Goal: Information Seeking & Learning: Learn about a topic

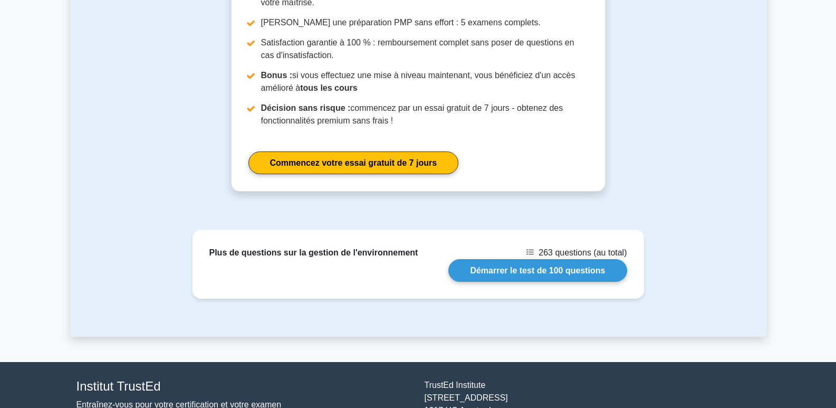
scroll to position [1372, 0]
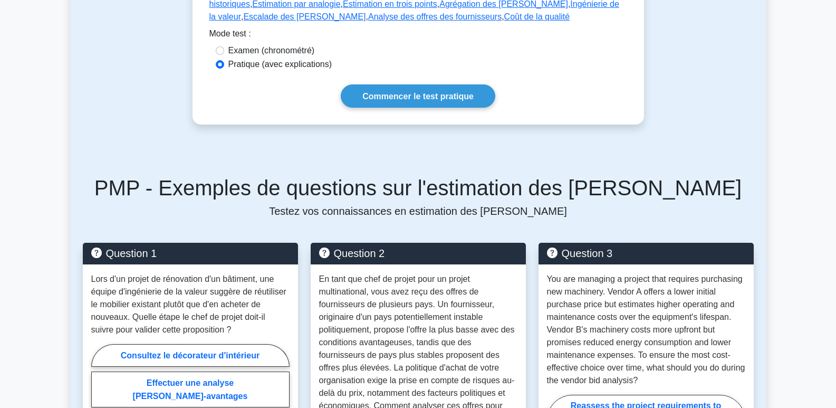
scroll to position [475, 0]
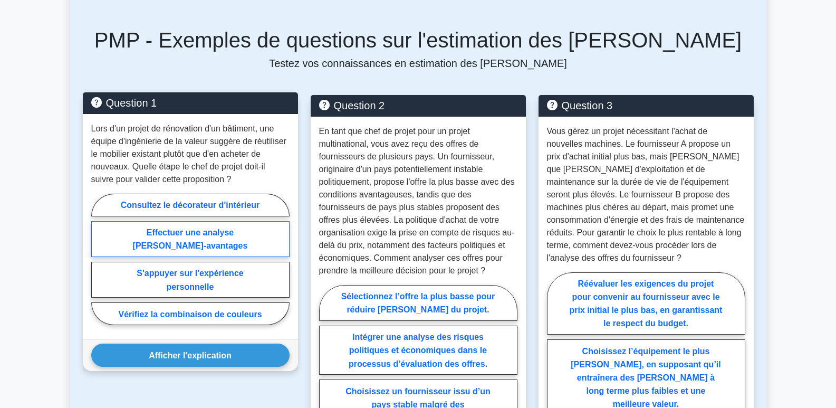
click at [202, 228] on font "Effectuer une analyse coûts-avantages" at bounding box center [190, 239] width 115 height 22
click at [98, 259] on input "Effectuer une analyse coûts-avantages" at bounding box center [94, 262] width 7 height 7
radio input "true"
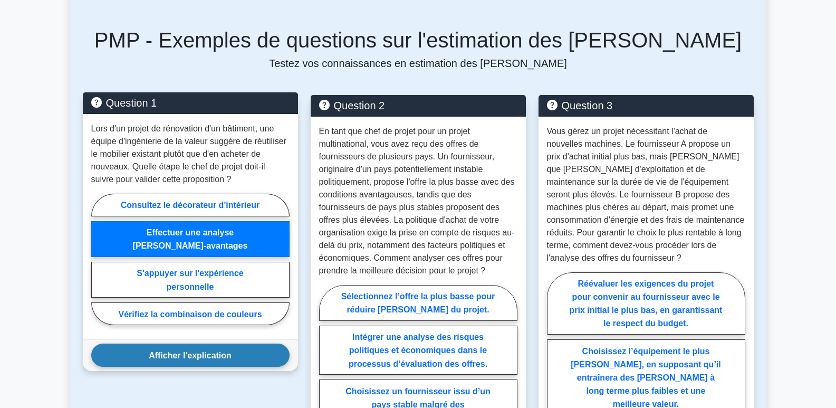
click at [220, 351] on font "Afficher l'explication" at bounding box center [190, 355] width 83 height 9
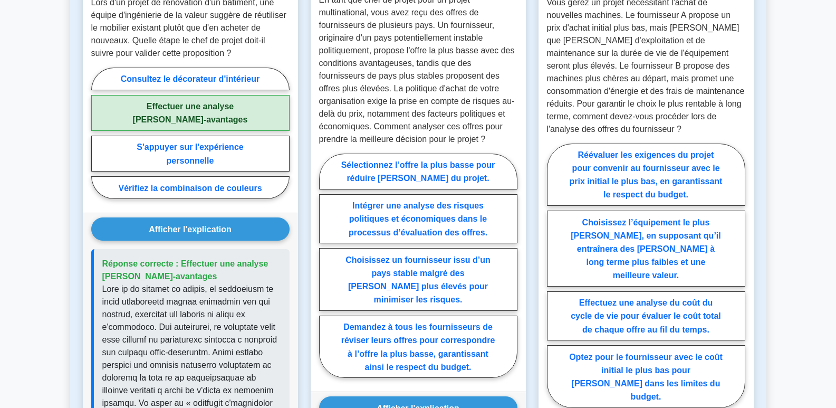
scroll to position [580, 0]
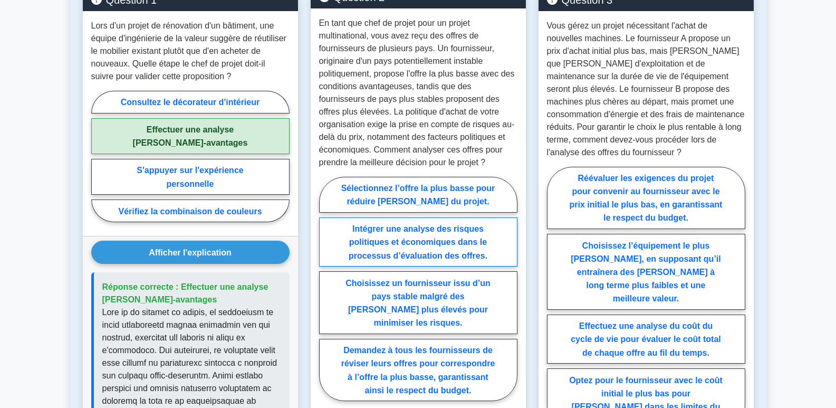
click at [455, 239] on font "Intégrer une analyse des risques politiques et économiques dans le processus d’…" at bounding box center [418, 241] width 139 height 35
click at [326, 289] on input "Intégrer une analyse des risques politiques et économiques dans le processus d’…" at bounding box center [322, 292] width 7 height 7
radio input "true"
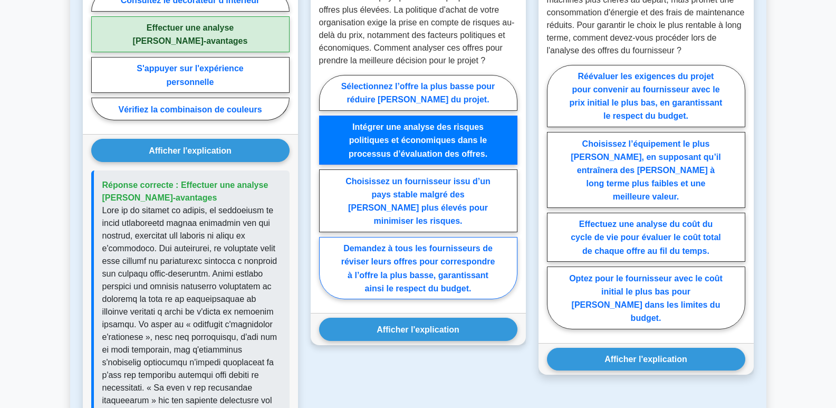
scroll to position [686, 0]
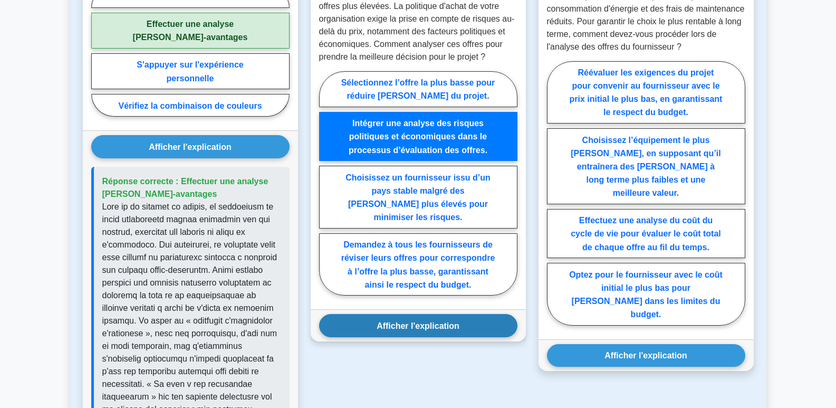
click at [439, 321] on font "Afficher l'explication" at bounding box center [418, 325] width 83 height 9
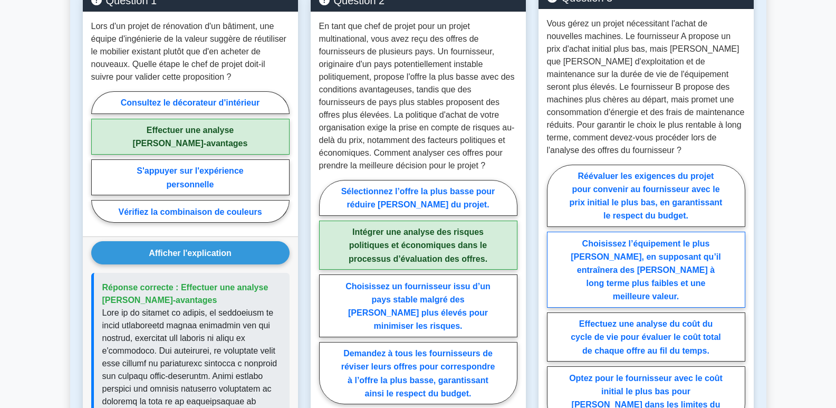
scroll to position [580, 0]
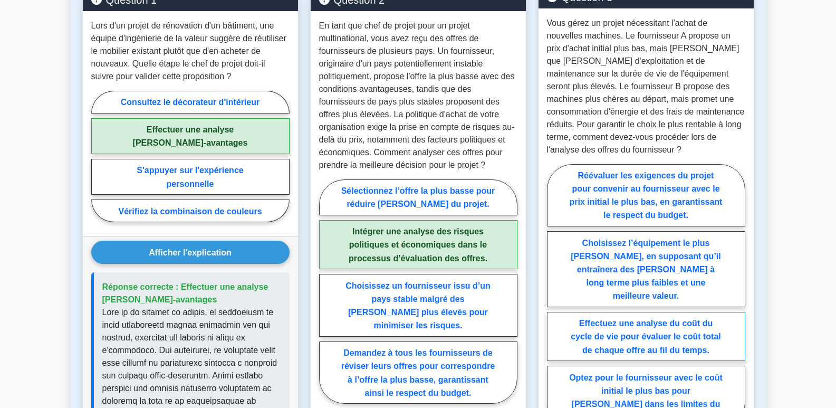
click at [682, 312] on label "Effectuez une analyse du coût du cycle de vie pour évaluer le coût total de cha…" at bounding box center [646, 336] width 198 height 49
click at [554, 302] on input "Effectuez une analyse du coût du cycle de vie pour évaluer le coût total de cha…" at bounding box center [550, 298] width 7 height 7
radio input "true"
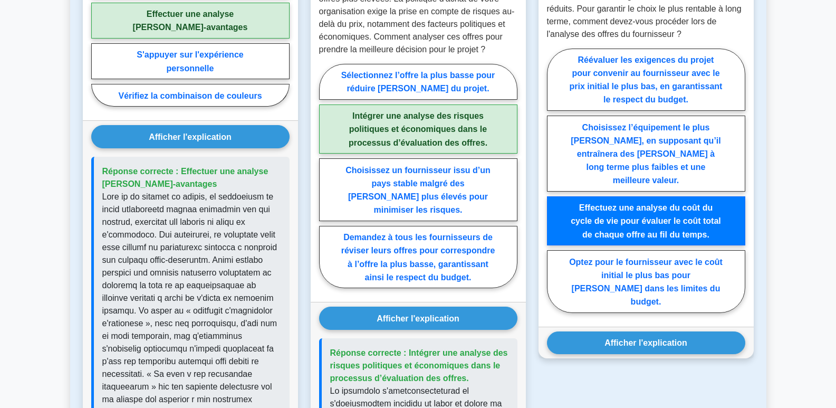
scroll to position [739, 0]
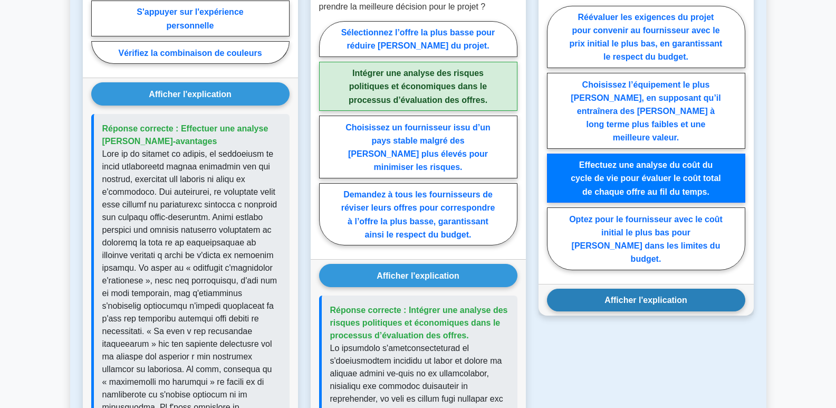
click at [672, 289] on button "Afficher l'explication" at bounding box center [646, 300] width 198 height 23
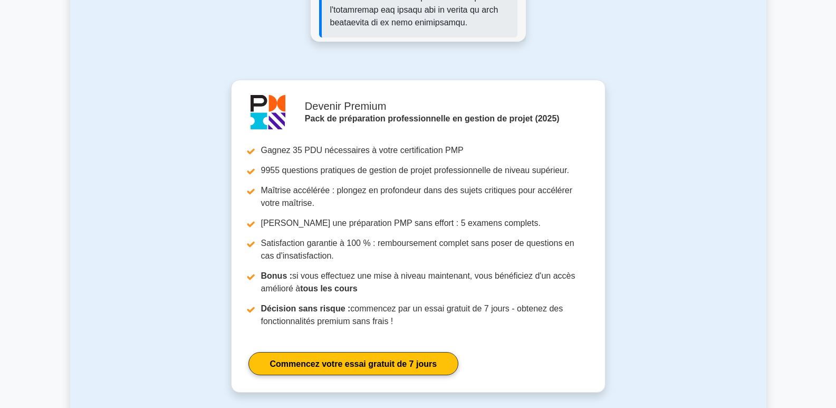
scroll to position [1266, 0]
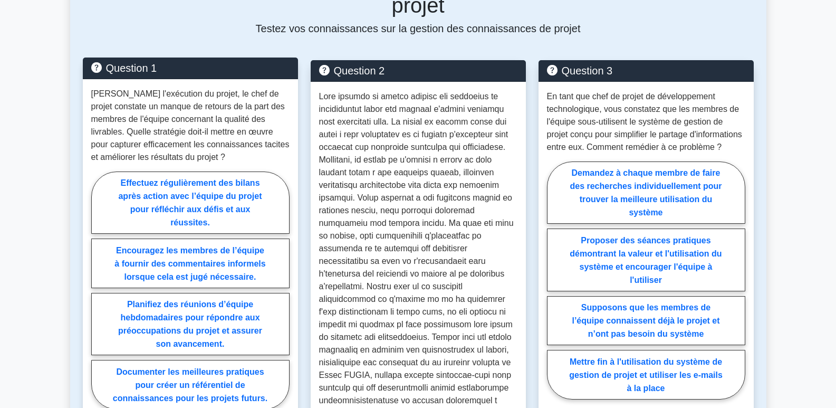
scroll to position [475, 0]
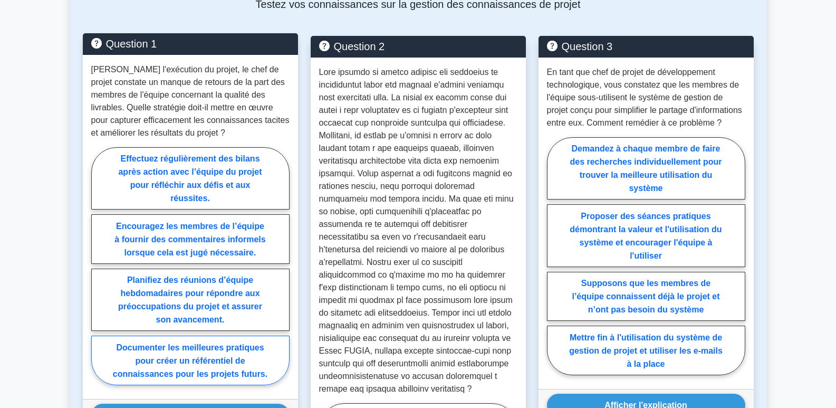
click at [235, 346] on font "Documenter les meilleures pratiques pour créer un référentiel de connaissances …" at bounding box center [190, 359] width 155 height 35
click at [98, 272] on input "Documenter les meilleures pratiques pour créer un référentiel de connaissances …" at bounding box center [94, 268] width 7 height 7
radio input "true"
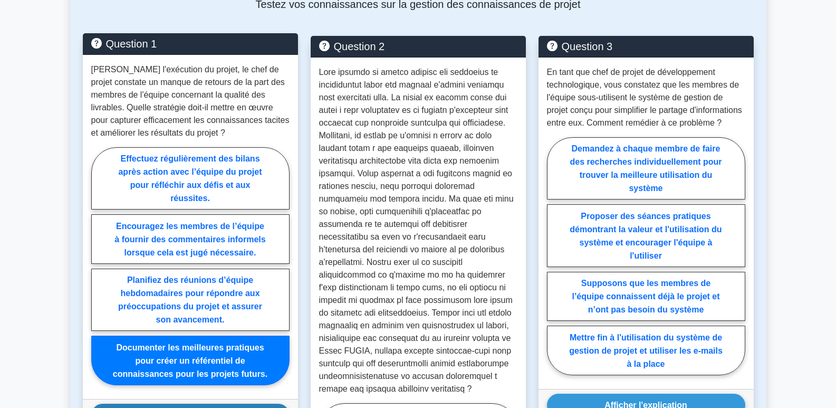
click at [219, 407] on font "Afficher l'explication" at bounding box center [190, 414] width 83 height 9
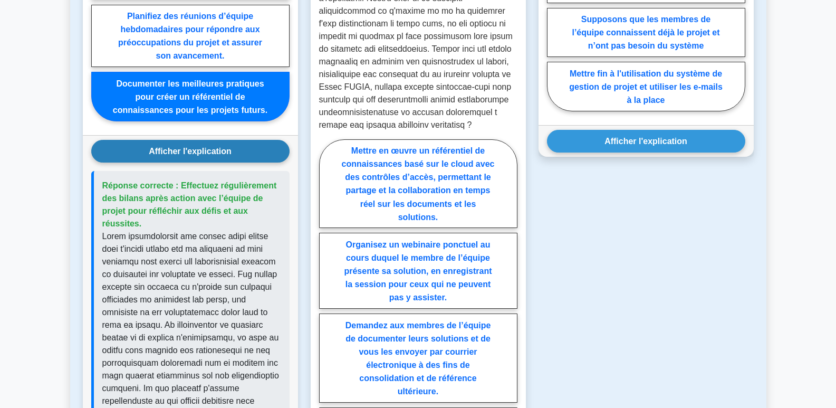
scroll to position [686, 0]
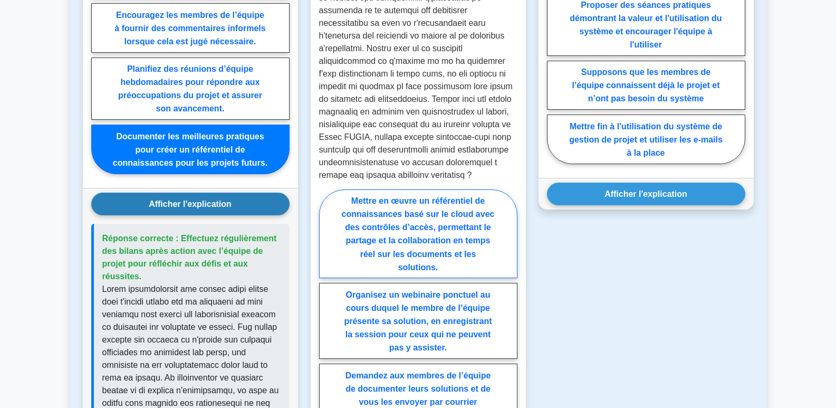
click at [468, 219] on font "Mettre en œuvre un référentiel de connaissances basé sur le cloud avec des cont…" at bounding box center [418, 233] width 153 height 75
click at [326, 361] on input "Mettre en œuvre un référentiel de connaissances basé sur le cloud avec des cont…" at bounding box center [322, 364] width 7 height 7
radio input "true"
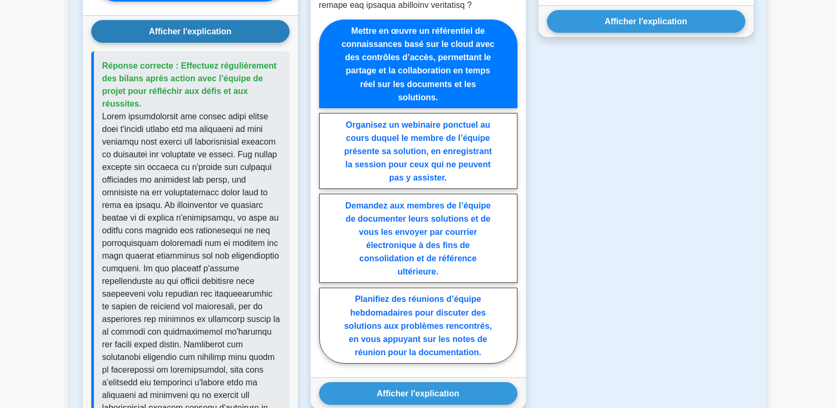
scroll to position [897, 0]
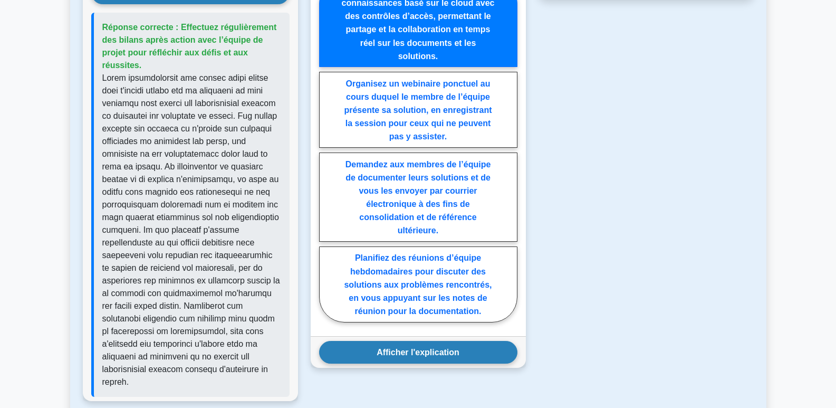
click at [444, 348] on font "Afficher l'explication" at bounding box center [418, 352] width 83 height 9
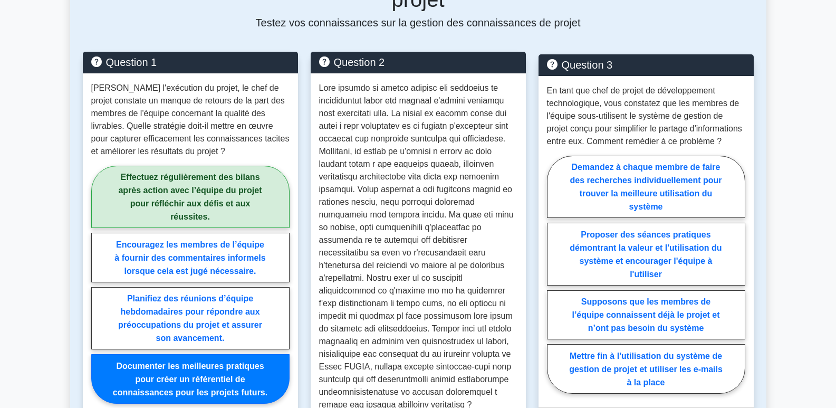
scroll to position [475, 0]
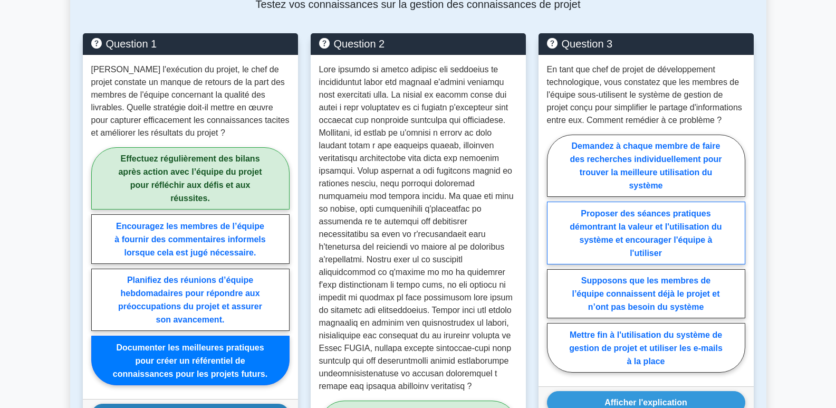
click at [649, 220] on label "Proposer des séances pratiques démontrant la valeur et l'utilisation du système…" at bounding box center [646, 233] width 198 height 63
click at [554, 253] on input "Proposer des séances pratiques démontrant la valeur et l'utilisation du système…" at bounding box center [550, 256] width 7 height 7
radio input "true"
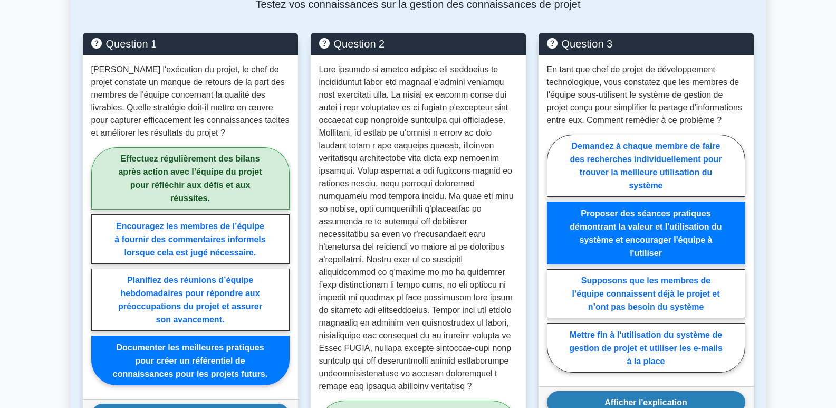
click at [664, 398] on font "Afficher l'explication" at bounding box center [646, 402] width 83 height 9
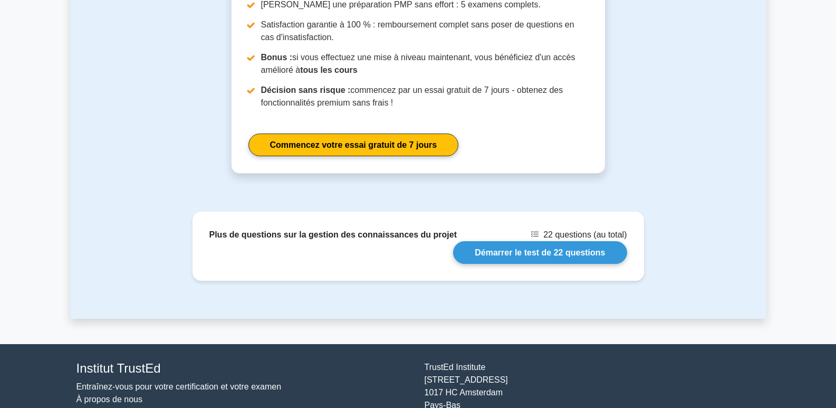
scroll to position [2106, 0]
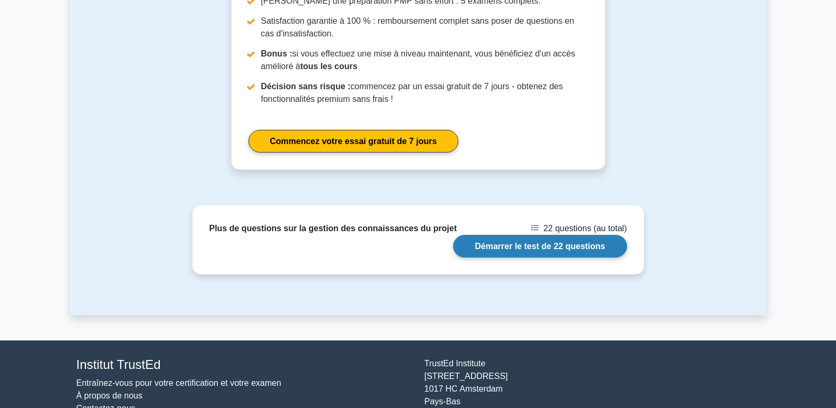
click at [573, 235] on link "Démarrer le test de 22 questions" at bounding box center [540, 246] width 174 height 23
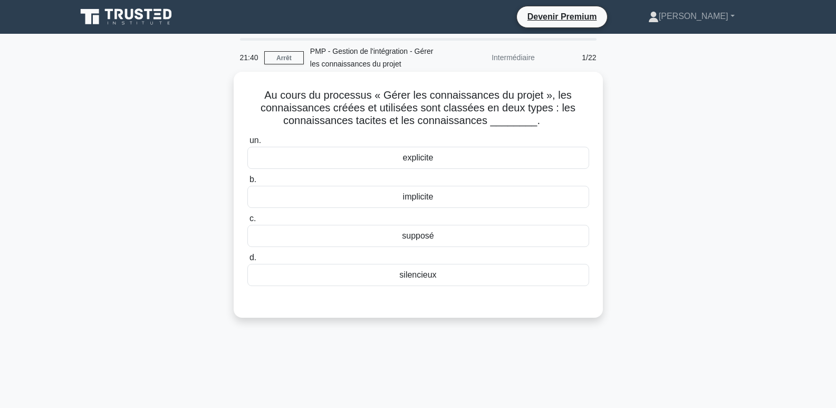
click at [415, 159] on font "explicite" at bounding box center [418, 157] width 31 height 9
click at [247, 144] on input "un. explicite" at bounding box center [247, 140] width 0 height 7
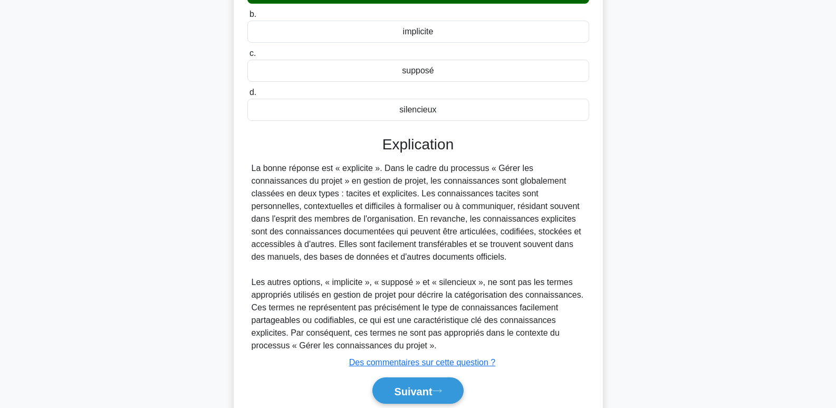
scroll to position [207, 0]
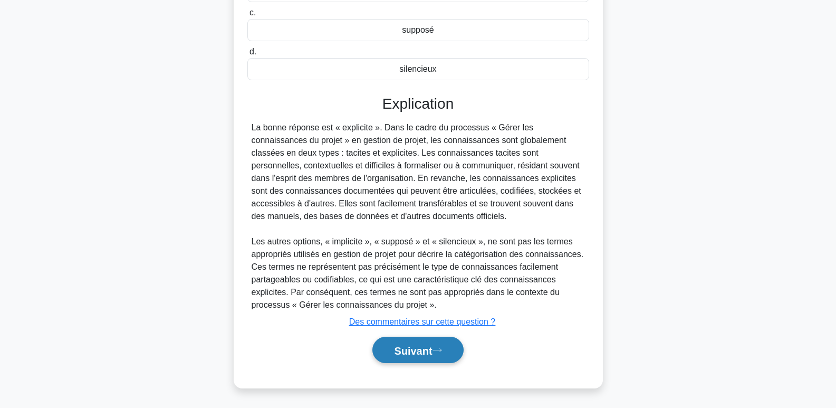
click at [419, 357] on button "Suivant" at bounding box center [417, 350] width 91 height 27
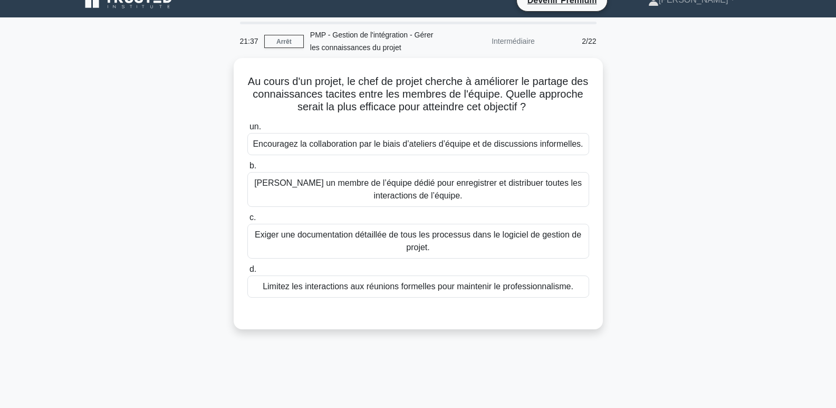
scroll to position [4, 0]
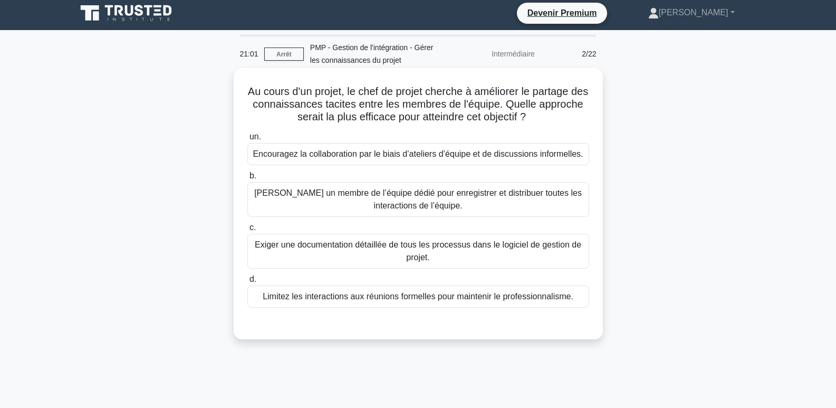
click at [450, 156] on font "Encouragez la collaboration par le biais d’ateliers d’équipe et de discussions …" at bounding box center [418, 153] width 330 height 9
click at [247, 140] on input "un. Encouragez la collaboration par le biais d’ateliers d’équipe et de discussi…" at bounding box center [247, 136] width 0 height 7
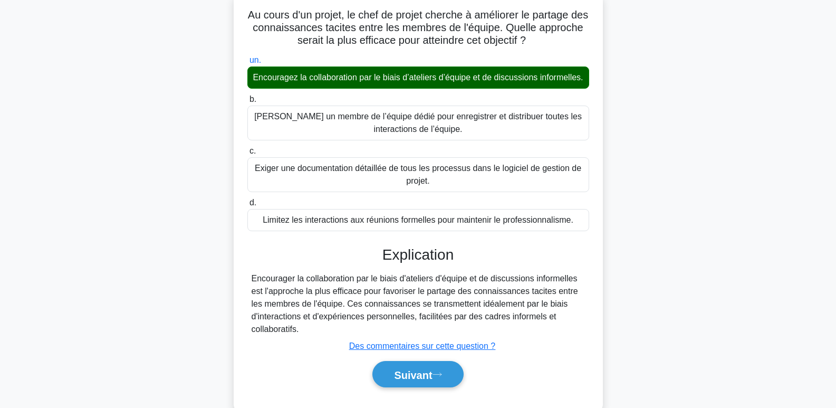
scroll to position [162, 0]
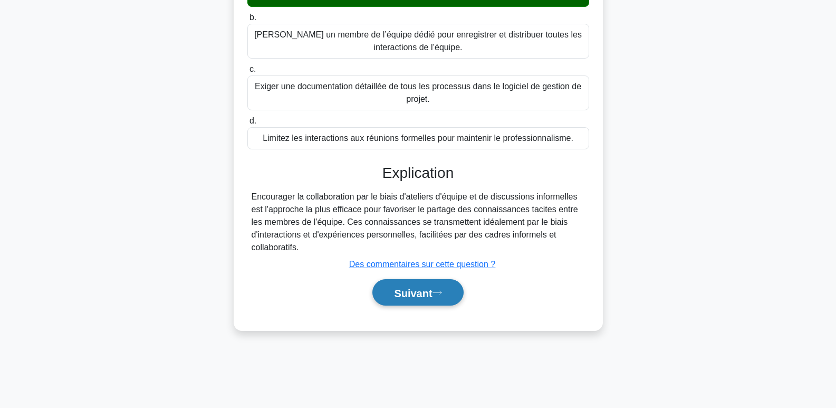
click at [418, 299] on font "Suivant" at bounding box center [413, 293] width 38 height 12
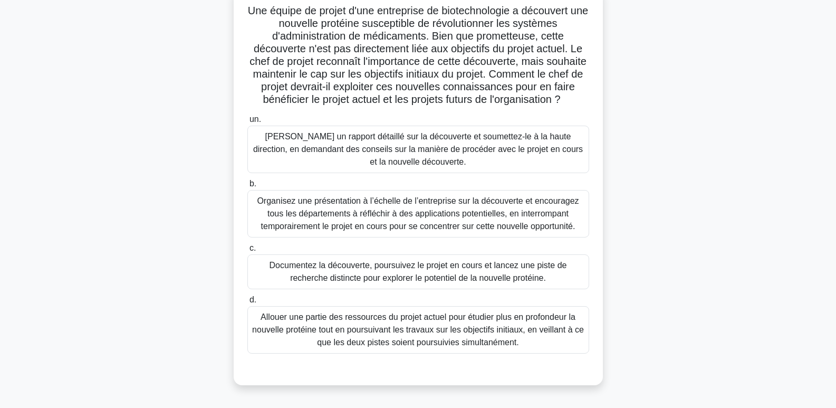
scroll to position [106, 0]
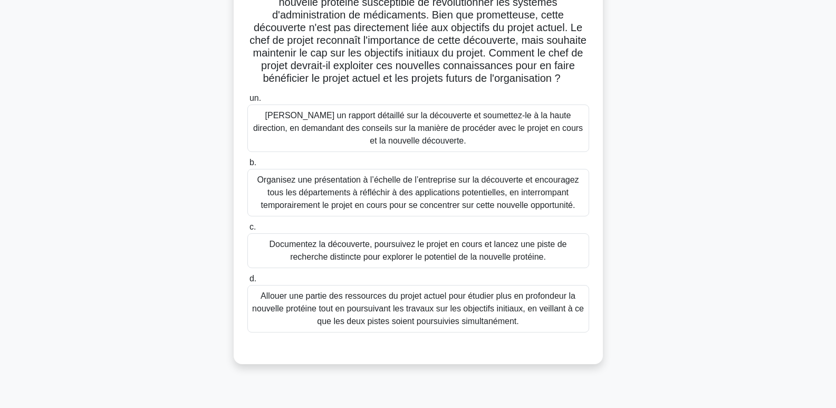
click at [438, 203] on font "Organisez une présentation à l’échelle de l’entreprise sur la découverte et enc…" at bounding box center [418, 192] width 322 height 34
click at [247, 166] on input "b. Organisez une présentation à l’échelle de l’entreprise sur la découverte et …" at bounding box center [247, 162] width 0 height 7
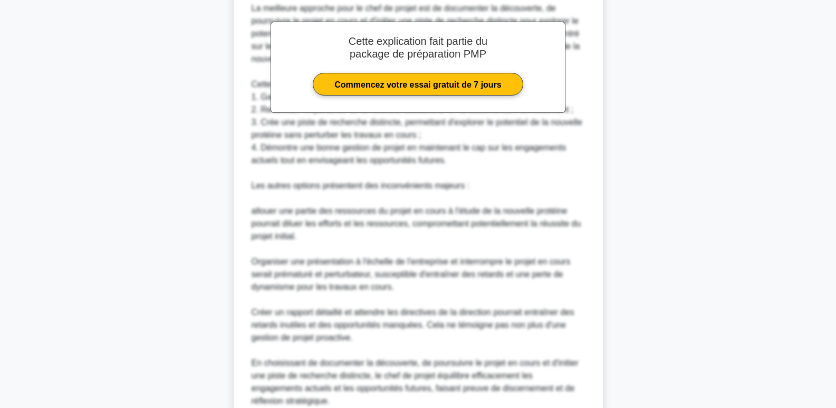
scroll to position [588, 0]
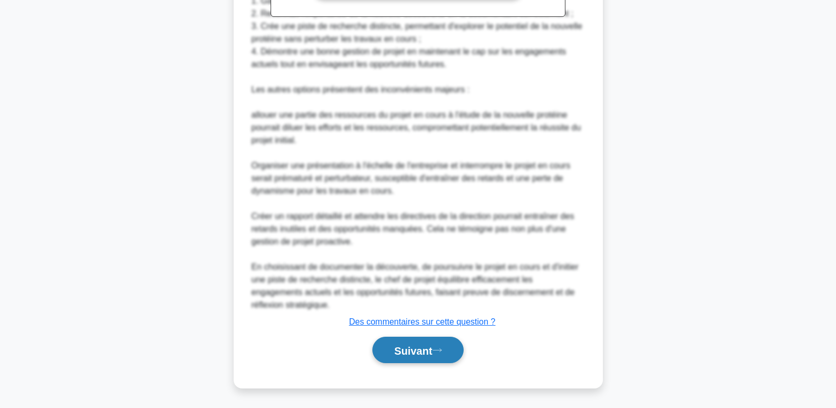
click at [426, 346] on font "Suivant" at bounding box center [413, 350] width 38 height 12
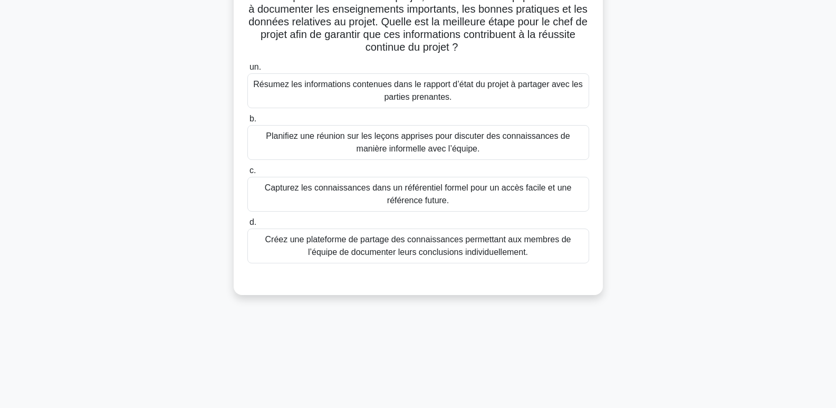
scroll to position [0, 0]
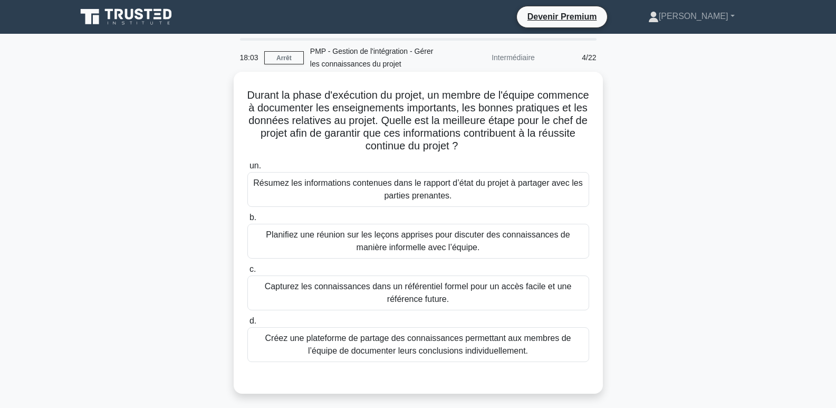
click at [415, 243] on font "Planifiez une réunion sur les leçons apprises pour discuter des connaissances d…" at bounding box center [418, 241] width 304 height 22
click at [255, 220] on font "b." at bounding box center [253, 217] width 7 height 9
click at [247, 220] on input "b. Planifiez une réunion sur les leçons apprises pour discuter des connaissance…" at bounding box center [247, 217] width 0 height 7
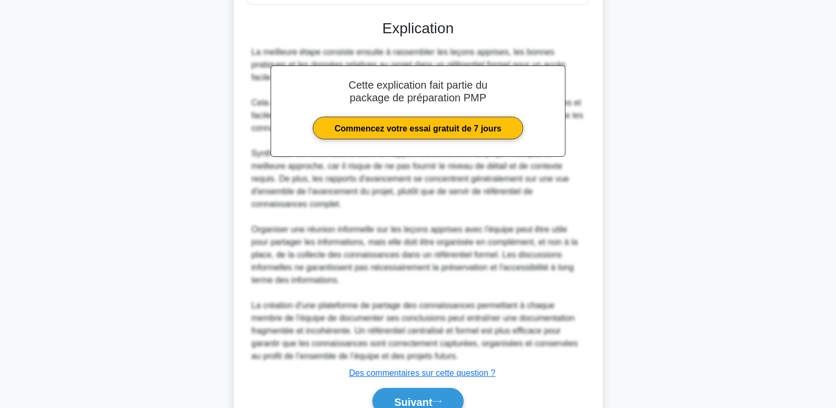
scroll to position [410, 0]
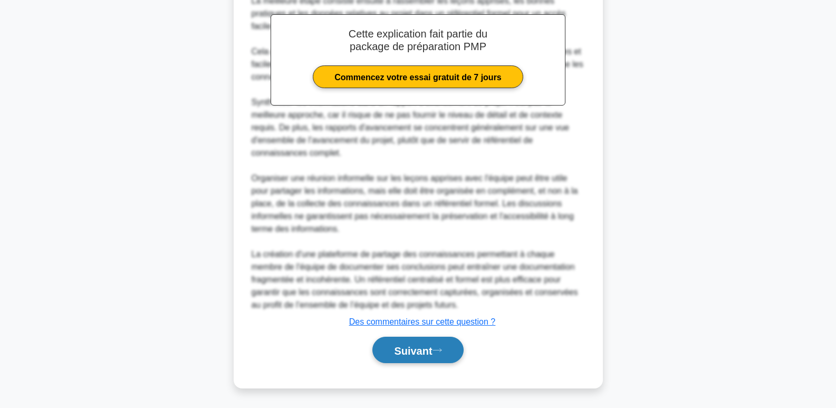
click at [420, 350] on font "Suivant" at bounding box center [413, 350] width 38 height 12
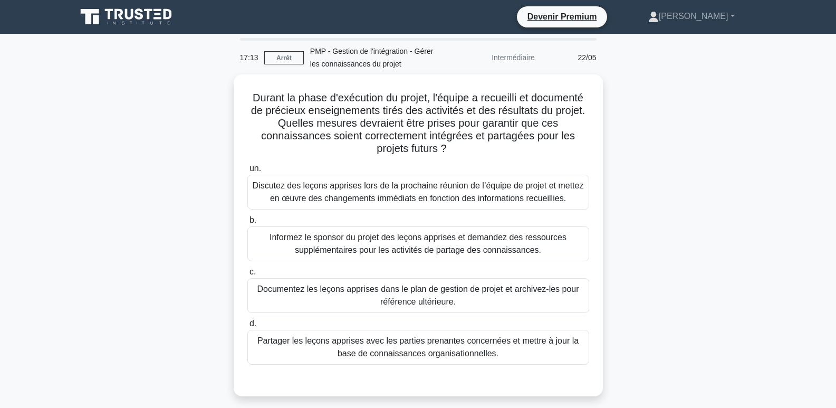
scroll to position [53, 0]
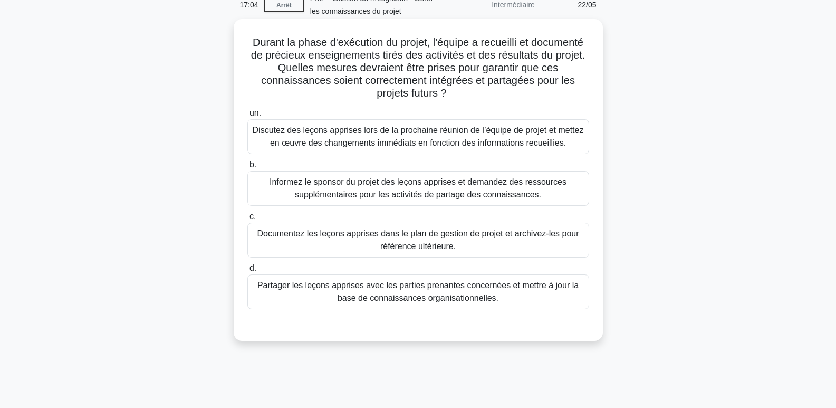
click at [437, 235] on font "Documentez les leçons apprises dans le plan de gestion de projet et archivez-le…" at bounding box center [418, 240] width 322 height 22
click at [247, 220] on input "c. Documentez les leçons apprises dans le plan de gestion de projet et archivez…" at bounding box center [247, 216] width 0 height 7
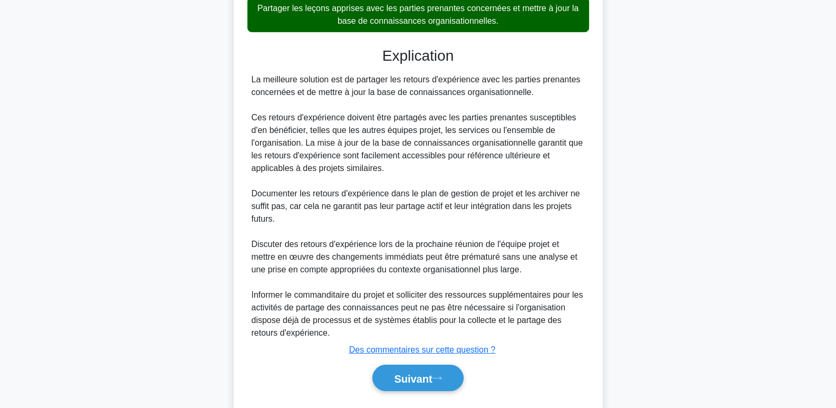
scroll to position [360, 0]
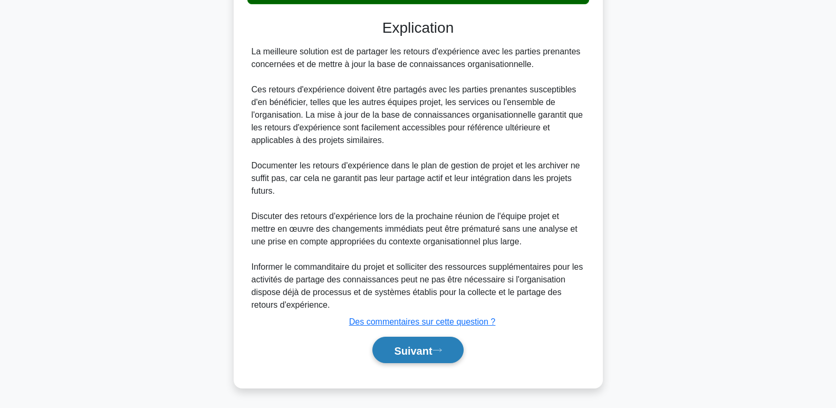
click at [404, 344] on font "Suivant" at bounding box center [413, 350] width 38 height 12
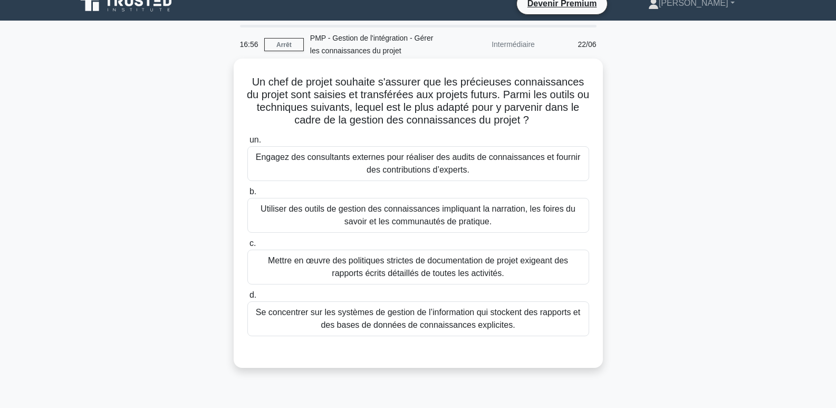
scroll to position [0, 0]
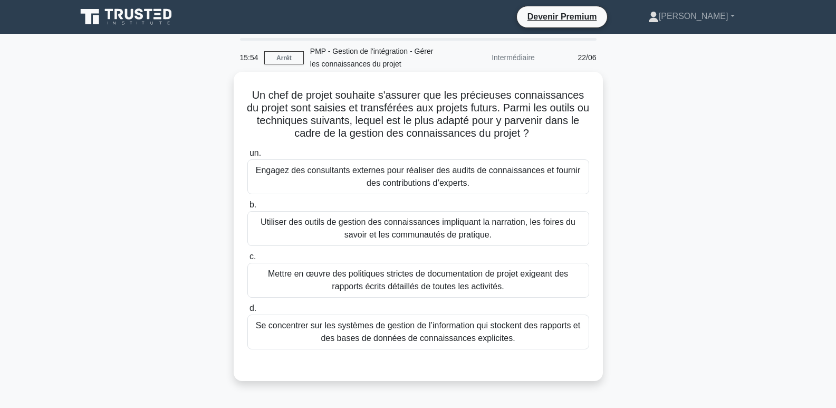
click at [439, 282] on font "Mettre en œuvre des politiques strictes de documentation de projet exigeant des…" at bounding box center [418, 280] width 300 height 22
click at [247, 260] on input "c. Mettre en œuvre des politiques strictes de documentation de projet exigeant …" at bounding box center [247, 256] width 0 height 7
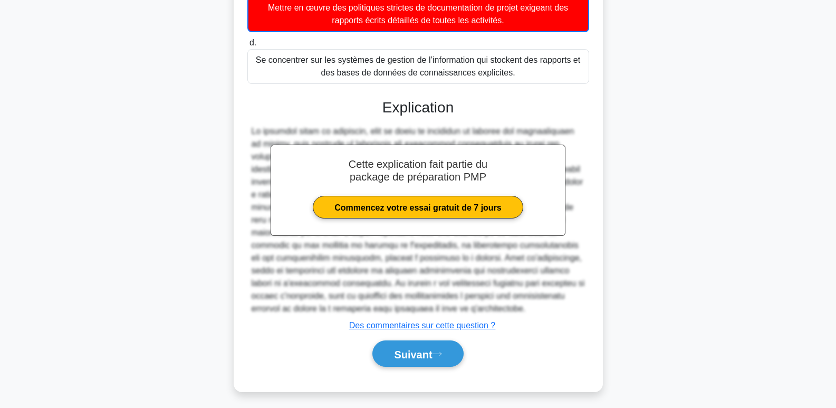
scroll to position [271, 0]
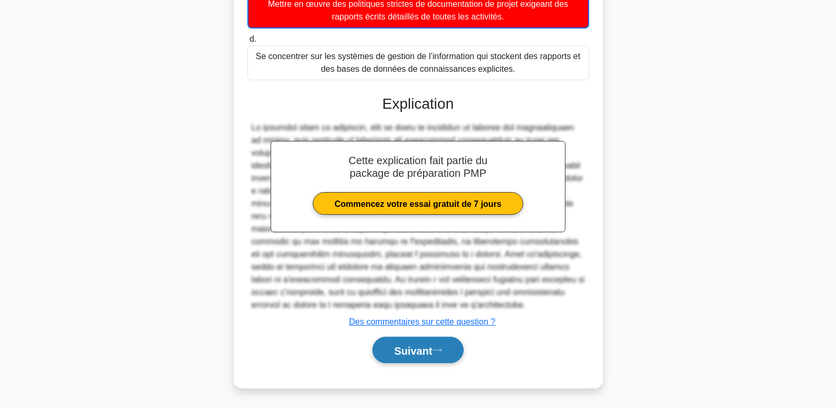
click at [432, 349] on font "Suivant" at bounding box center [413, 350] width 38 height 12
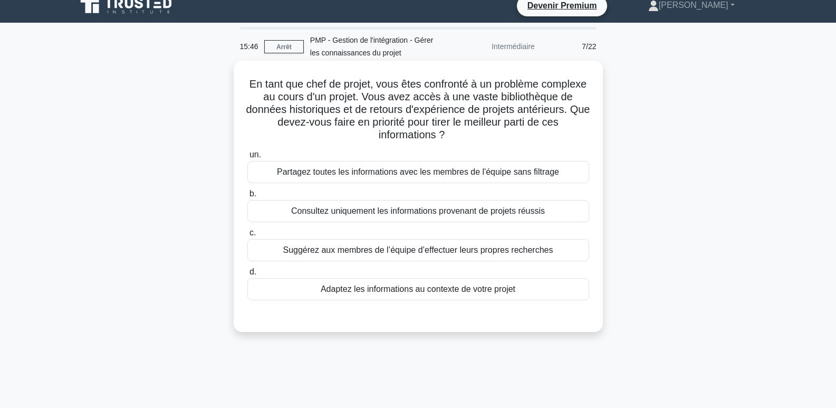
scroll to position [0, 0]
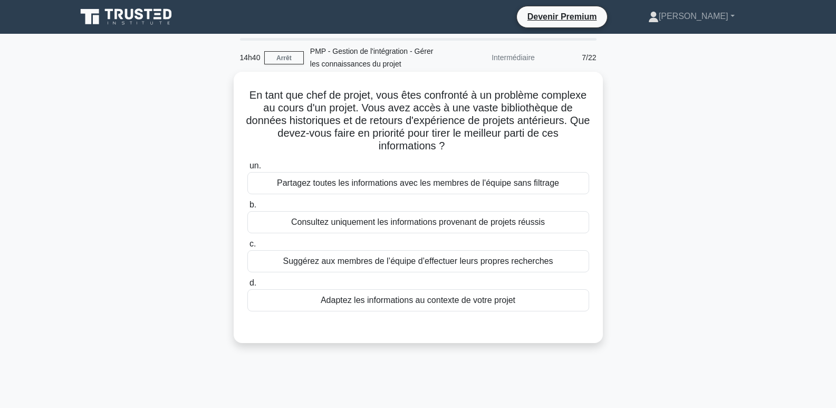
click at [483, 301] on font "Adaptez les informations au contexte de votre projet" at bounding box center [418, 299] width 195 height 9
click at [247, 286] on input "d. Adaptez les informations au contexte de votre projet" at bounding box center [247, 283] width 0 height 7
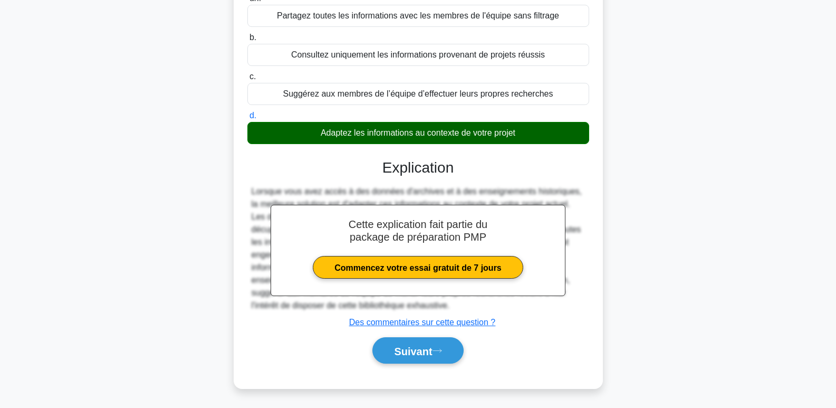
scroll to position [169, 0]
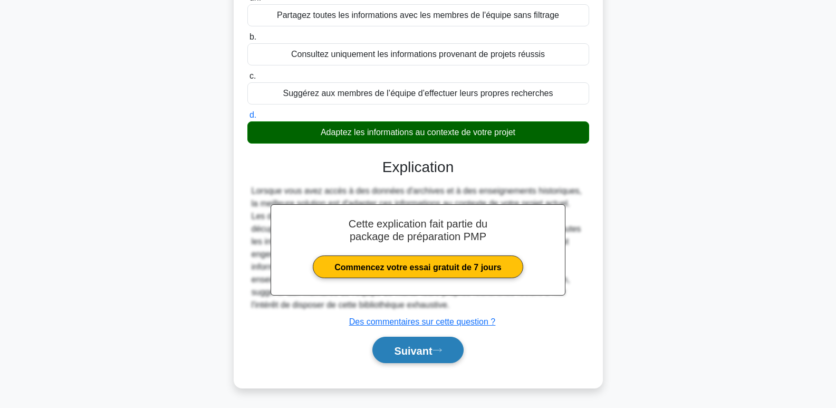
click at [414, 350] on font "Suivant" at bounding box center [413, 350] width 38 height 12
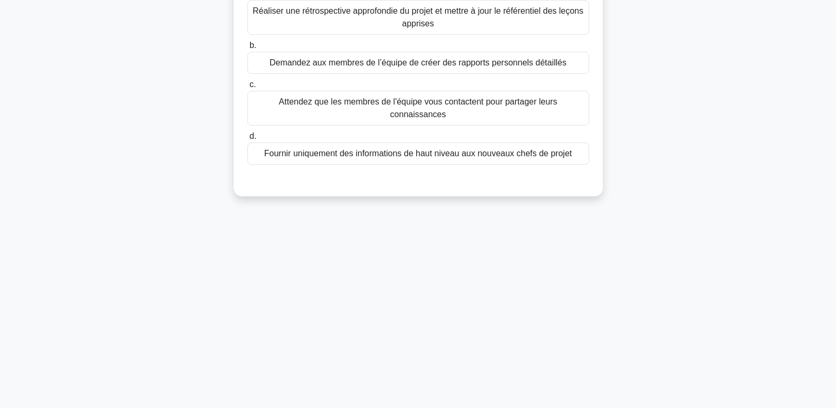
scroll to position [0, 0]
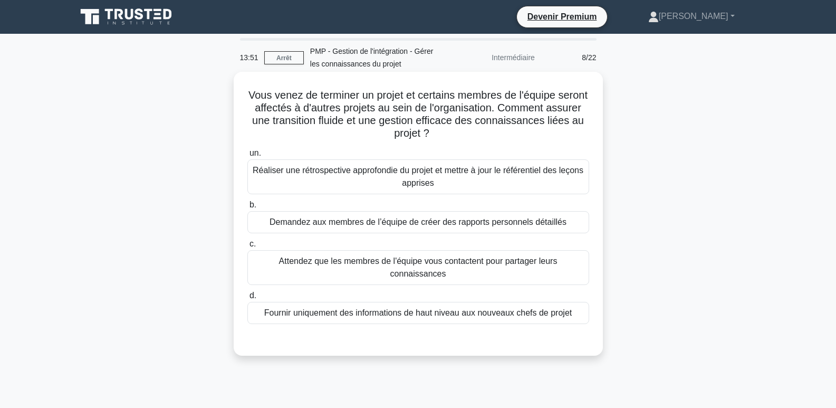
click at [430, 178] on font "Réaliser une rétrospective approfondie du projet et mettre à jour le référentie…" at bounding box center [418, 177] width 331 height 22
click at [247, 157] on input "un. Réaliser une rétrospective approfondie du projet et mettre à jour le référe…" at bounding box center [247, 153] width 0 height 7
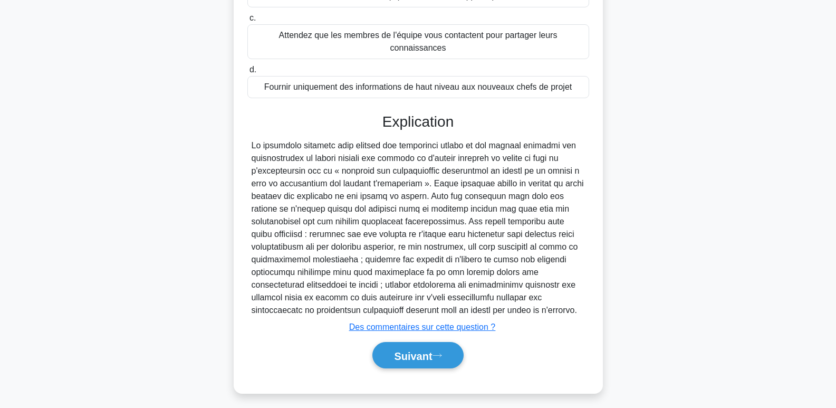
scroll to position [232, 0]
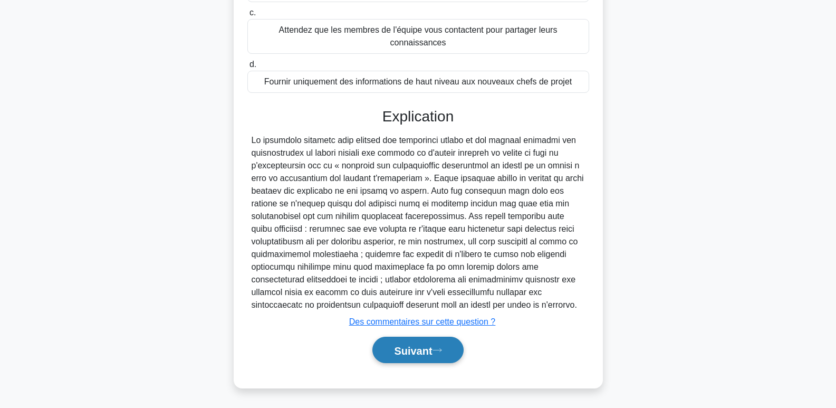
click at [426, 347] on font "Suivant" at bounding box center [413, 350] width 38 height 12
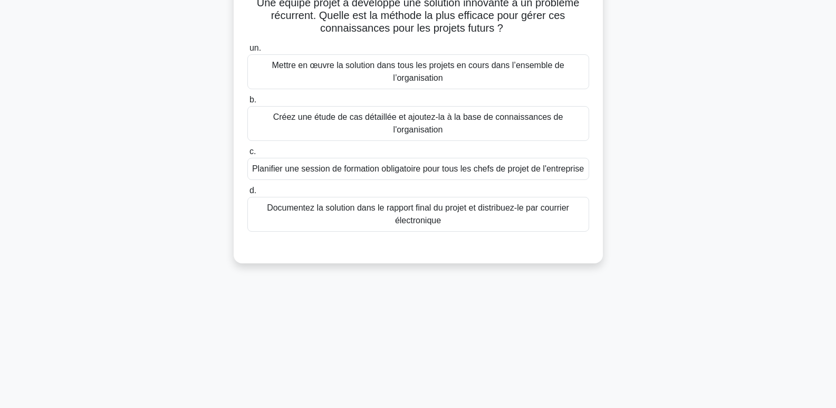
scroll to position [0, 0]
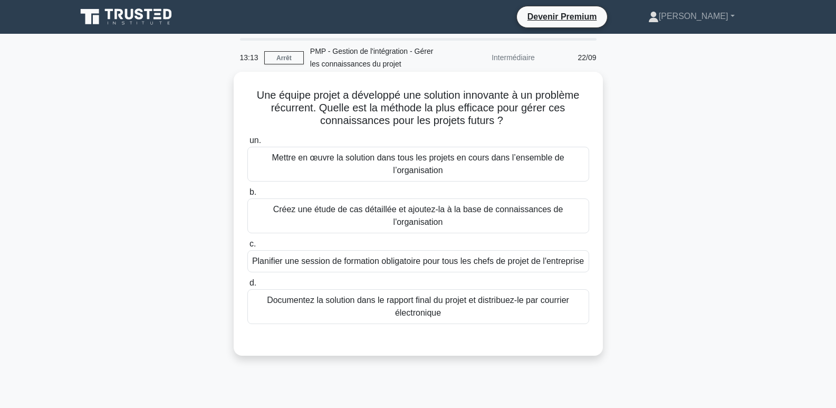
click at [435, 317] on font "Documentez la solution dans le rapport final du projet et distribuez-le par cou…" at bounding box center [418, 306] width 302 height 22
click at [247, 286] on input "d. Documentez la solution dans le rapport final du projet et distribuez-le par …" at bounding box center [247, 283] width 0 height 7
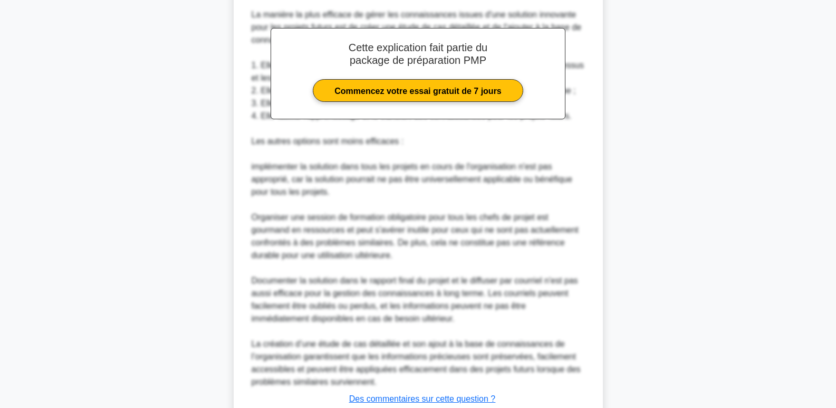
scroll to position [448, 0]
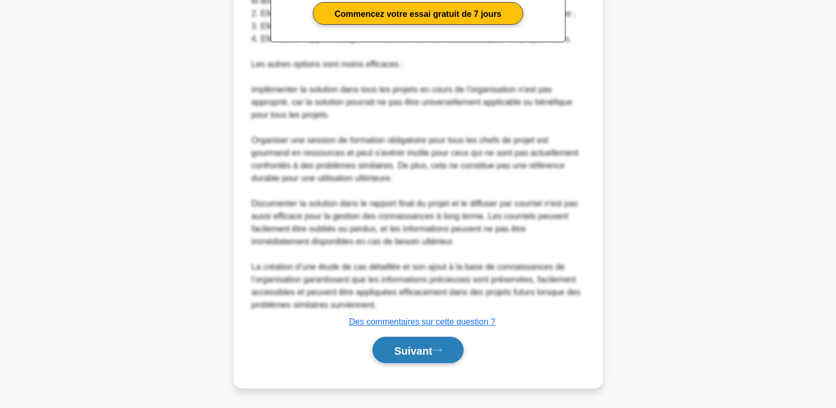
click at [416, 349] on font "Suivant" at bounding box center [413, 350] width 38 height 12
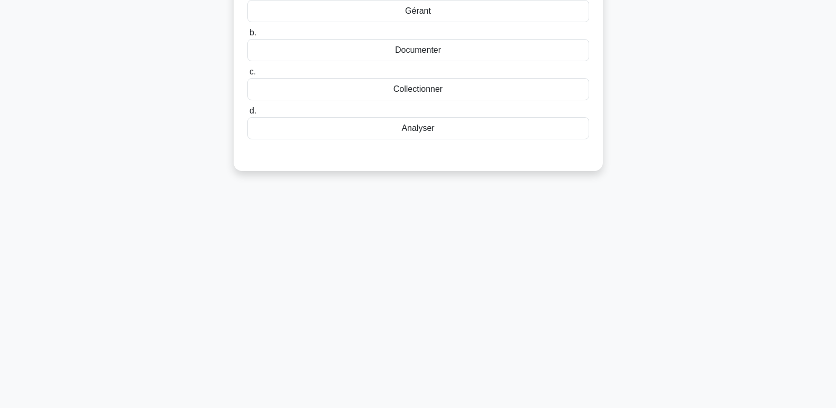
scroll to position [0, 0]
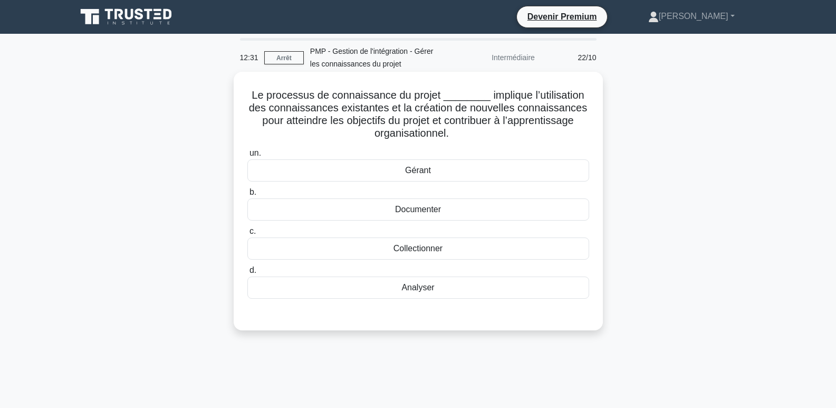
click at [428, 212] on font "Documenter" at bounding box center [418, 209] width 46 height 9
click at [247, 196] on input "b. Documenter" at bounding box center [247, 192] width 0 height 7
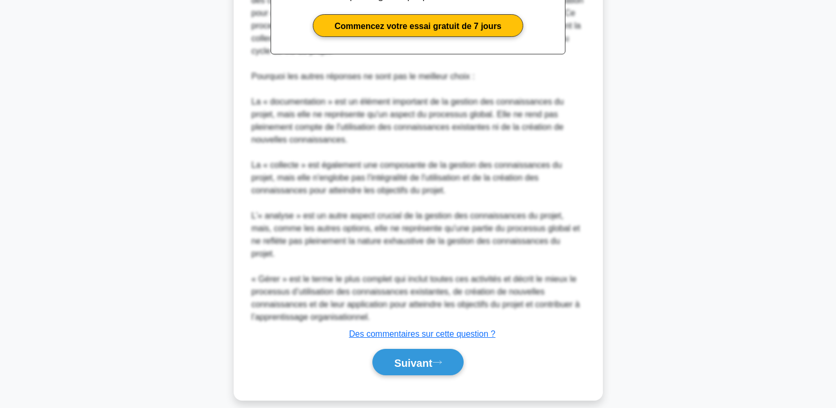
scroll to position [398, 0]
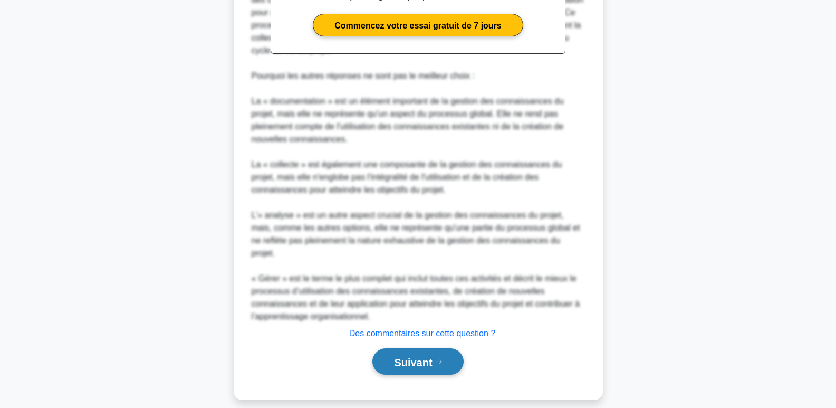
click at [437, 358] on button "Suivant" at bounding box center [417, 361] width 91 height 27
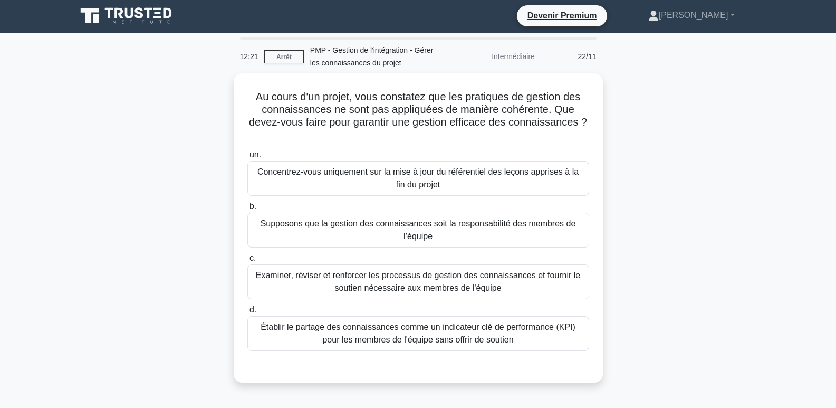
scroll to position [0, 0]
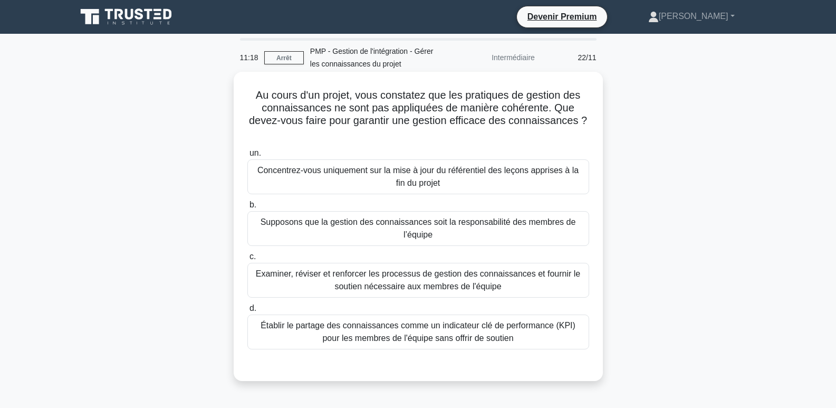
click at [415, 178] on font "Concentrez-vous uniquement sur la mise à jour du référentiel des leçons apprise…" at bounding box center [417, 177] width 321 height 22
click at [247, 157] on input "un. Concentrez-vous uniquement sur la mise à jour du référentiel des leçons app…" at bounding box center [247, 153] width 0 height 7
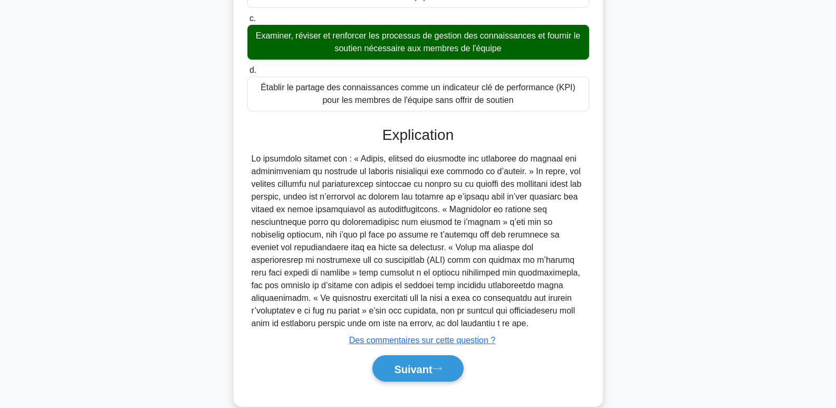
scroll to position [258, 0]
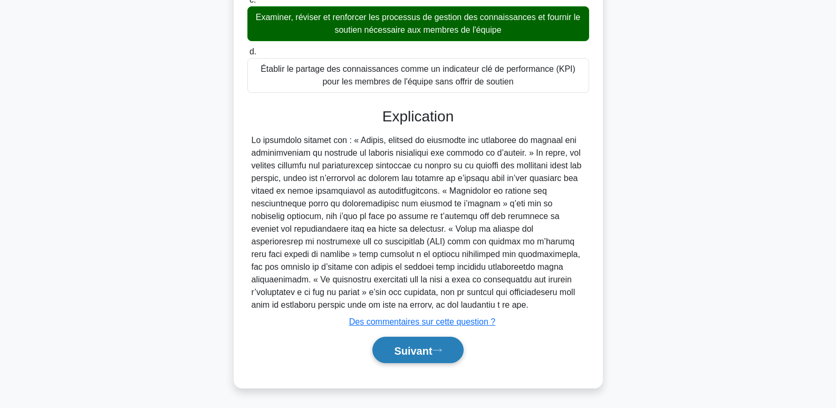
click at [430, 346] on font "Suivant" at bounding box center [413, 350] width 38 height 12
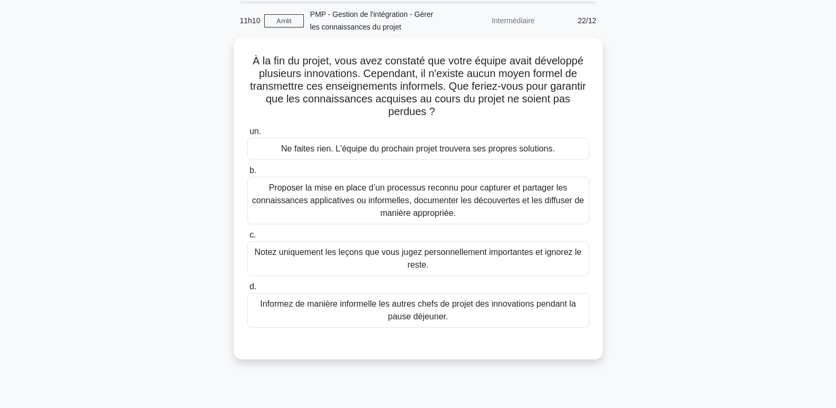
scroll to position [0, 0]
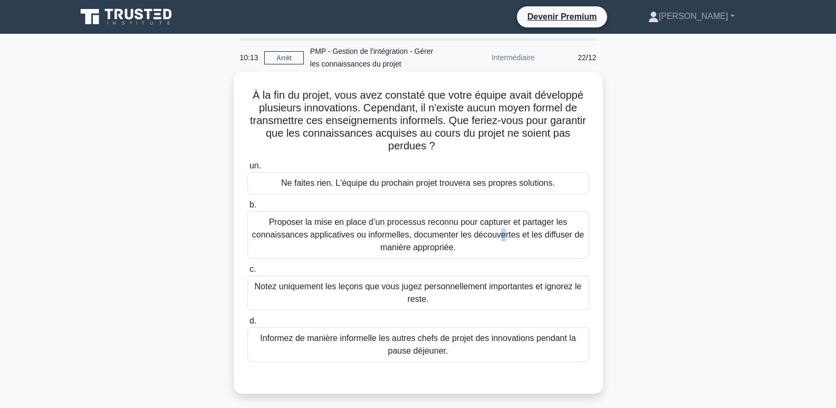
drag, startPoint x: 393, startPoint y: 224, endPoint x: 401, endPoint y: 224, distance: 8.4
click at [398, 224] on font "Proposer la mise en place d’un processus reconnu pour capturer et partager les …" at bounding box center [418, 234] width 332 height 34
click at [255, 205] on font "b." at bounding box center [253, 204] width 7 height 9
click at [247, 205] on input "b. Proposer la mise en place d’un processus reconnu pour capturer et partager l…" at bounding box center [247, 205] width 0 height 7
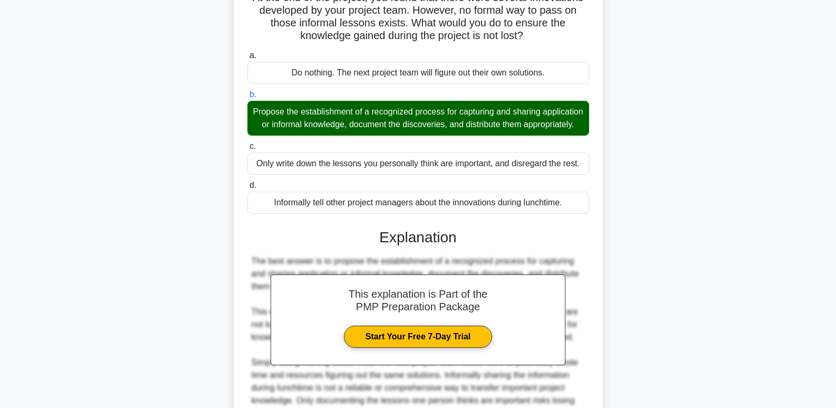
scroll to position [218, 0]
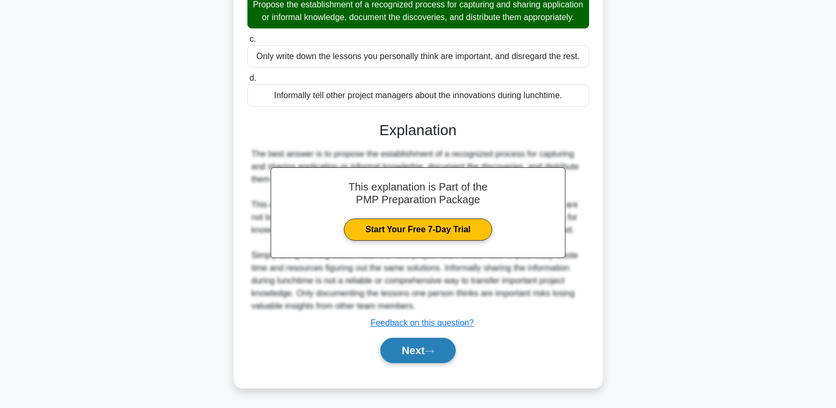
click at [424, 352] on button "Next" at bounding box center [417, 350] width 75 height 25
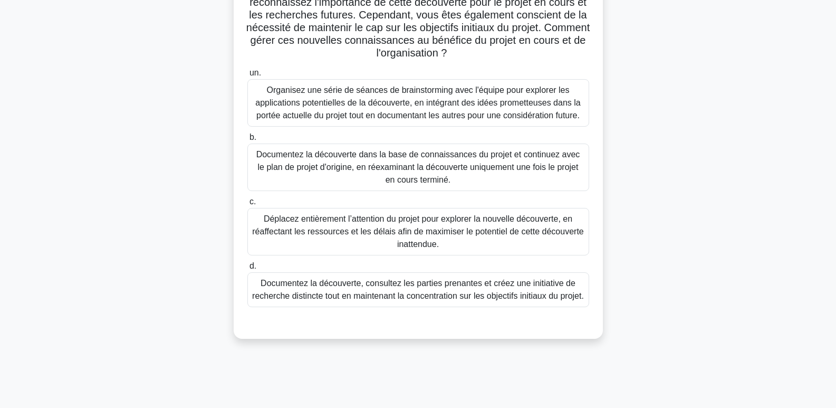
scroll to position [158, 0]
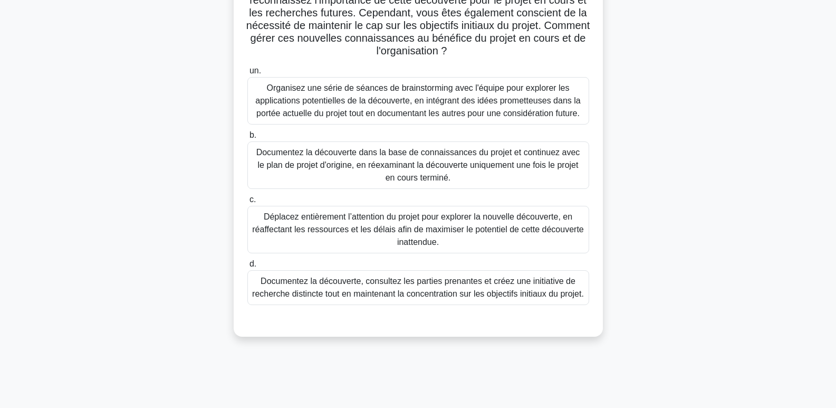
click at [424, 110] on font "Organisez une série de séances de brainstorming avec l'équipe pour explorer les…" at bounding box center [417, 100] width 325 height 34
click at [247, 74] on input "un. Organisez une série de séances de brainstorming avec l'équipe pour explorer…" at bounding box center [247, 71] width 0 height 7
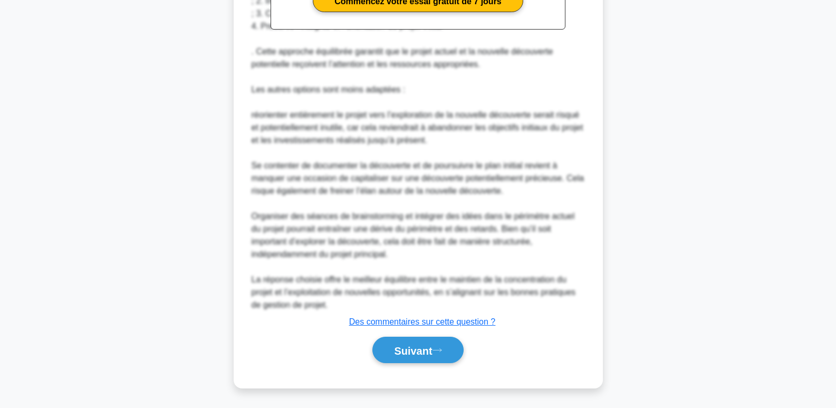
scroll to position [613, 0]
click at [415, 349] on font "Suivant" at bounding box center [413, 350] width 38 height 12
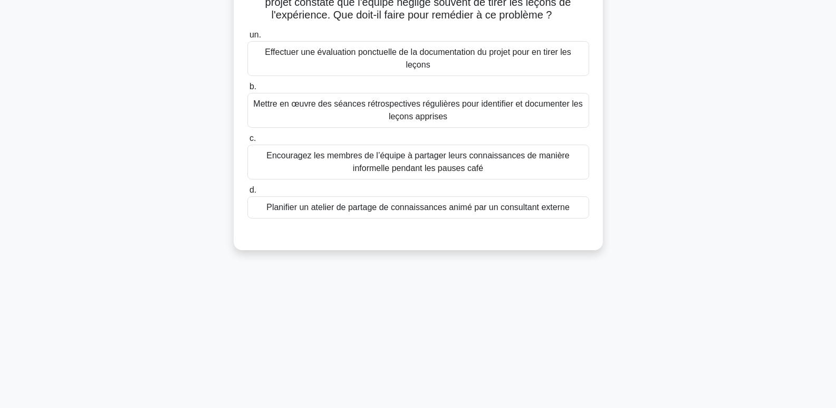
scroll to position [0, 0]
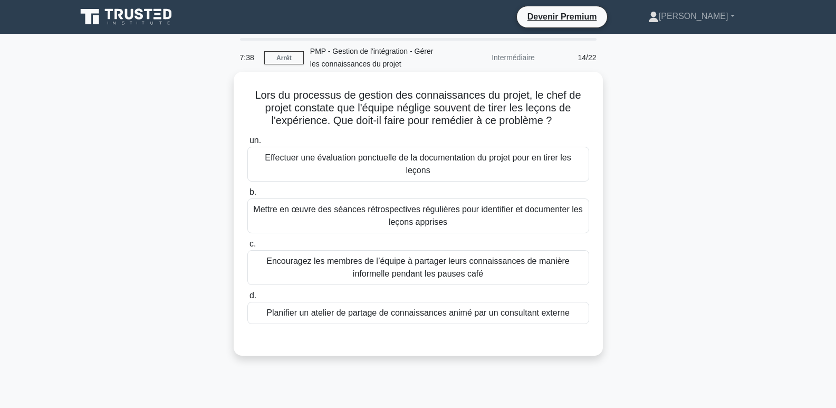
click at [452, 216] on font "Mettre en œuvre des séances rétrospectives régulières pour identifier et docume…" at bounding box center [418, 215] width 332 height 25
click at [247, 196] on input "b. Mettre en œuvre des séances rétrospectives régulières pour identifier et doc…" at bounding box center [247, 192] width 0 height 7
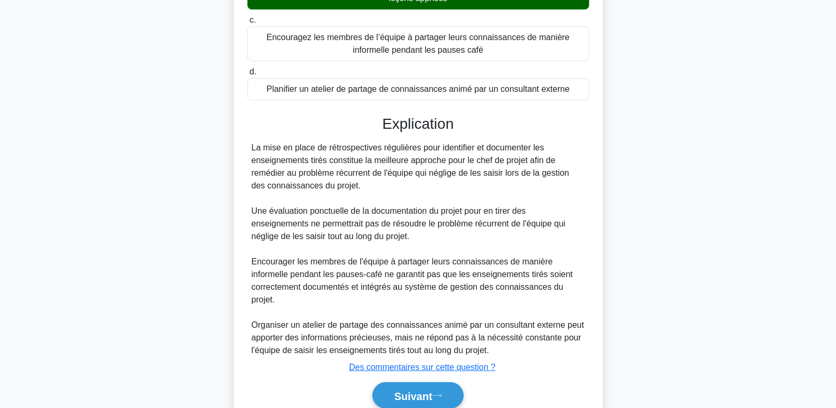
scroll to position [270, 0]
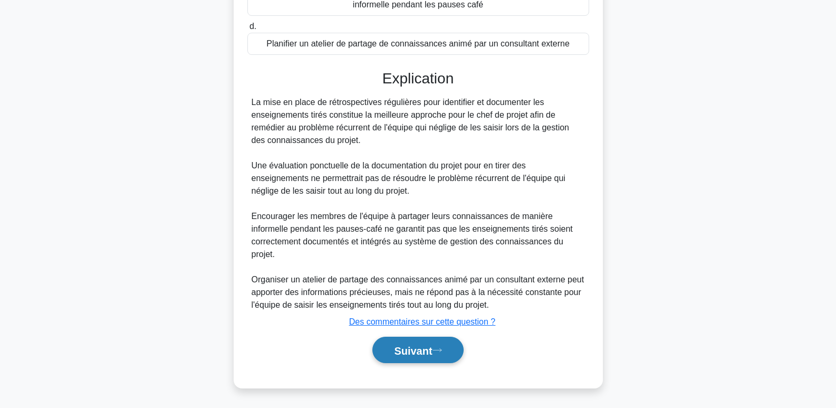
click at [439, 352] on icon at bounding box center [437, 350] width 9 height 6
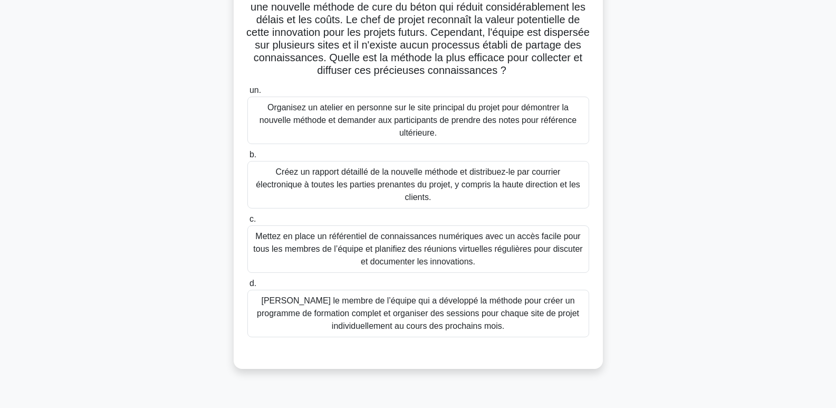
scroll to position [106, 0]
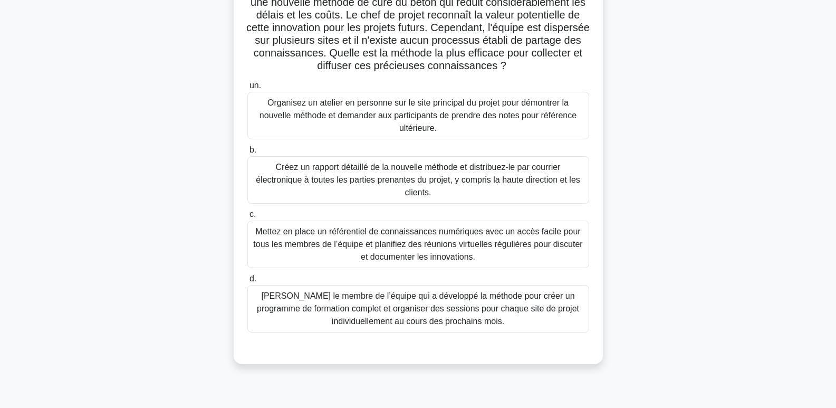
click at [465, 257] on font "Mettez en place un référentiel de connaissances numériques avec un accès facile…" at bounding box center [417, 244] width 329 height 34
click at [247, 218] on input "c. Mettez en place un référentiel de connaissances numériques avec un accès fac…" at bounding box center [247, 214] width 0 height 7
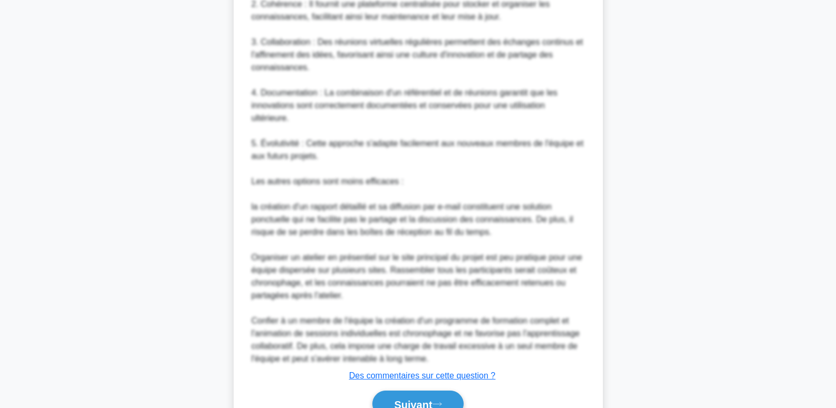
scroll to position [633, 0]
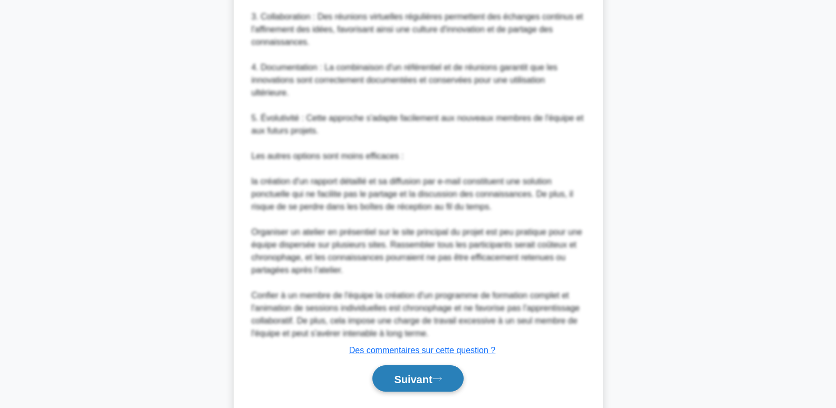
click at [420, 385] on font "Suivant" at bounding box center [413, 379] width 38 height 12
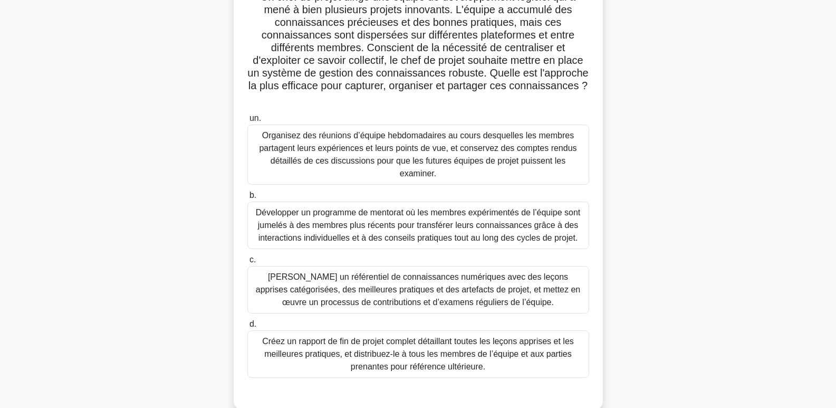
scroll to position [106, 0]
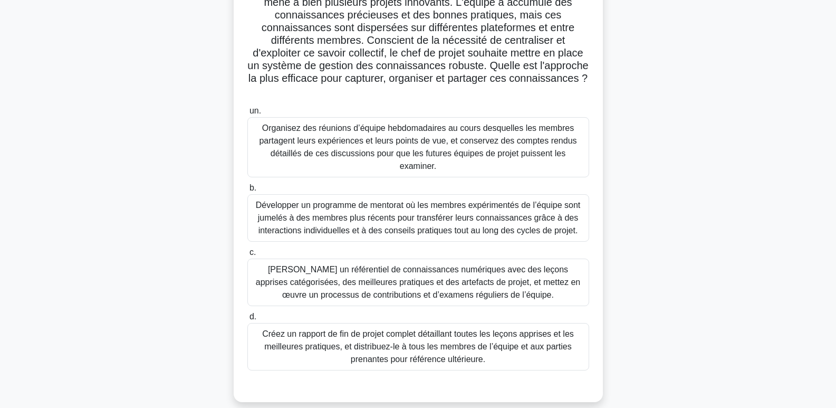
click at [486, 272] on font "Créez un référentiel de connaissances numériques avec des leçons apprises catég…" at bounding box center [418, 282] width 324 height 34
click at [247, 256] on input "c. Créez un référentiel de connaissances numériques avec des leçons apprises ca…" at bounding box center [247, 252] width 0 height 7
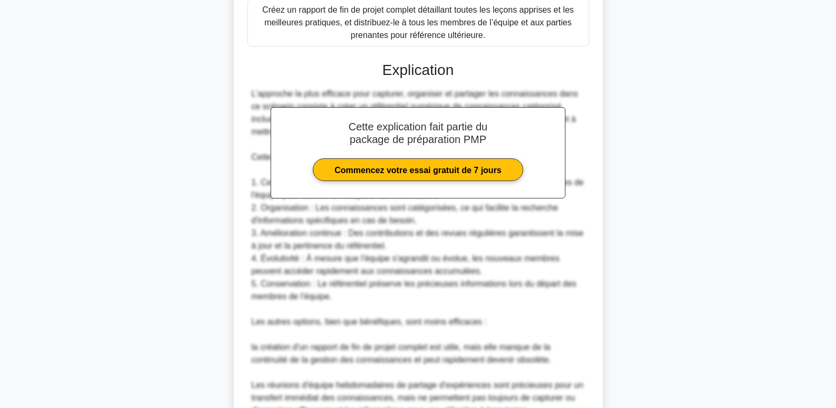
scroll to position [625, 0]
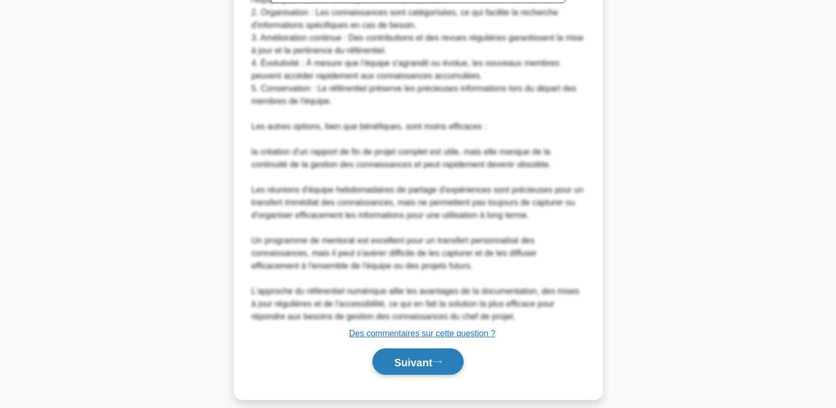
click at [426, 356] on font "Suivant" at bounding box center [413, 362] width 38 height 12
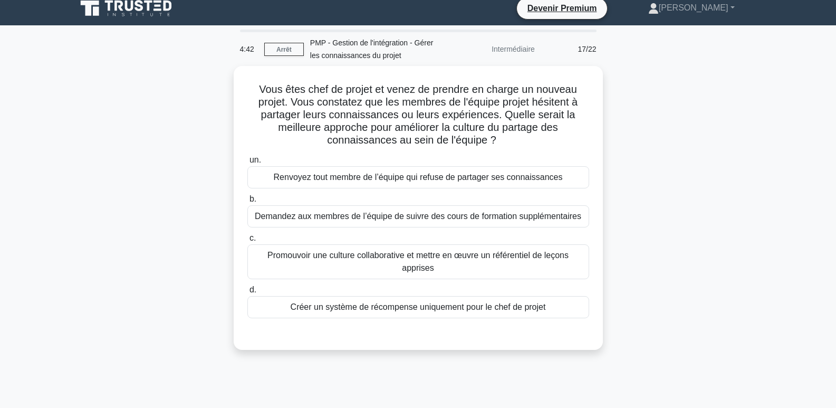
scroll to position [0, 0]
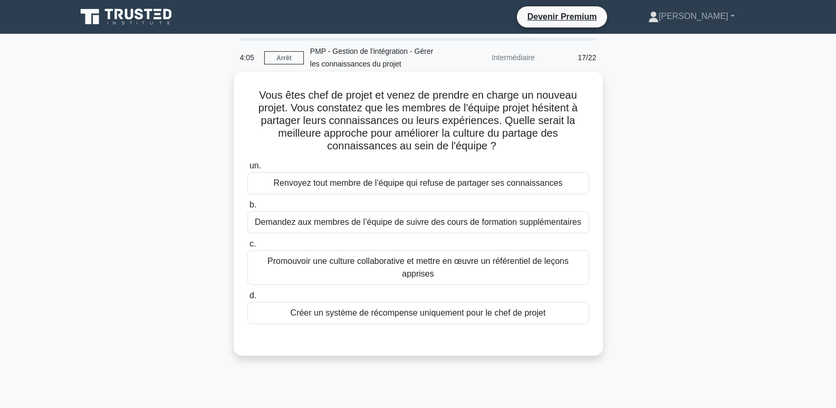
click at [427, 260] on font "Promouvoir une culture collaborative et mettre en œuvre un référentiel de leçon…" at bounding box center [417, 267] width 301 height 22
click at [247, 247] on input "c. Promouvoir une culture collaborative et mettre en œuvre un référentiel de le…" at bounding box center [247, 244] width 0 height 7
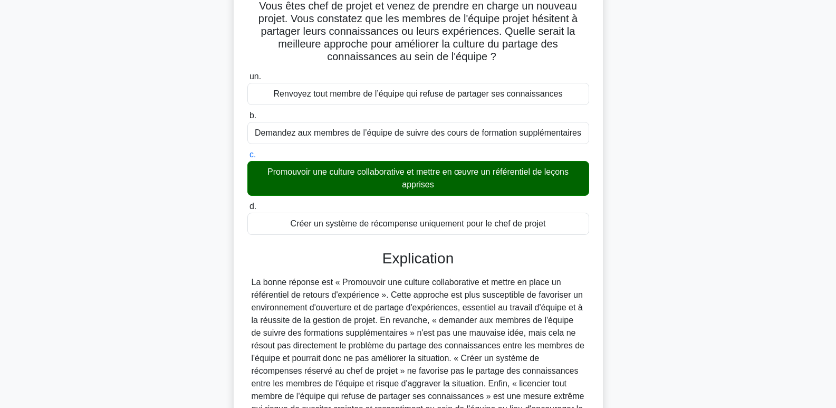
scroll to position [207, 0]
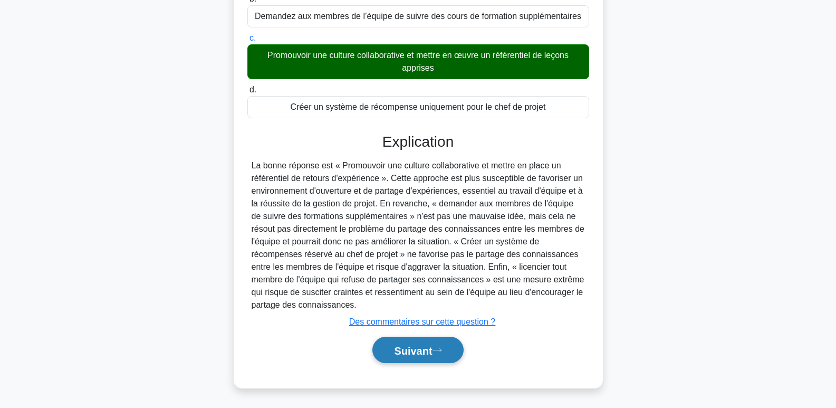
click at [432, 359] on button "Suivant" at bounding box center [417, 350] width 91 height 27
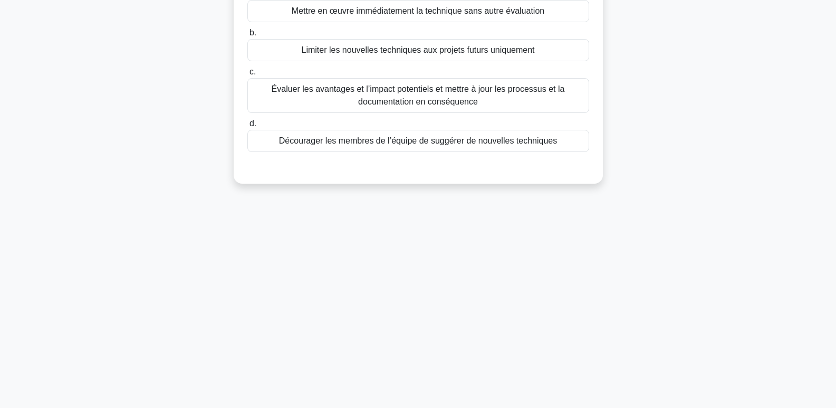
scroll to position [0, 0]
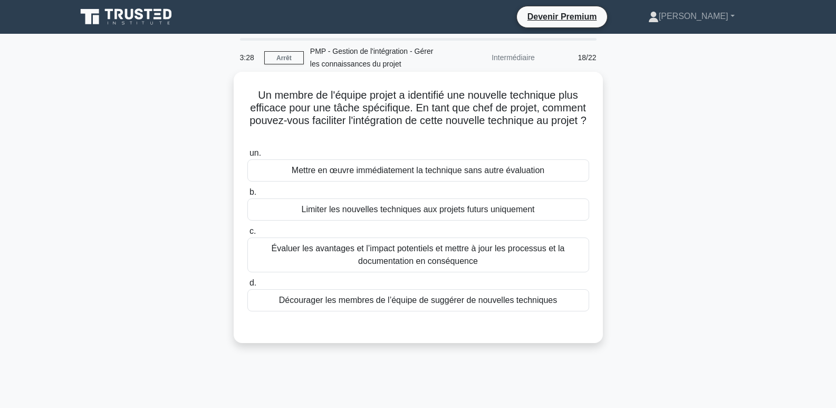
click at [392, 262] on font "Évaluer les avantages et l’impact potentiels et mettre à jour les processus et …" at bounding box center [418, 255] width 293 height 22
click at [247, 235] on input "c. Évaluer les avantages et l’impact potentiels et mettre à jour les processus …" at bounding box center [247, 231] width 0 height 7
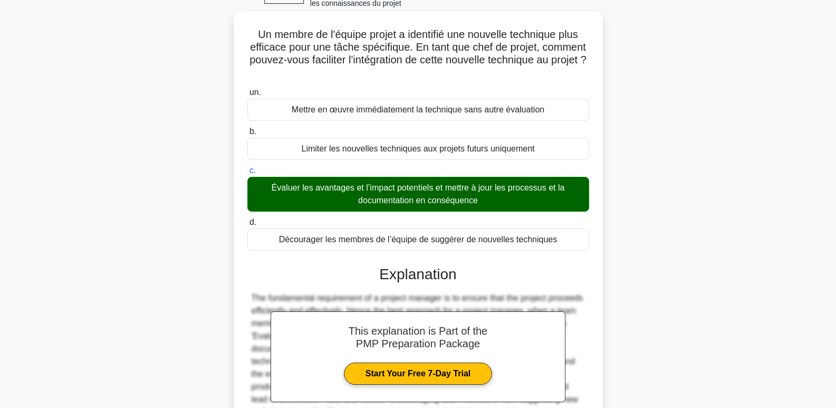
scroll to position [193, 0]
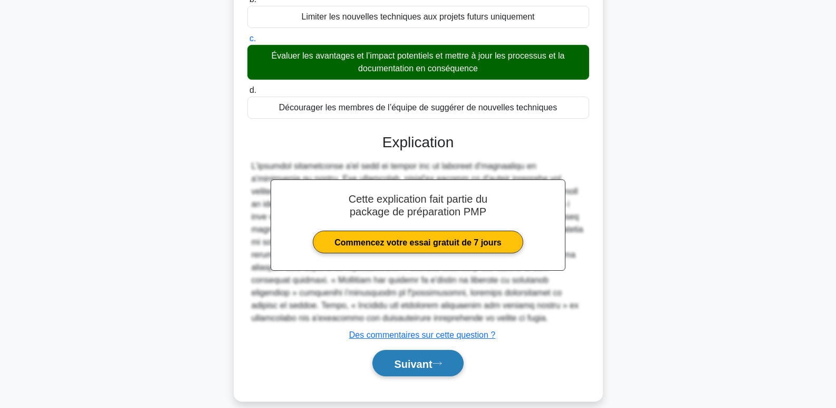
click at [400, 362] on font "Suivant" at bounding box center [413, 364] width 38 height 12
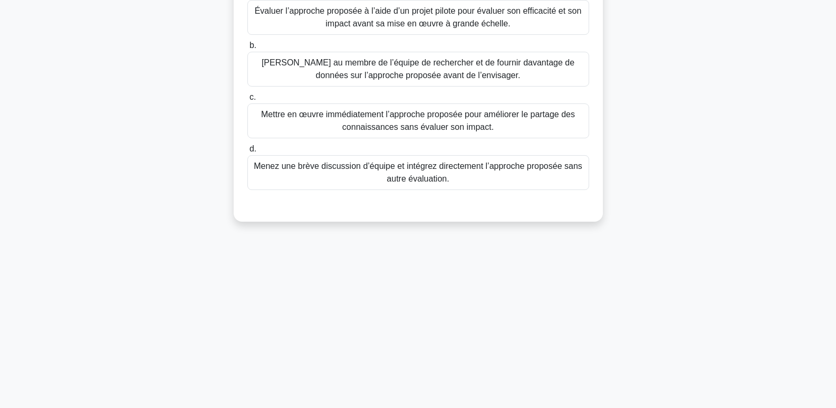
scroll to position [0, 0]
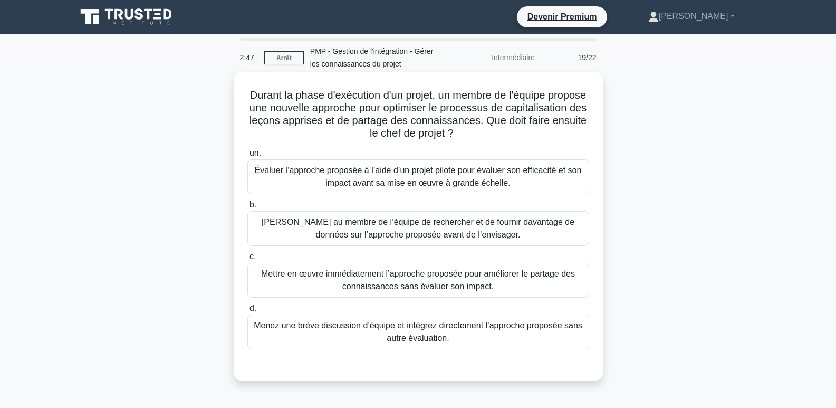
click at [390, 175] on font "Évaluer l’approche proposée à l’aide d’un projet pilote pour évaluer son effica…" at bounding box center [418, 177] width 327 height 22
click at [247, 157] on input "un. Évaluer l’approche proposée à l’aide d’un projet pilote pour évaluer son ef…" at bounding box center [247, 153] width 0 height 7
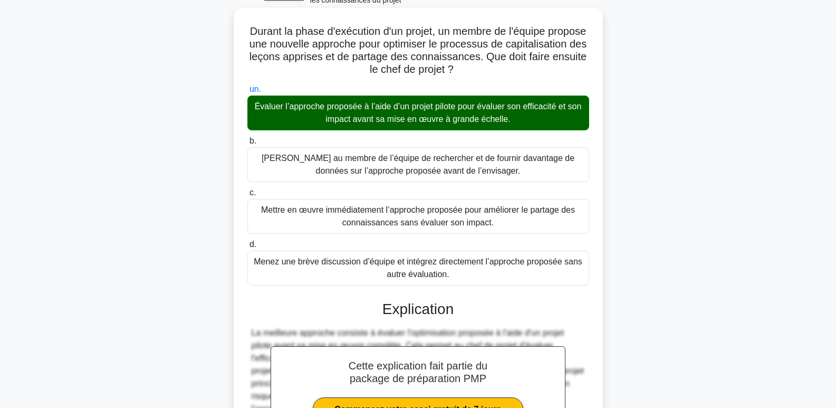
scroll to position [207, 0]
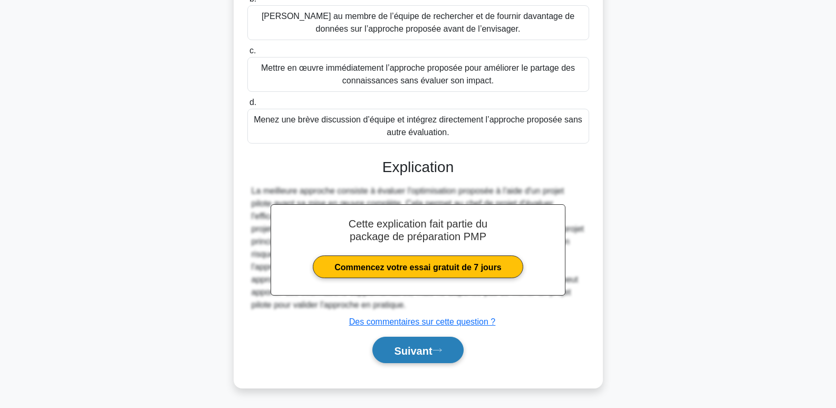
click at [419, 351] on font "Suivant" at bounding box center [413, 350] width 38 height 12
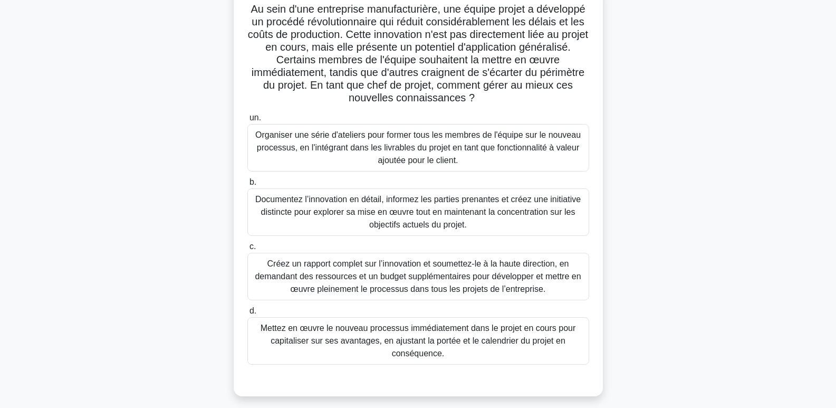
scroll to position [158, 0]
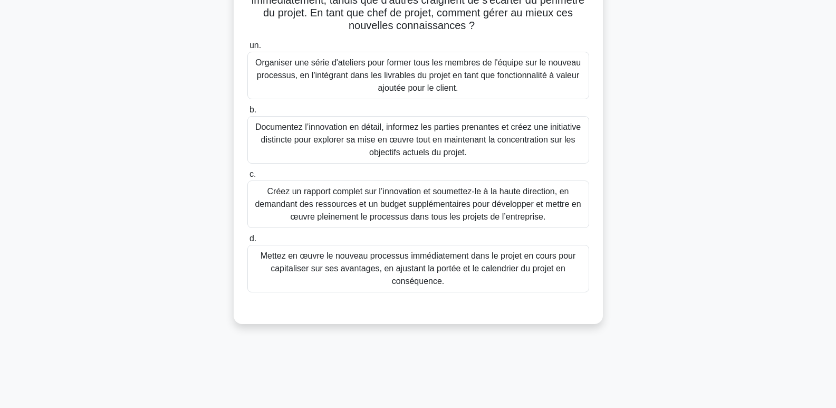
click at [371, 142] on font "Documentez l’innovation en détail, informez les parties prenantes et créez une …" at bounding box center [417, 139] width 325 height 34
click at [247, 113] on input "b. Documentez l’innovation en détail, informez les parties prenantes et créez u…" at bounding box center [247, 110] width 0 height 7
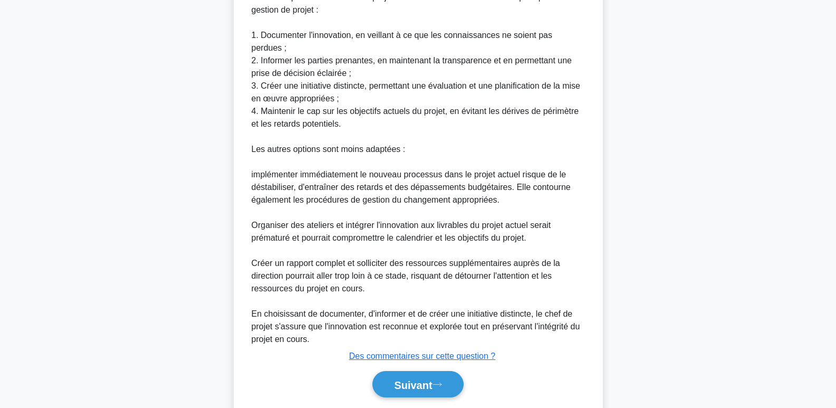
scroll to position [587, 0]
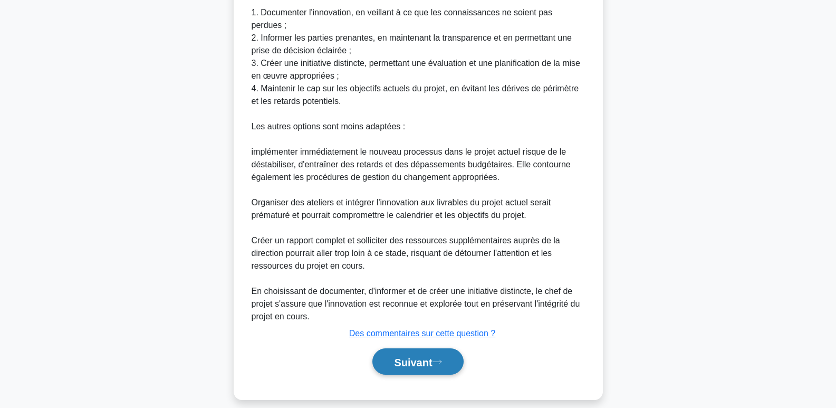
click at [420, 356] on font "Suivant" at bounding box center [413, 362] width 38 height 12
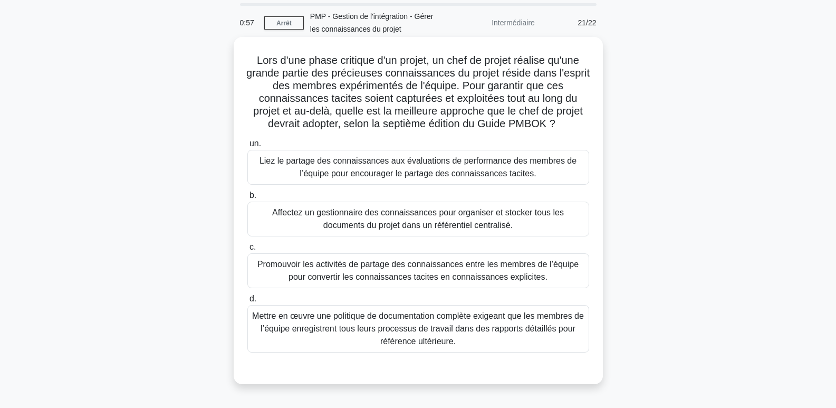
scroll to position [106, 0]
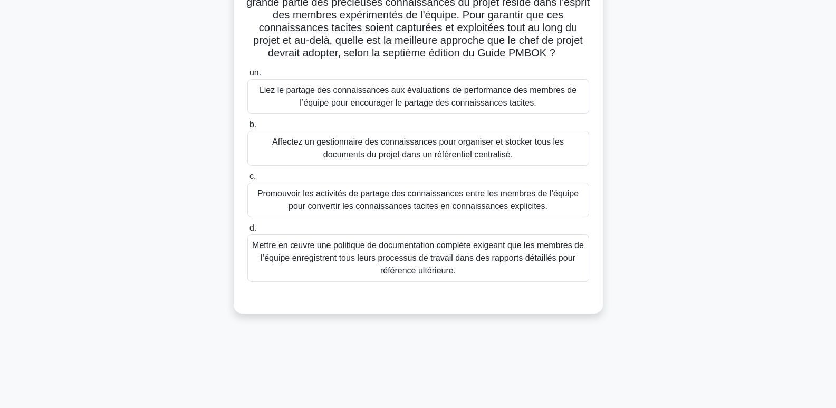
click at [429, 258] on font "Mettre en œuvre une politique de documentation complète exigeant que les membre…" at bounding box center [418, 258] width 332 height 34
click at [247, 232] on input "d. Mettre en œuvre une politique de documentation complète exigeant que les mem…" at bounding box center [247, 228] width 0 height 7
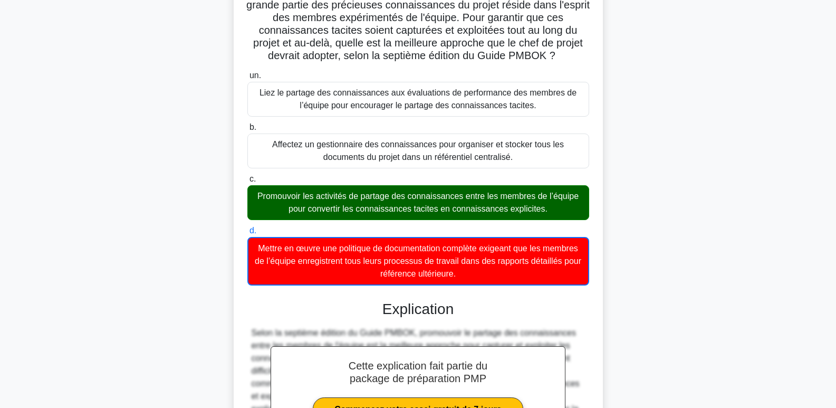
scroll to position [258, 0]
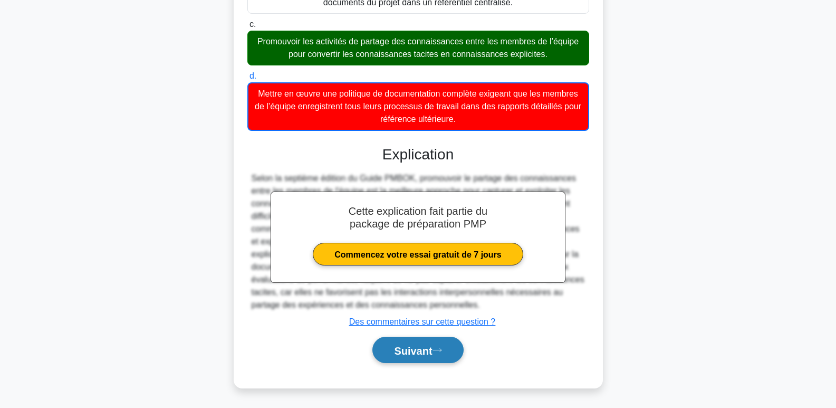
click at [445, 354] on button "Suivant" at bounding box center [417, 350] width 91 height 27
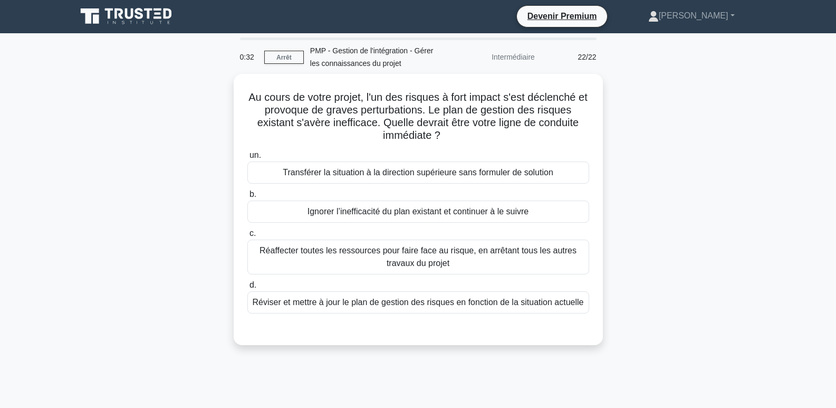
scroll to position [0, 0]
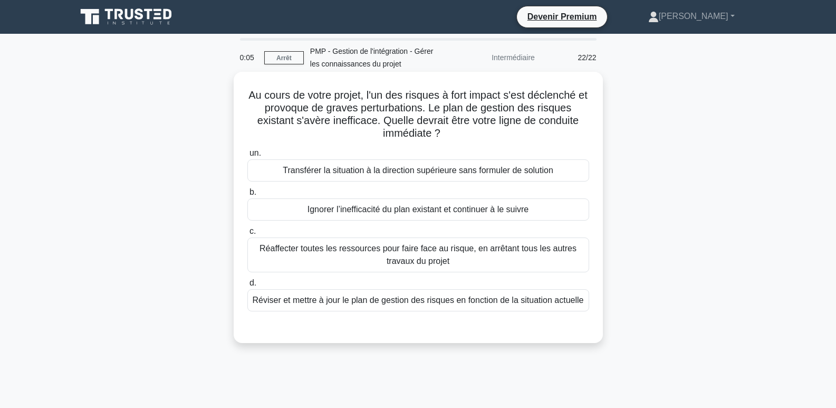
click at [360, 172] on font "Transférer la situation à la direction supérieure sans formuler de solution" at bounding box center [418, 170] width 271 height 9
click at [247, 157] on input "un. Transférer la situation à la direction supérieure sans formuler de solution" at bounding box center [247, 153] width 0 height 7
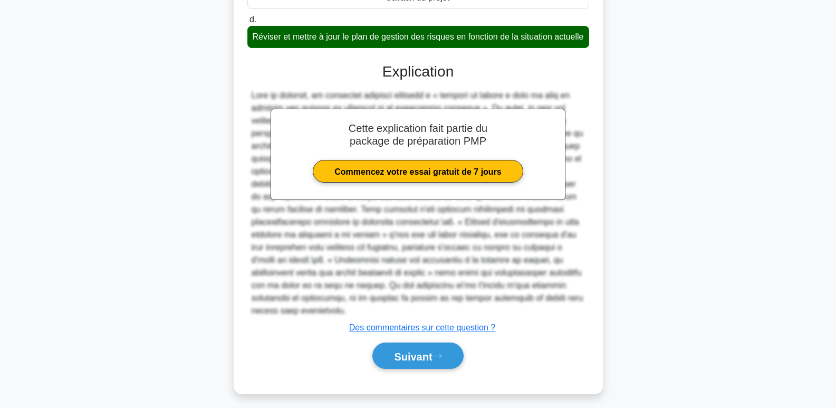
scroll to position [271, 0]
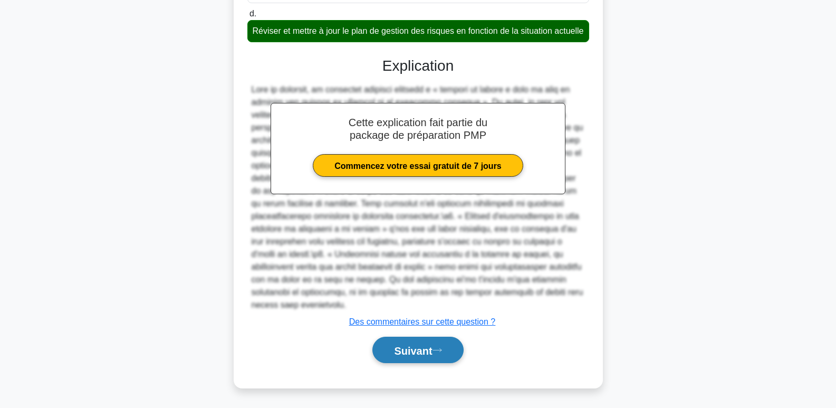
click at [425, 344] on button "Suivant" at bounding box center [417, 350] width 91 height 27
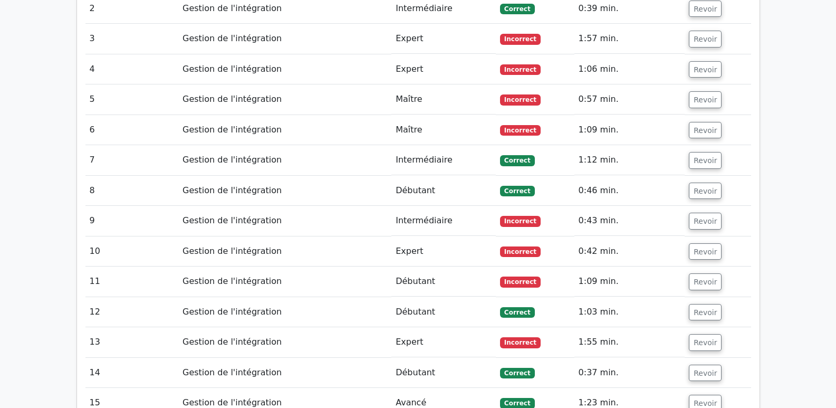
scroll to position [1266, 0]
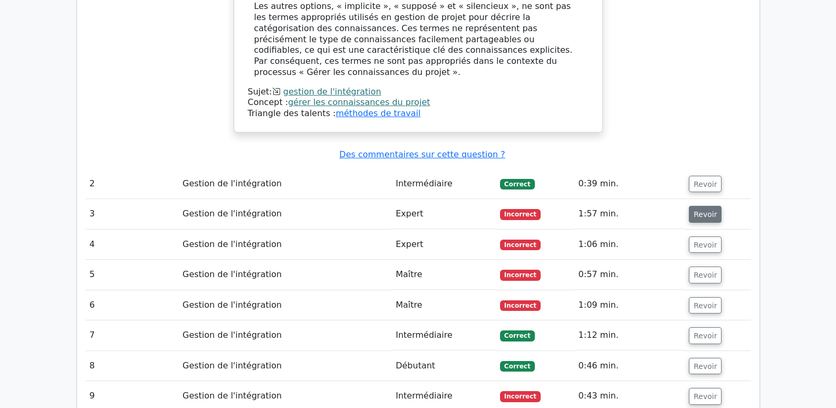
click at [706, 210] on font "Revoir" at bounding box center [705, 214] width 23 height 8
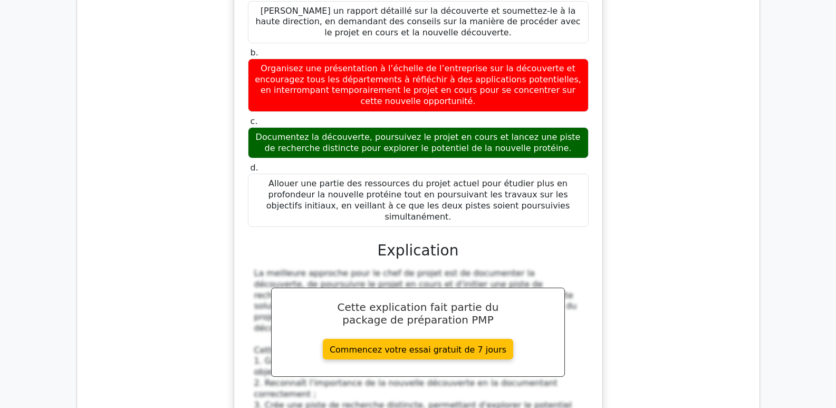
scroll to position [1635, 0]
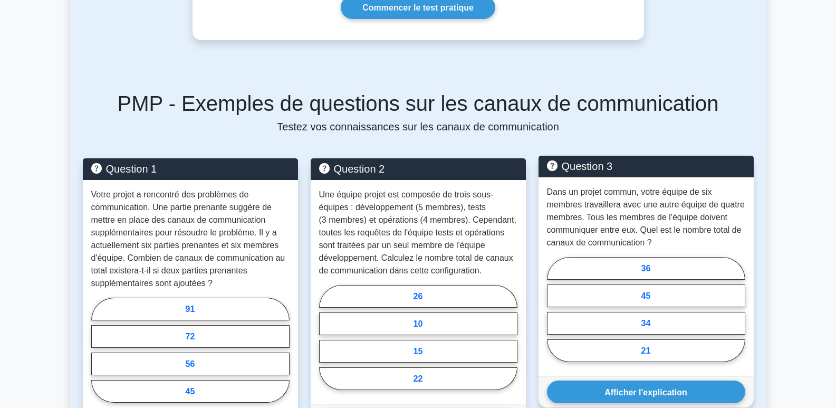
scroll to position [400, 0]
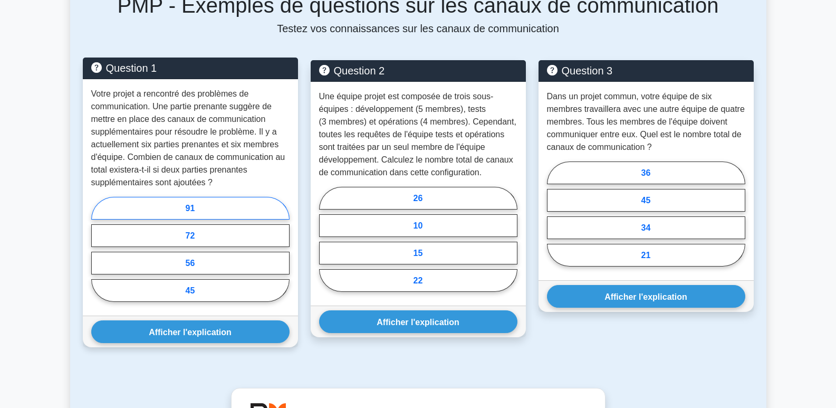
click at [201, 206] on label "91" at bounding box center [190, 208] width 198 height 23
click at [98, 248] on input "91" at bounding box center [94, 251] width 7 height 7
radio input "true"
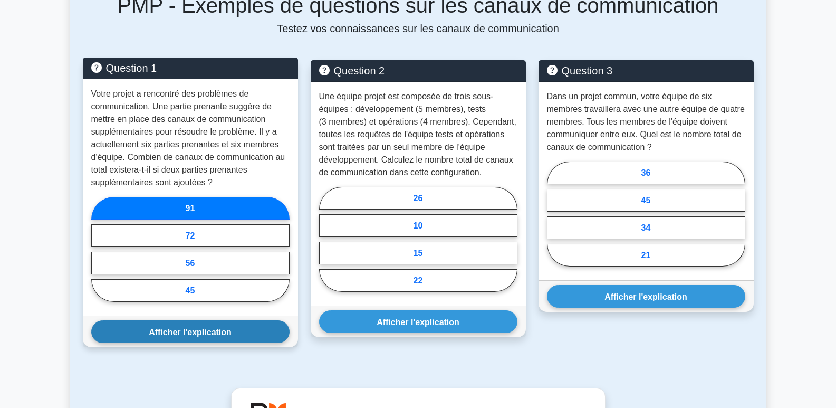
click at [218, 328] on font "Afficher l'explication" at bounding box center [190, 331] width 83 height 9
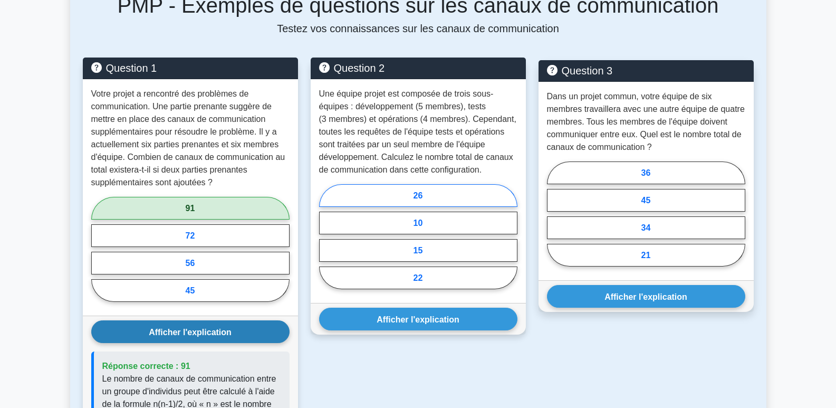
click at [426, 198] on label "26" at bounding box center [418, 195] width 198 height 23
click at [326, 236] on input "26" at bounding box center [322, 239] width 7 height 7
radio input "true"
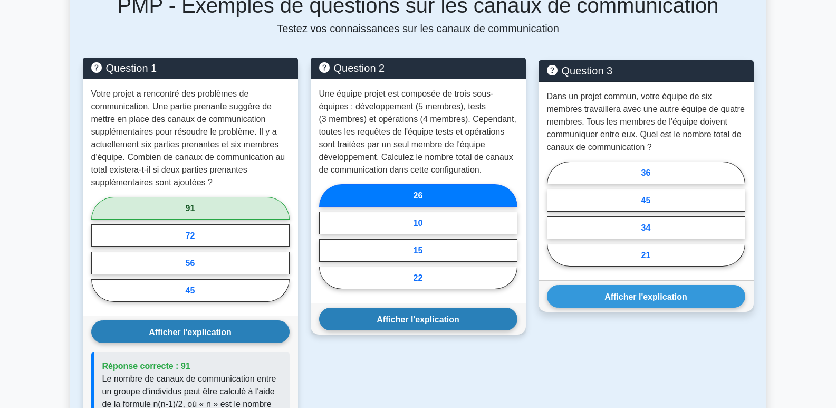
click at [457, 320] on font "Afficher l'explication" at bounding box center [418, 318] width 83 height 9
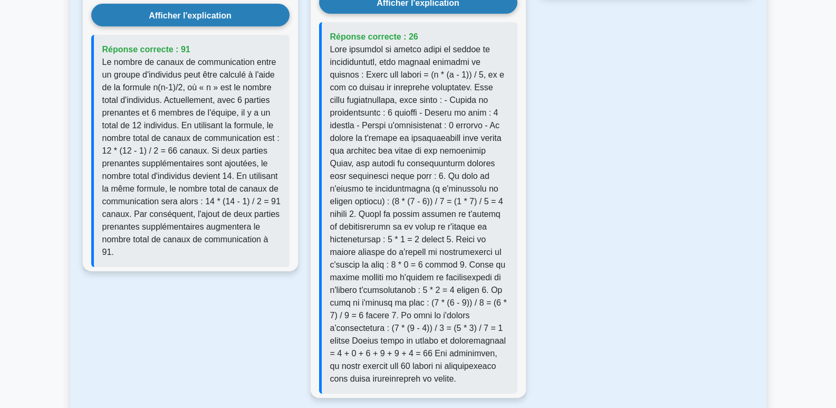
scroll to position [453, 0]
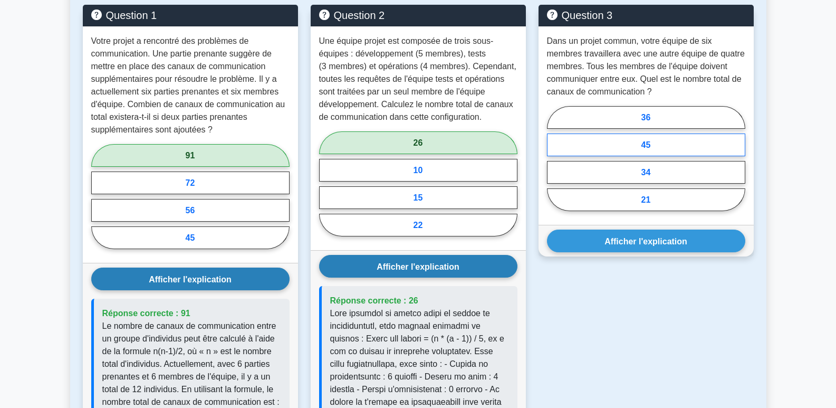
drag, startPoint x: 642, startPoint y: 146, endPoint x: 658, endPoint y: 148, distance: 16.0
click at [642, 146] on font "45" at bounding box center [645, 144] width 9 height 9
click at [554, 158] on input "45" at bounding box center [550, 161] width 7 height 7
radio input "true"
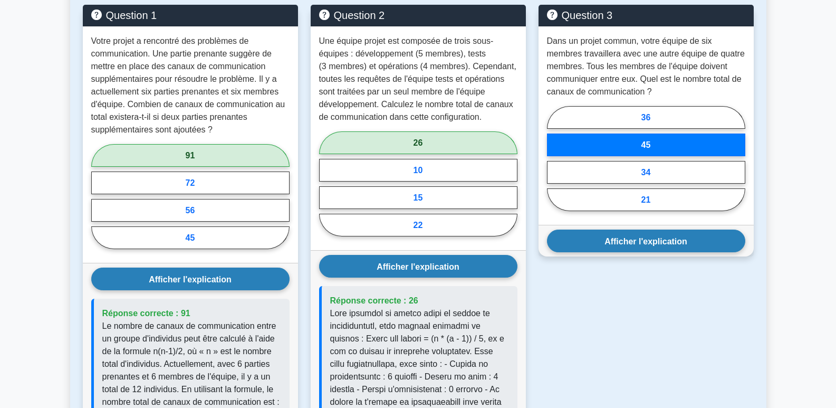
click at [667, 244] on font "Afficher l'explication" at bounding box center [646, 240] width 83 height 9
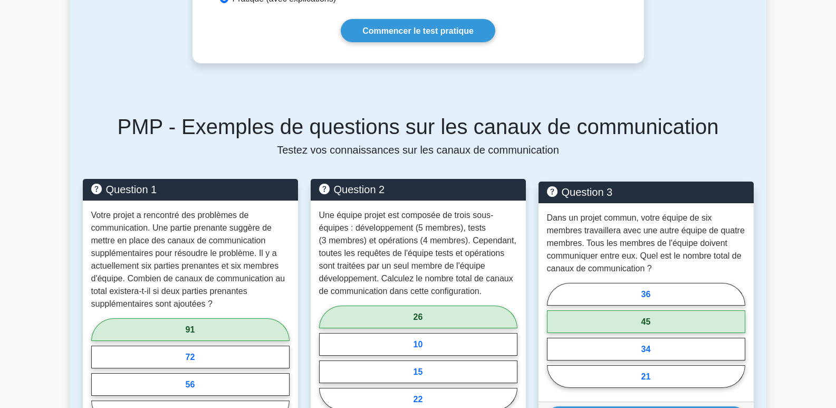
scroll to position [136, 0]
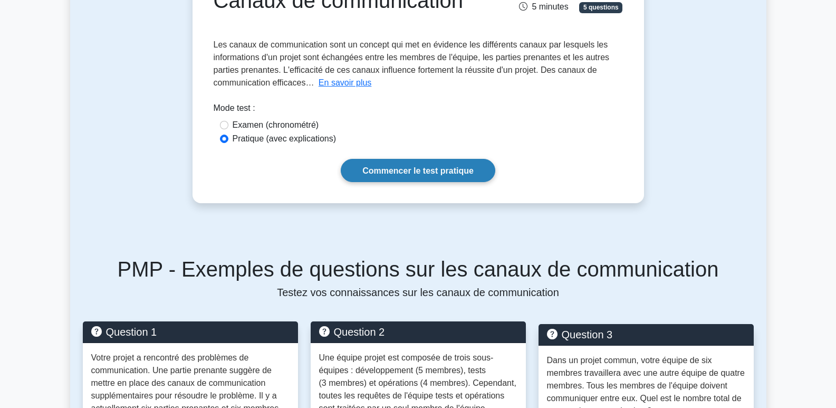
click at [449, 170] on font "Commencer le test pratique" at bounding box center [417, 170] width 111 height 9
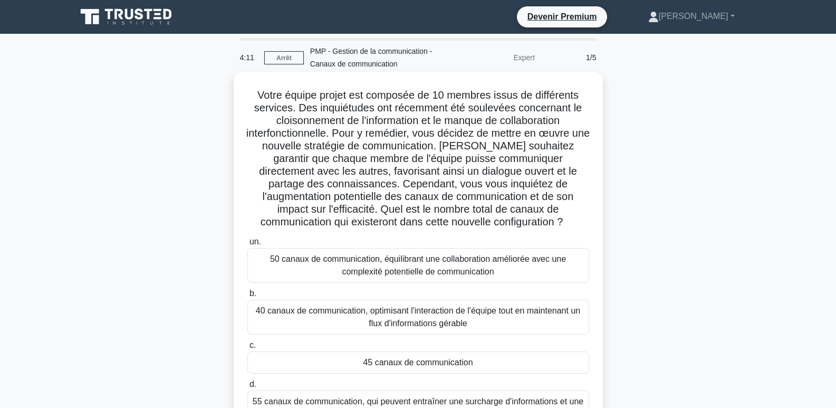
click at [437, 363] on font "45 canaux de communication" at bounding box center [418, 362] width 110 height 9
click at [247, 349] on input "c. 45 canaux de communication" at bounding box center [247, 345] width 0 height 7
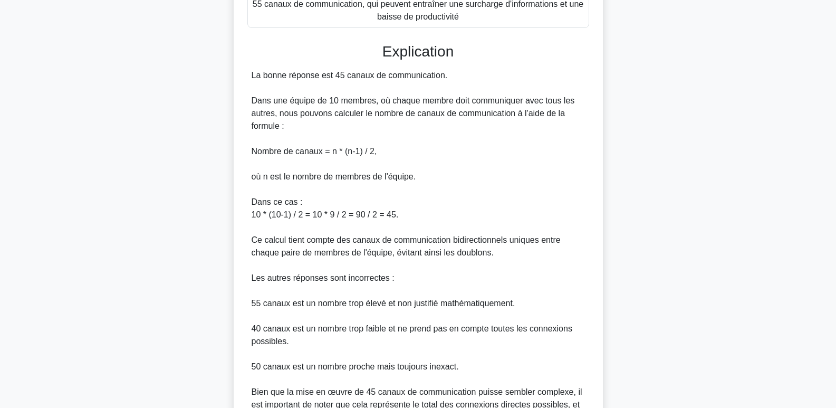
scroll to position [536, 0]
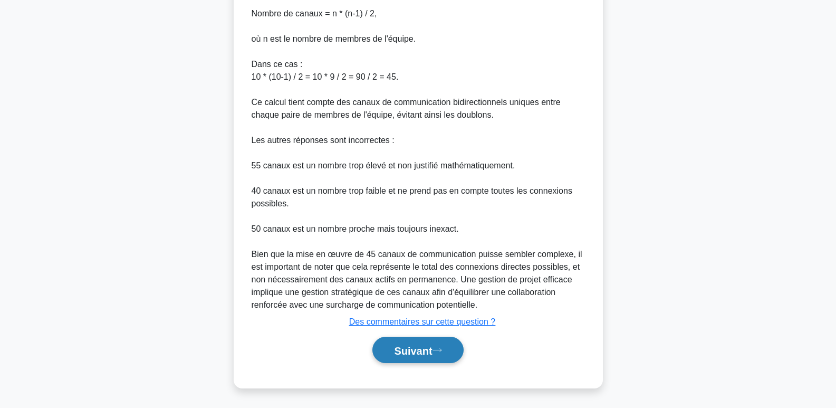
click at [408, 357] on button "Suivant" at bounding box center [417, 350] width 91 height 27
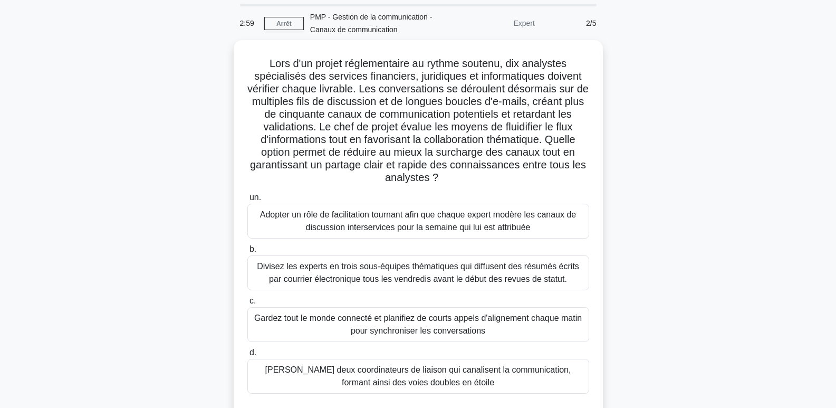
scroll to position [53, 0]
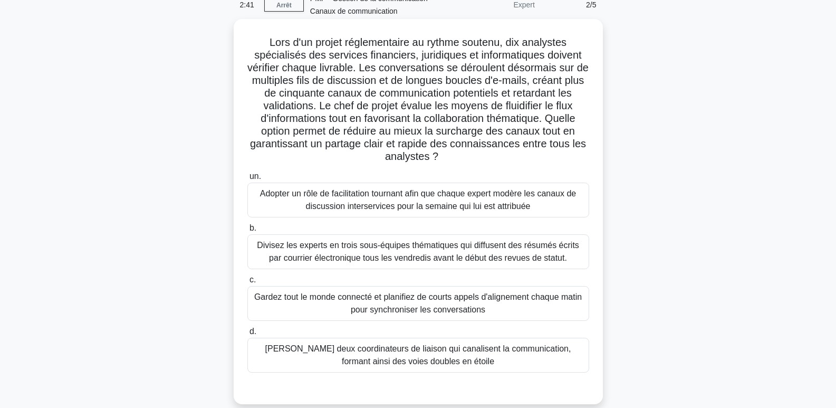
drag, startPoint x: 434, startPoint y: 312, endPoint x: 440, endPoint y: 313, distance: 6.9
click at [434, 312] on font "Gardez tout le monde connecté et planifiez de courts appels d'alignement chaque…" at bounding box center [418, 303] width 328 height 22
click at [247, 283] on input "c. Gardez tout le monde connecté et planifiez de courts appels d'alignement cha…" at bounding box center [247, 279] width 0 height 7
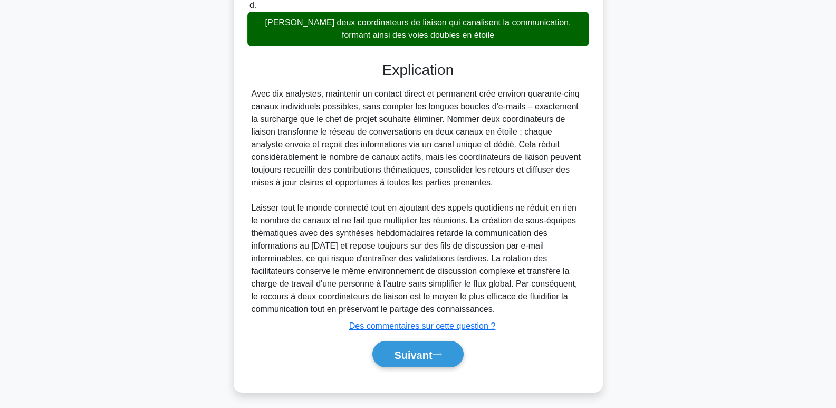
scroll to position [385, 0]
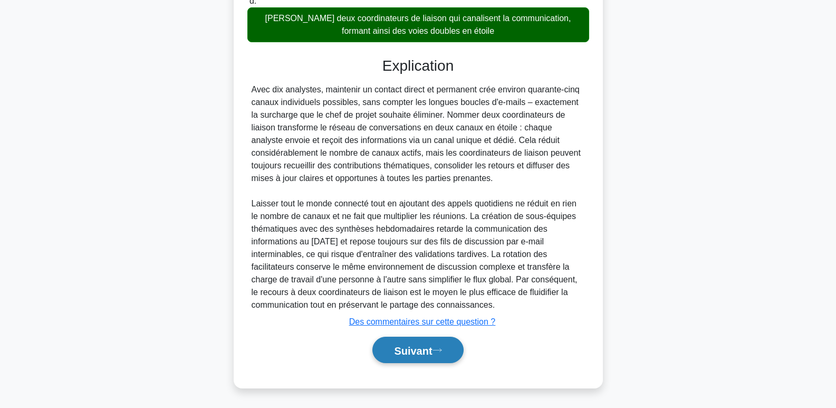
click at [429, 352] on font "Suivant" at bounding box center [413, 350] width 38 height 12
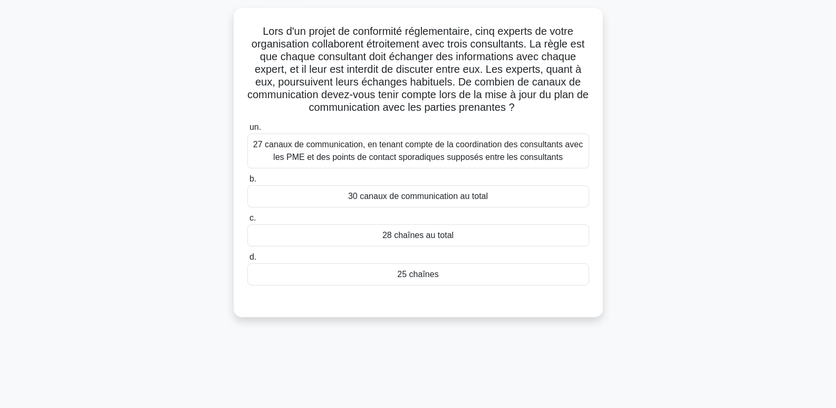
scroll to position [53, 0]
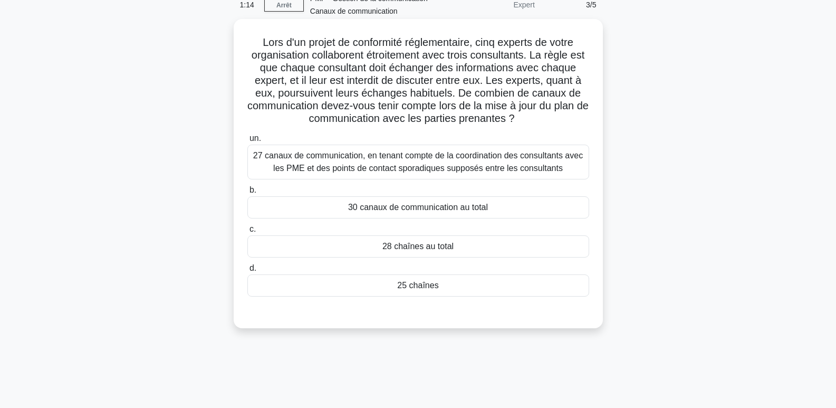
click at [410, 285] on font "25 chaînes" at bounding box center [417, 285] width 41 height 9
click at [247, 272] on input "d. 25 chaînes" at bounding box center [247, 268] width 0 height 7
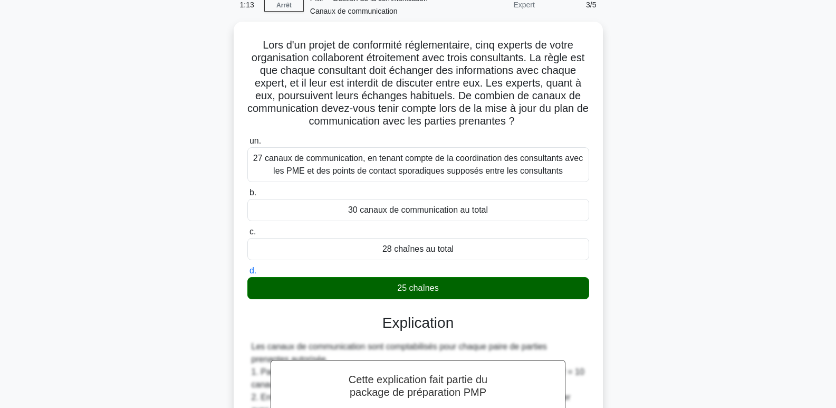
scroll to position [219, 0]
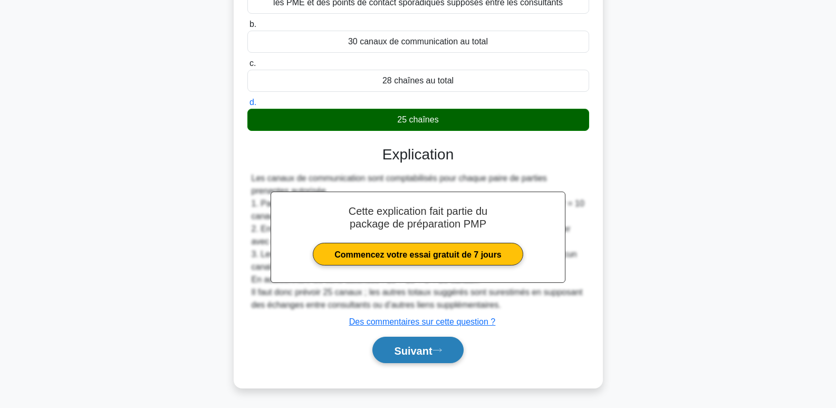
click at [416, 353] on font "Suivant" at bounding box center [413, 350] width 38 height 12
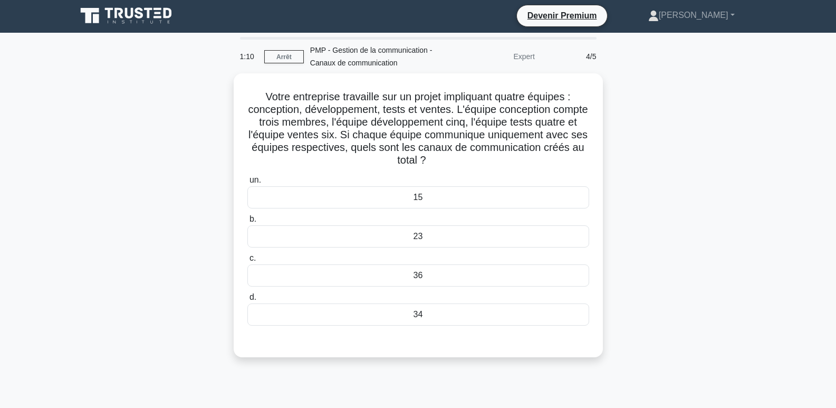
scroll to position [0, 0]
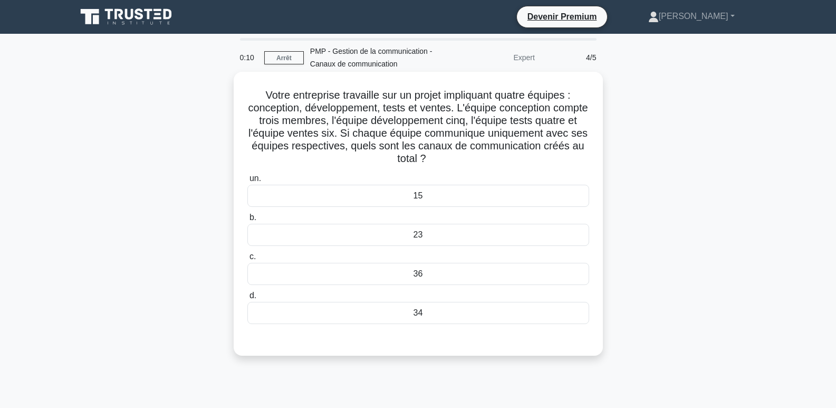
click at [414, 235] on font "23" at bounding box center [418, 234] width 9 height 9
click at [247, 221] on input "b. 23" at bounding box center [247, 217] width 0 height 7
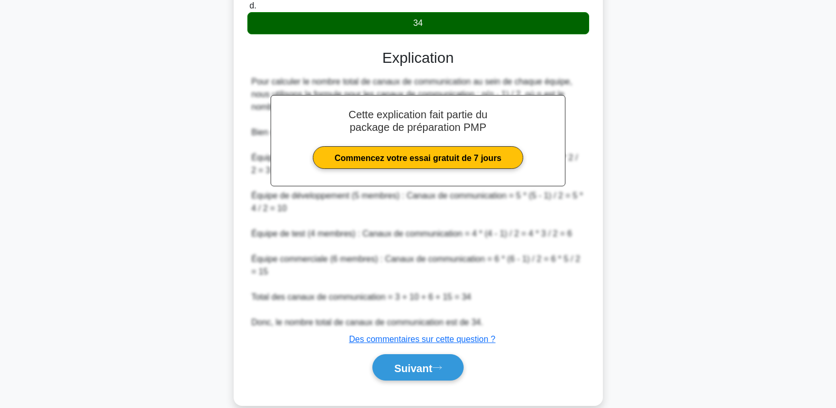
scroll to position [309, 0]
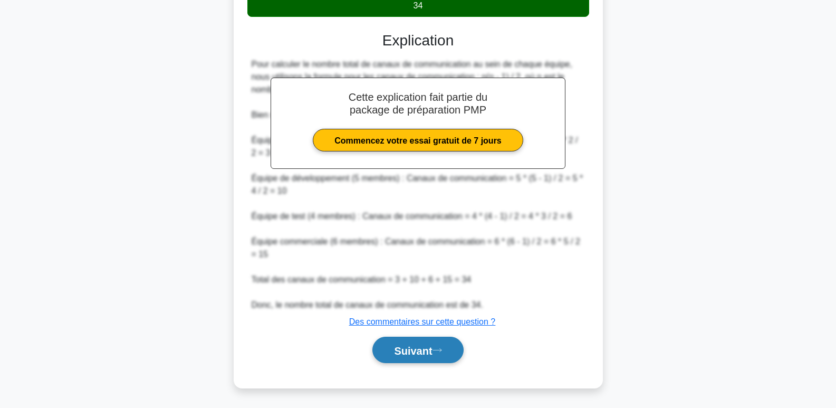
click at [442, 348] on icon at bounding box center [437, 350] width 9 height 6
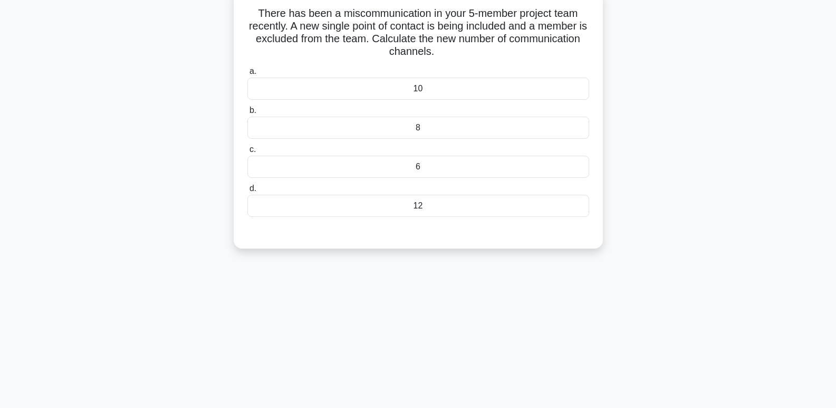
scroll to position [0, 0]
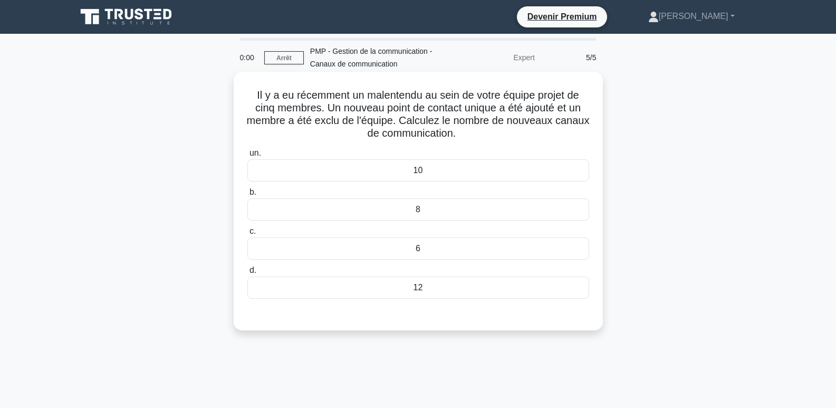
click at [417, 174] on font "10" at bounding box center [418, 170] width 9 height 9
click at [247, 157] on input "un. 10" at bounding box center [247, 153] width 0 height 7
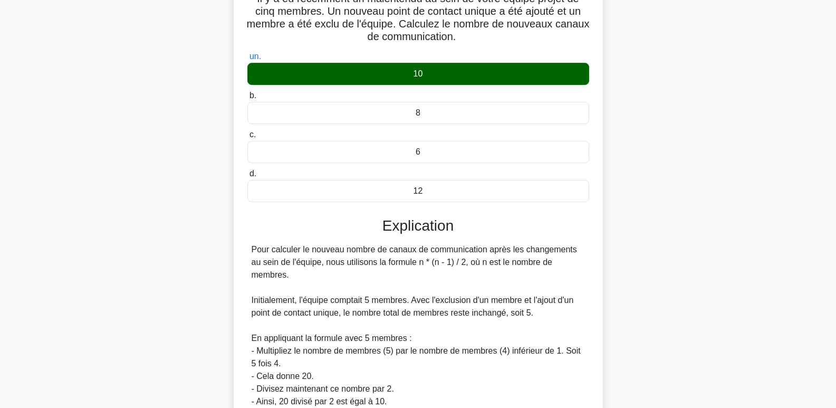
scroll to position [207, 0]
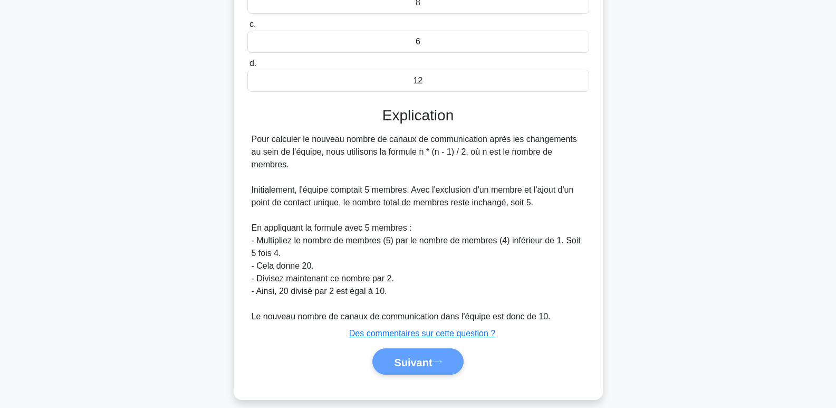
click at [429, 348] on div "Suivant" at bounding box center [418, 361] width 346 height 27
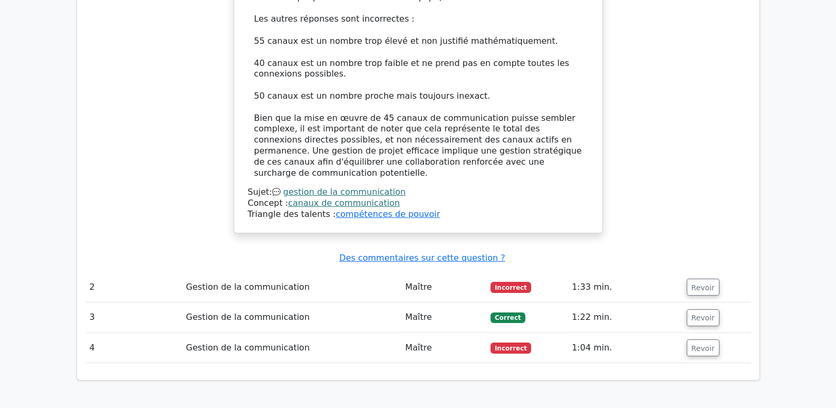
scroll to position [1530, 0]
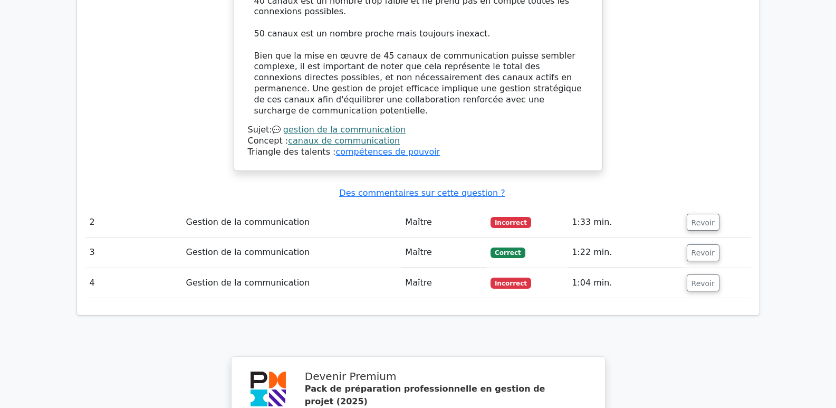
click at [506, 219] on font "Incorrect" at bounding box center [511, 222] width 32 height 7
click at [696, 218] on font "Revoir" at bounding box center [703, 222] width 23 height 8
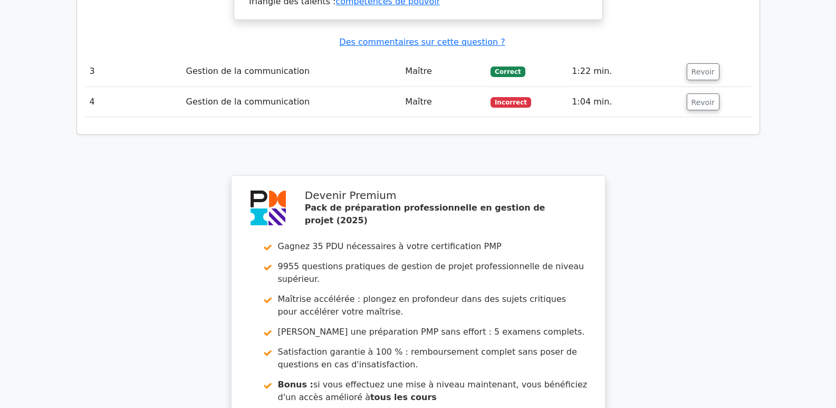
scroll to position [2532, 0]
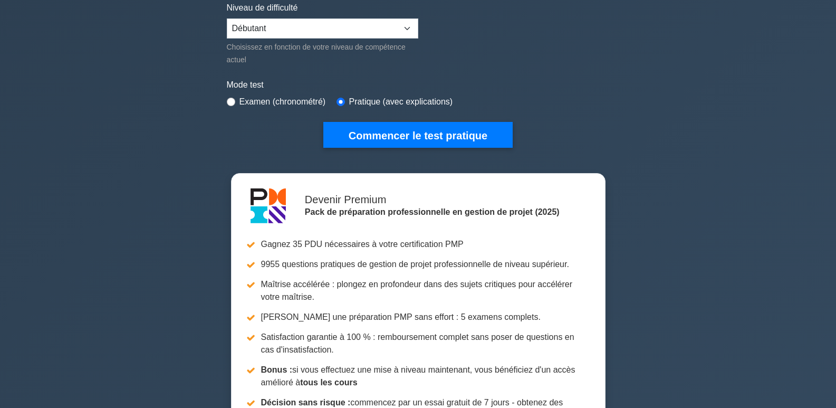
scroll to position [264, 0]
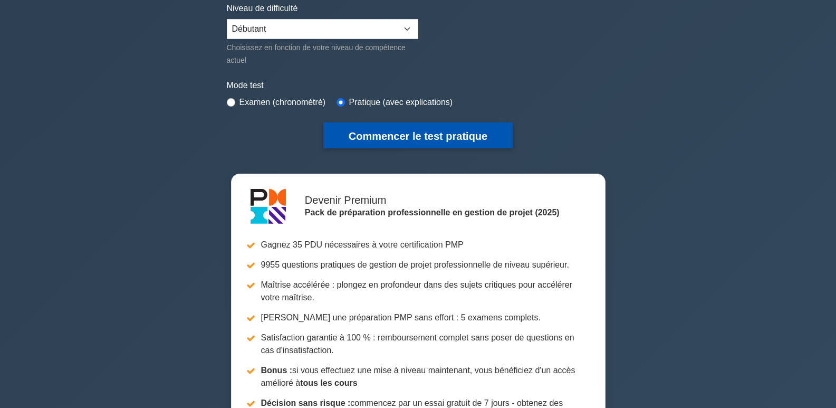
click at [450, 138] on font "Commencer le test pratique" at bounding box center [418, 136] width 139 height 12
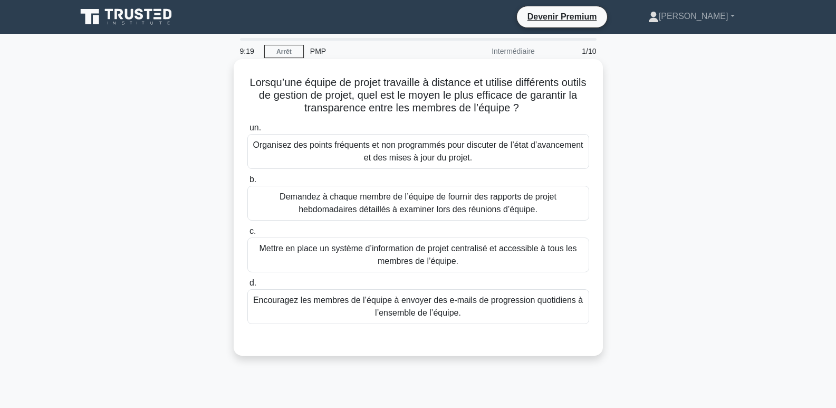
click at [394, 257] on font "Mettre en place un système d’information de projet centralisé et accessible à t…" at bounding box center [418, 255] width 318 height 22
click at [247, 235] on input "c. Mettre en place un système d’information de projet centralisé et accessible …" at bounding box center [247, 231] width 0 height 7
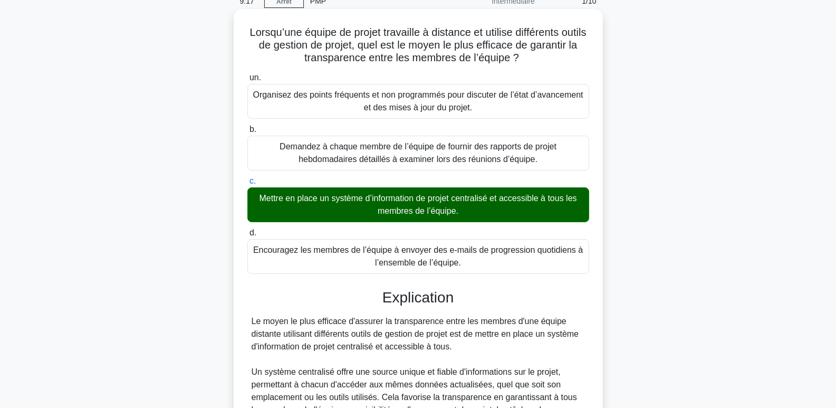
scroll to position [211, 0]
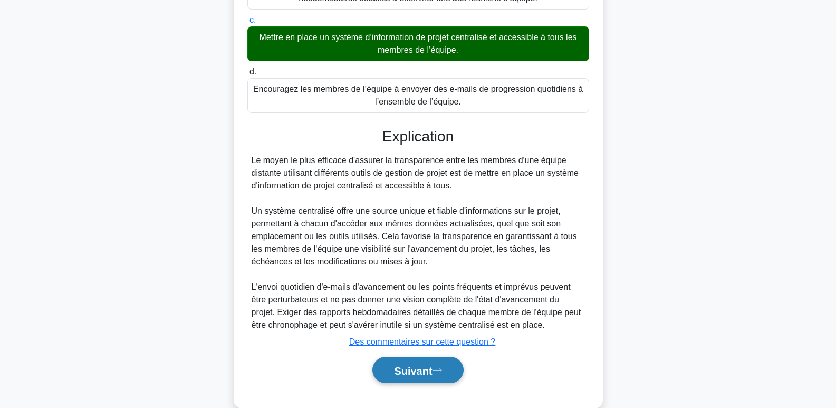
click at [432, 369] on font "Suivant" at bounding box center [413, 371] width 38 height 12
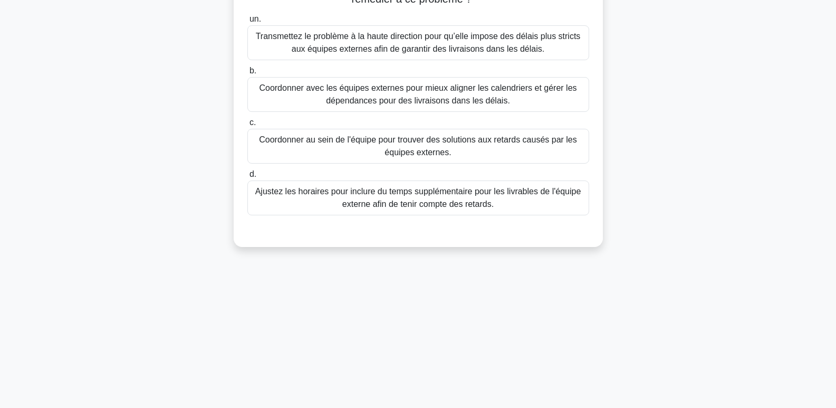
scroll to position [0, 0]
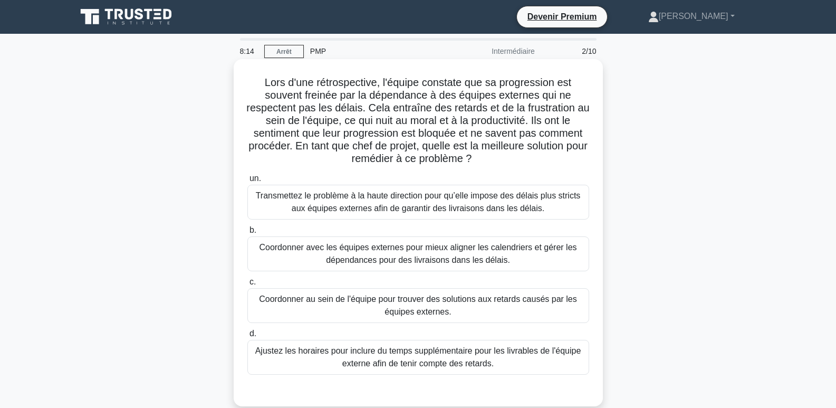
click at [391, 251] on font "Coordonner avec les équipes externes pour mieux aligner les calendriers et gére…" at bounding box center [418, 254] width 318 height 22
click at [247, 234] on input "b. Coordonner avec les équipes externes pour mieux aligner les calendriers et g…" at bounding box center [247, 230] width 0 height 7
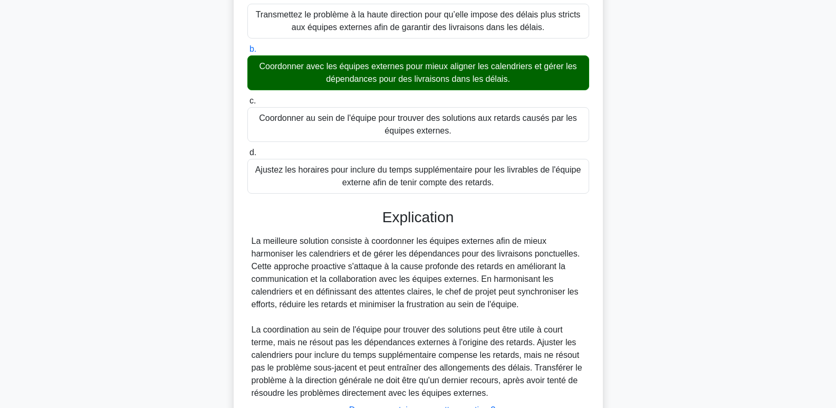
scroll to position [270, 0]
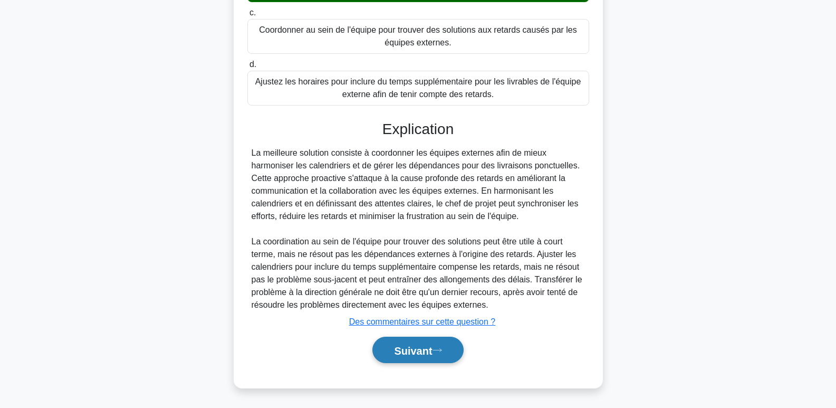
click at [430, 347] on font "Suivant" at bounding box center [413, 350] width 38 height 12
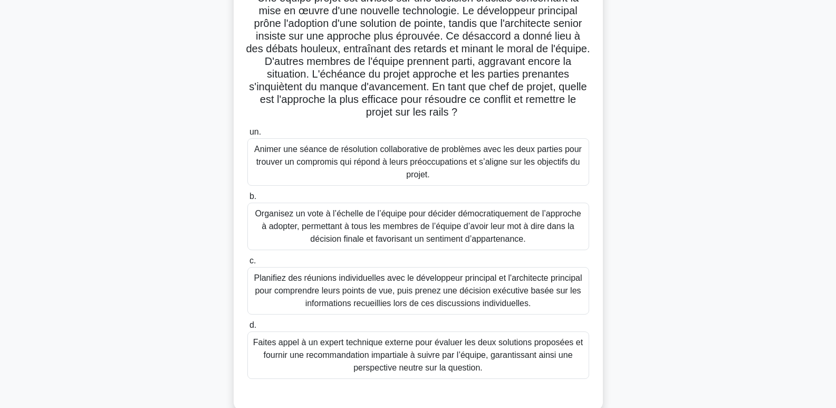
scroll to position [106, 0]
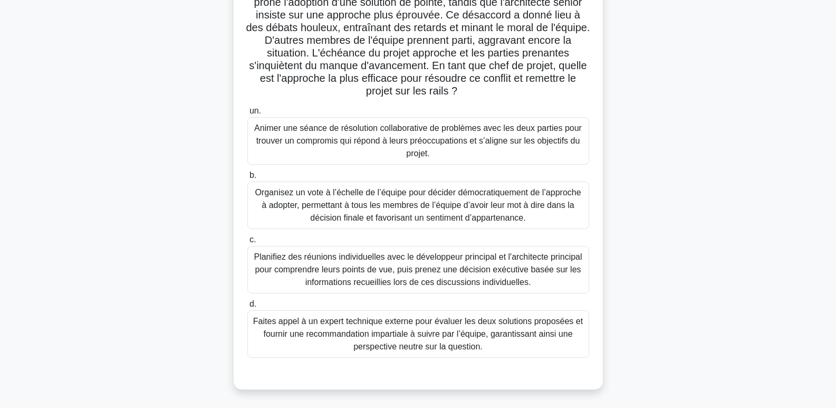
click at [447, 266] on font "Planifiez des réunions individuelles avec le développeur principal et l'archite…" at bounding box center [418, 269] width 328 height 34
click at [247, 243] on input "c. Planifiez des réunions individuelles avec le développeur principal et l'arch…" at bounding box center [247, 239] width 0 height 7
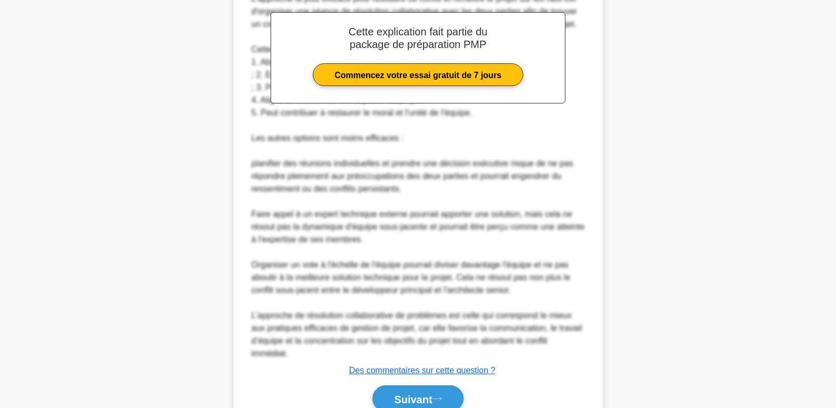
scroll to position [562, 0]
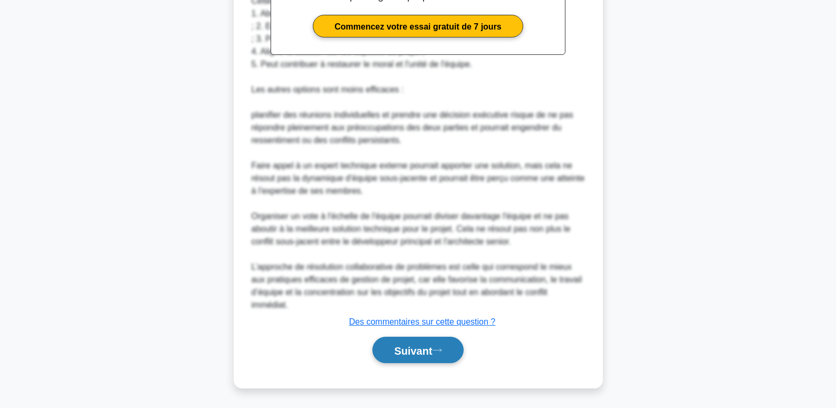
click at [421, 350] on font "Suivant" at bounding box center [413, 350] width 38 height 12
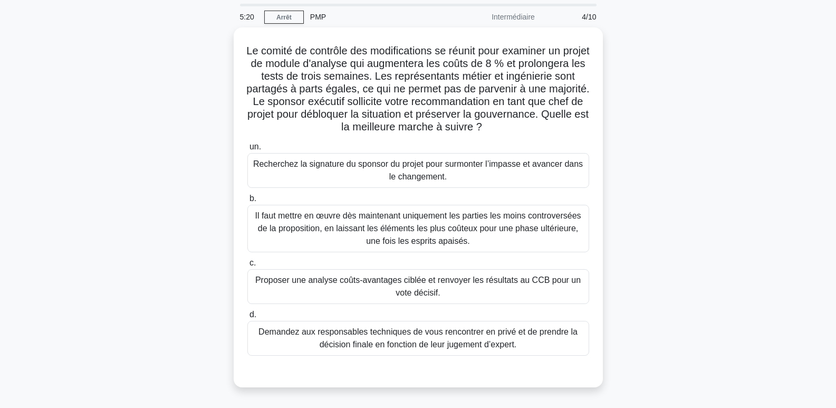
scroll to position [53, 0]
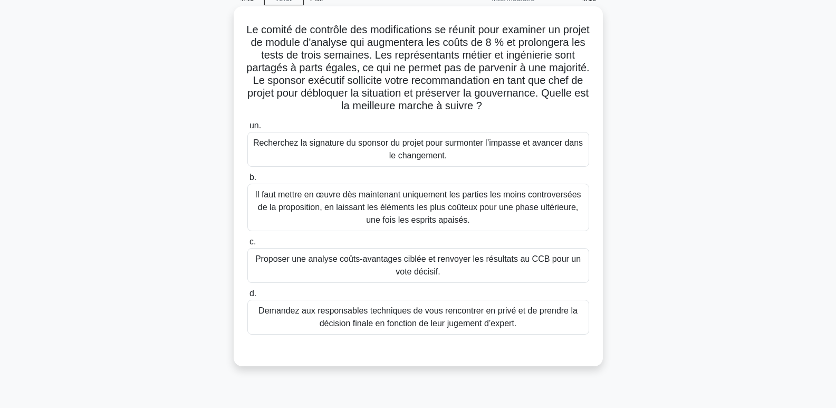
click at [425, 276] on font "Proposer une analyse coûts-avantages ciblée et renvoyer les résultats au CCB po…" at bounding box center [417, 265] width 325 height 22
click at [247, 245] on input "c. Proposer une analyse coûts-avantages ciblée et renvoyer les résultats au CCB…" at bounding box center [247, 241] width 0 height 7
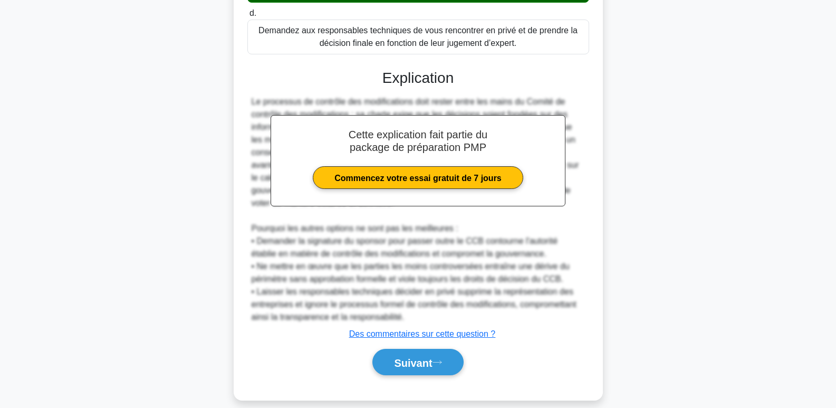
scroll to position [359, 0]
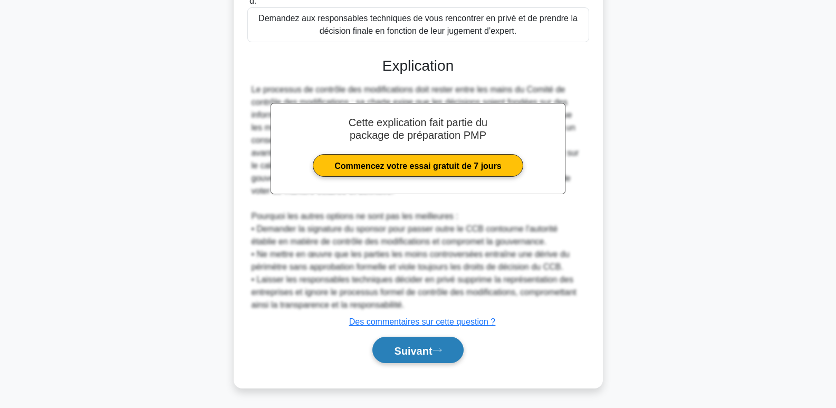
click at [424, 357] on button "Suivant" at bounding box center [417, 350] width 91 height 27
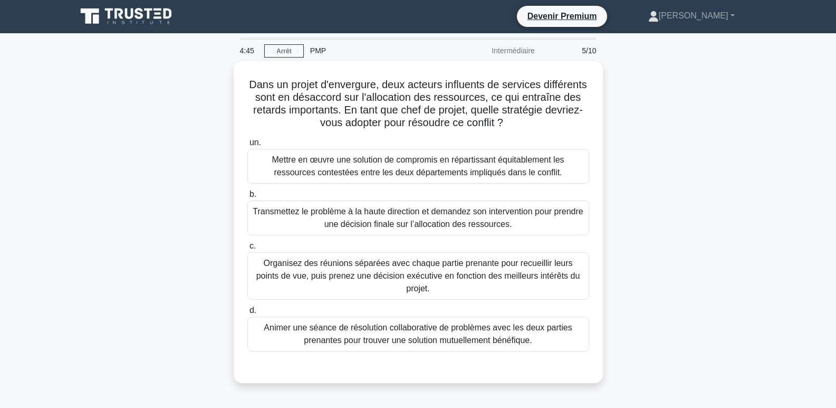
scroll to position [0, 0]
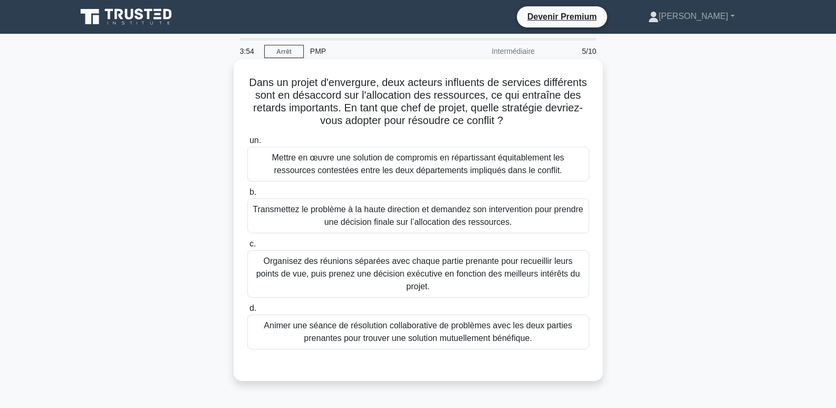
click at [502, 323] on font "Animer une séance de résolution collaborative de problèmes avec les deux partie…" at bounding box center [418, 332] width 308 height 22
click at [247, 312] on input "d. Animer une séance de résolution collaborative de problèmes avec les deux par…" at bounding box center [247, 308] width 0 height 7
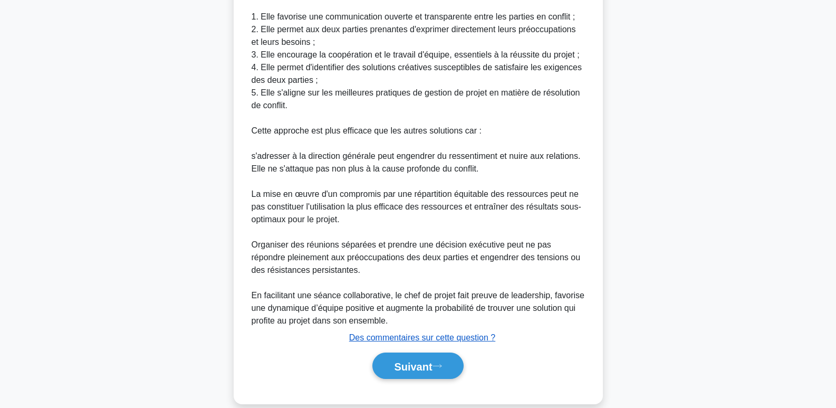
scroll to position [435, 0]
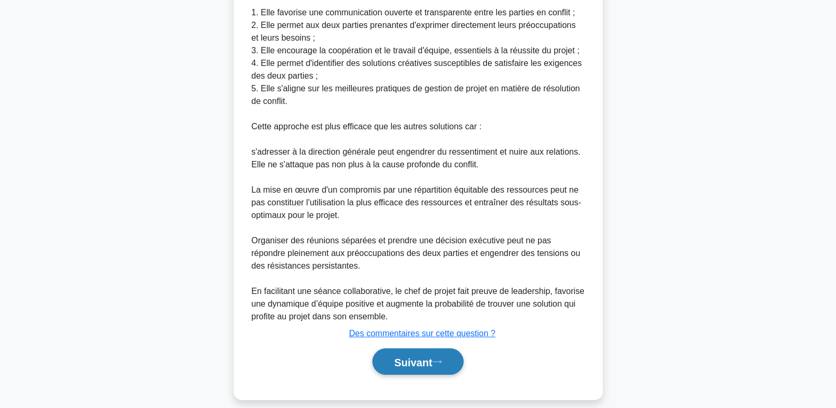
click at [424, 356] on font "Suivant" at bounding box center [413, 362] width 38 height 12
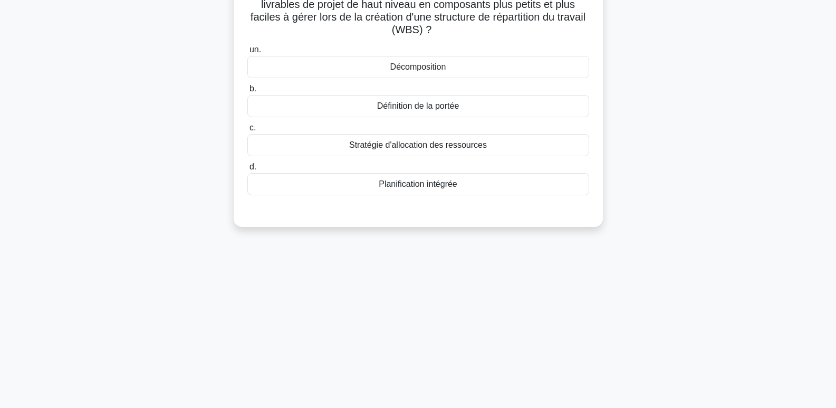
scroll to position [0, 0]
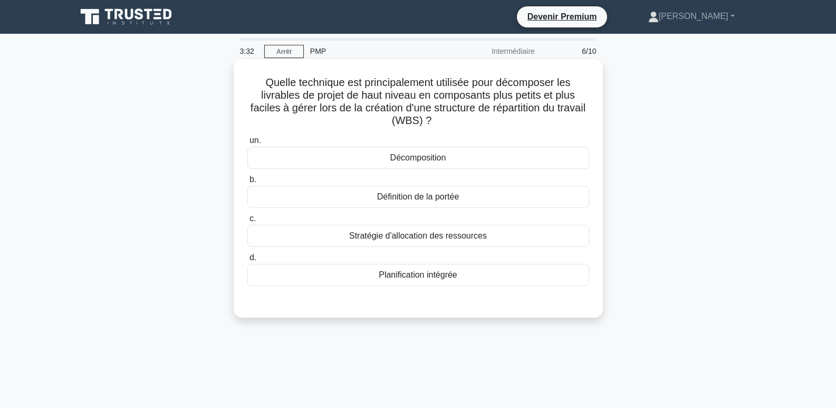
click at [417, 162] on font "Décomposition" at bounding box center [418, 157] width 56 height 9
click at [247, 144] on input "un. Décomposition" at bounding box center [247, 140] width 0 height 7
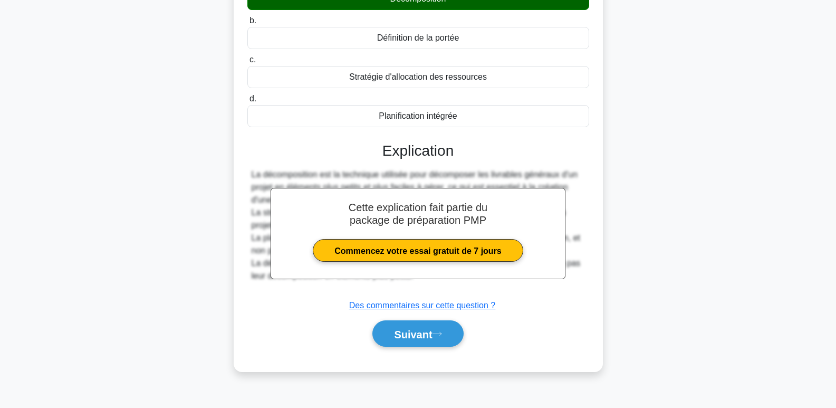
scroll to position [162, 0]
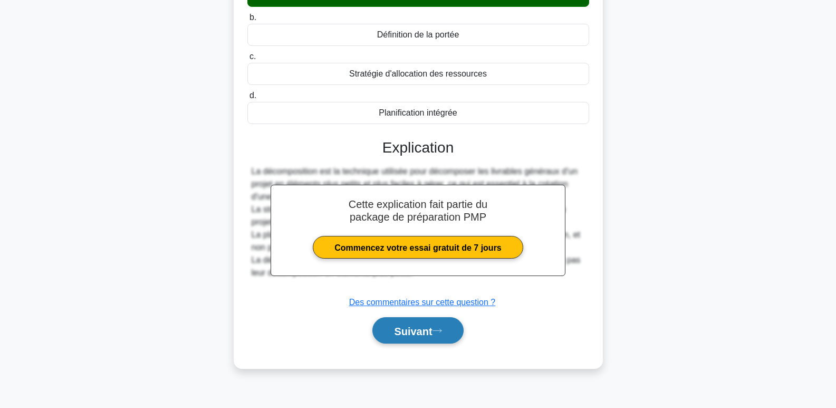
click at [429, 333] on font "Suivant" at bounding box center [413, 331] width 38 height 12
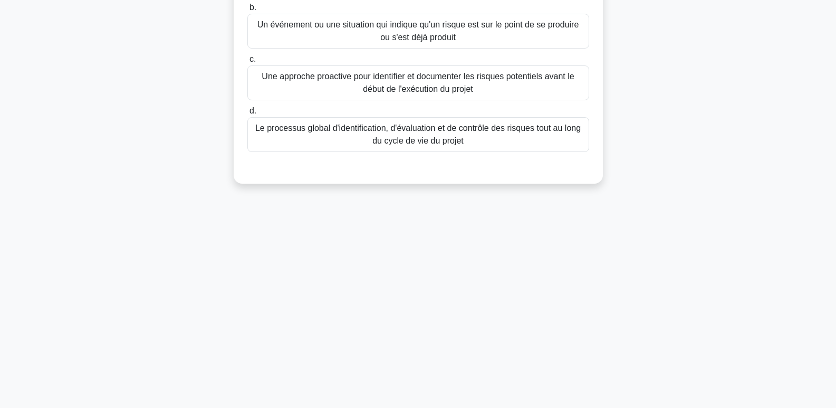
scroll to position [0, 0]
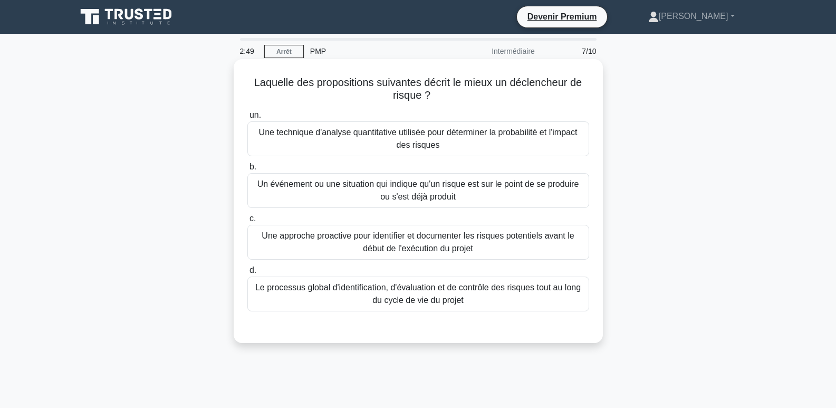
click at [495, 136] on font "Une technique d'analyse quantitative utilisée pour déterminer la probabilité et…" at bounding box center [418, 139] width 319 height 22
click at [247, 119] on input "un. Une technique d'analyse quantitative utilisée pour déterminer la probabilit…" at bounding box center [247, 115] width 0 height 7
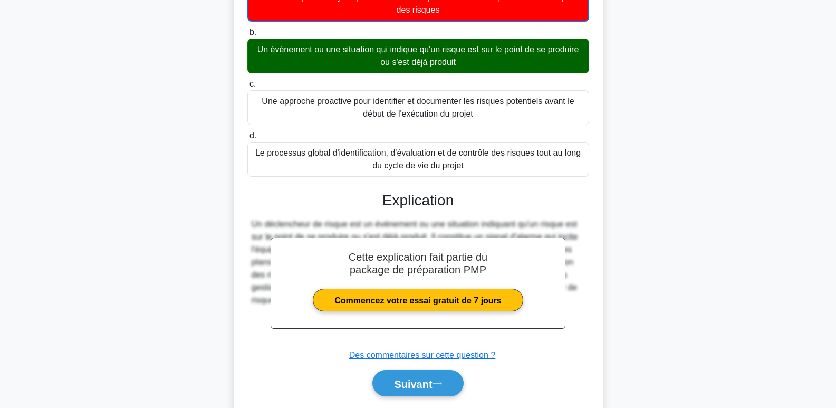
scroll to position [117, 0]
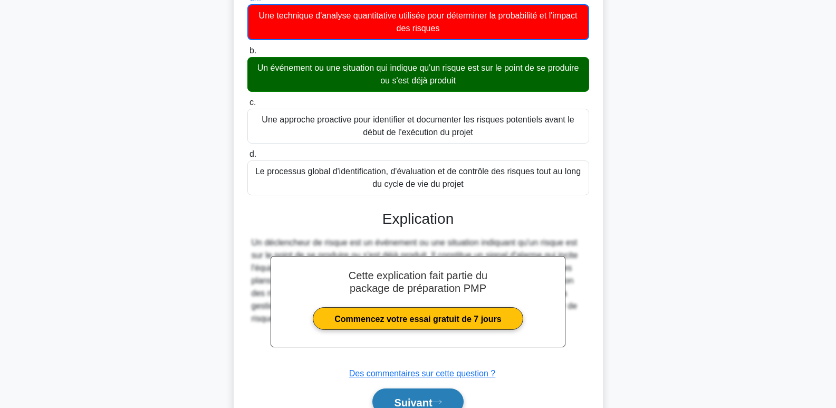
click at [442, 400] on icon at bounding box center [437, 402] width 9 height 6
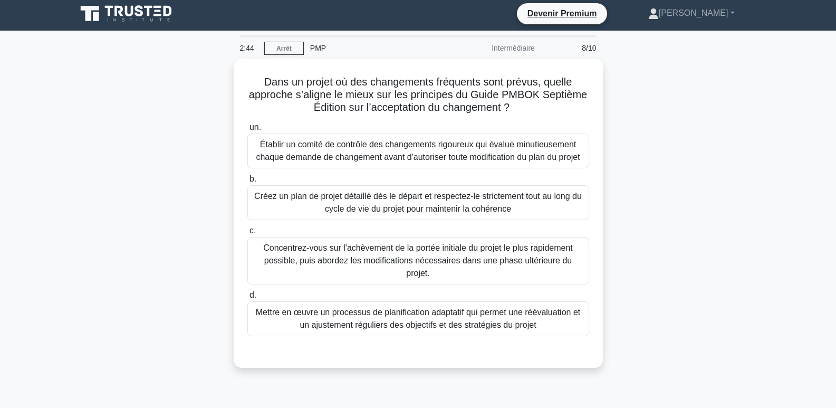
scroll to position [0, 0]
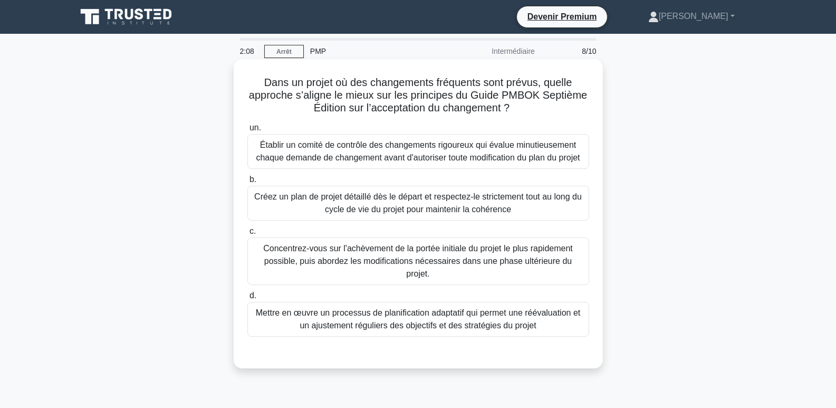
click at [399, 315] on font "Mettre en œuvre un processus de planification adaptatif qui permet une réévalua…" at bounding box center [418, 319] width 324 height 22
click at [247, 299] on input "d. Mettre en œuvre un processus de planification adaptatif qui permet une rééva…" at bounding box center [247, 295] width 0 height 7
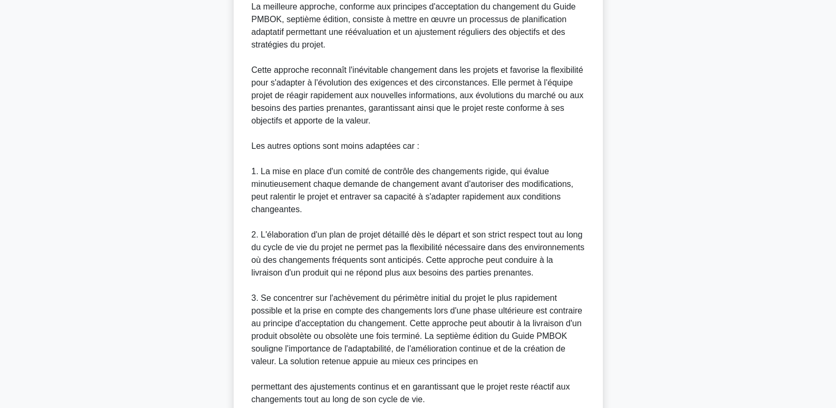
scroll to position [460, 0]
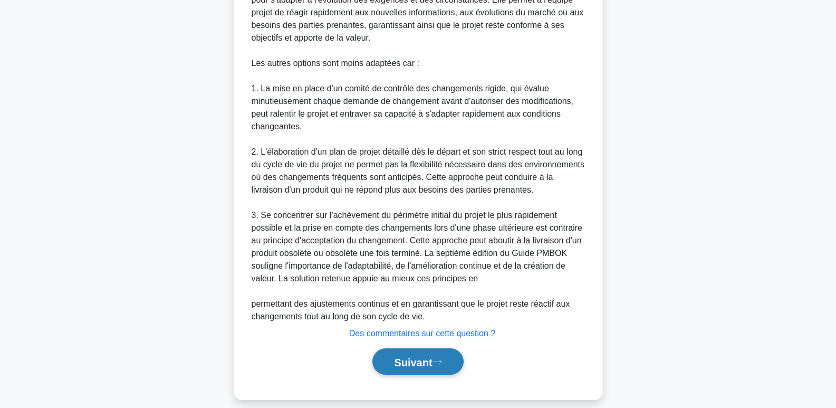
click at [424, 356] on font "Suivant" at bounding box center [413, 362] width 38 height 12
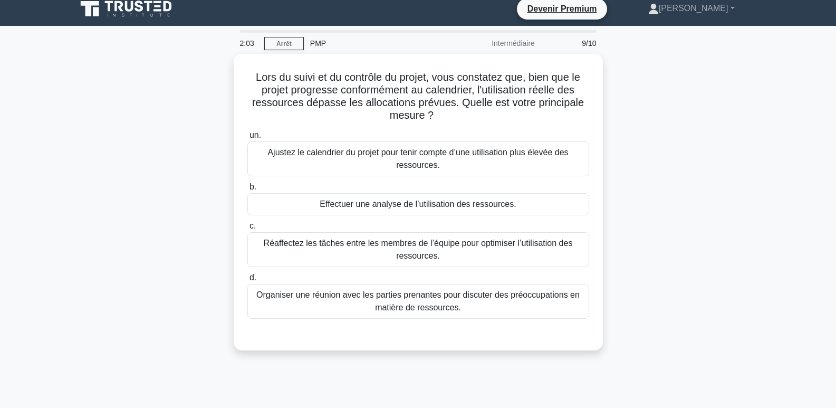
scroll to position [0, 0]
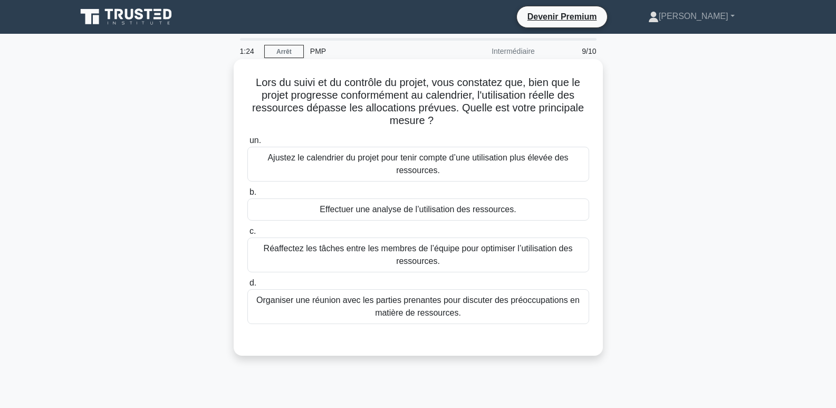
click at [420, 211] on font "Effectuer une analyse de l’utilisation des ressources." at bounding box center [418, 209] width 196 height 9
click at [247, 196] on input "b. Effectuer une analyse de l’utilisation des ressources." at bounding box center [247, 192] width 0 height 7
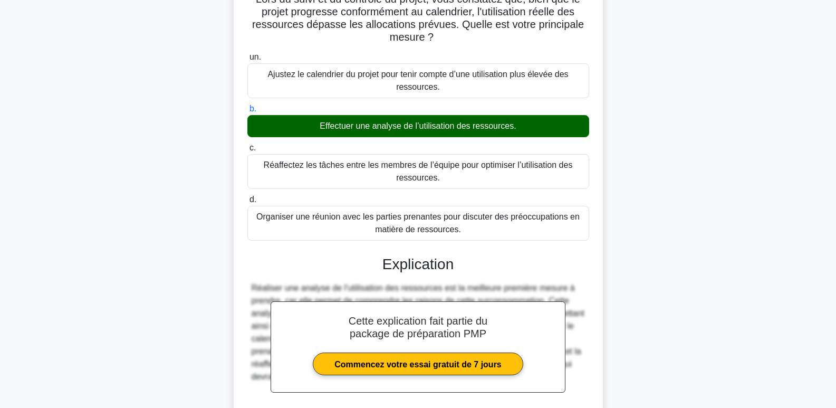
scroll to position [181, 0]
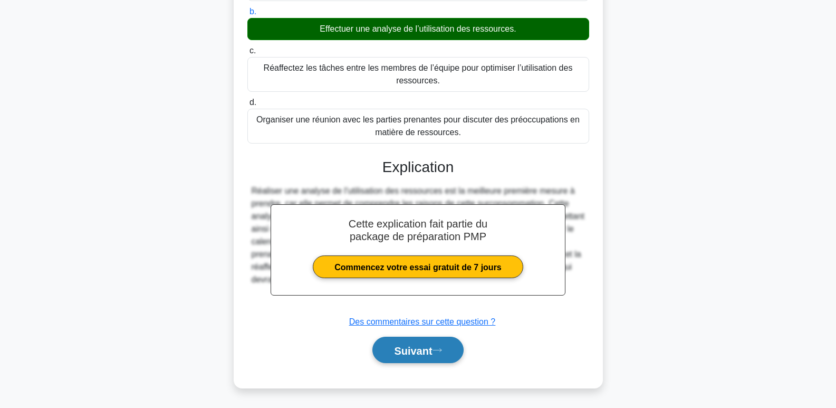
click at [429, 357] on button "Suivant" at bounding box center [417, 350] width 91 height 27
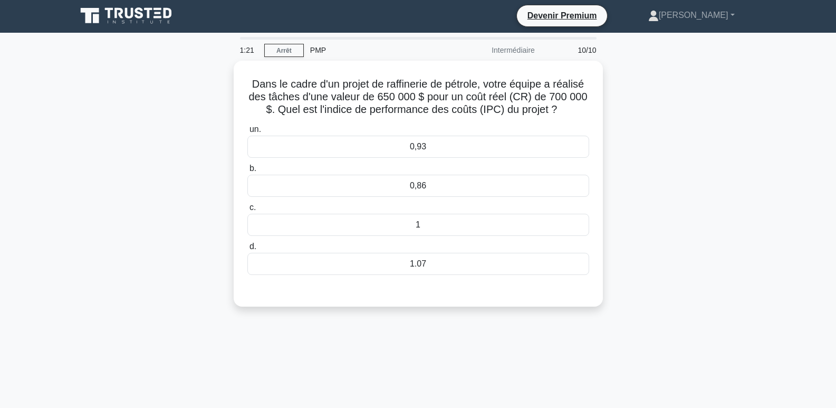
scroll to position [0, 0]
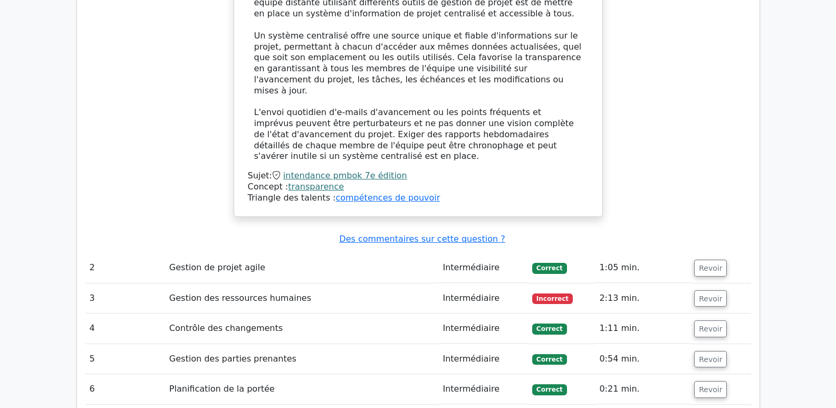
scroll to position [1530, 0]
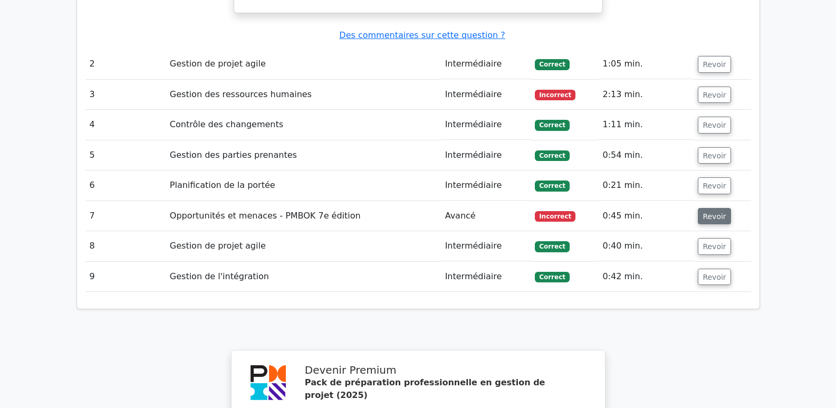
click at [705, 212] on font "Revoir" at bounding box center [714, 216] width 23 height 8
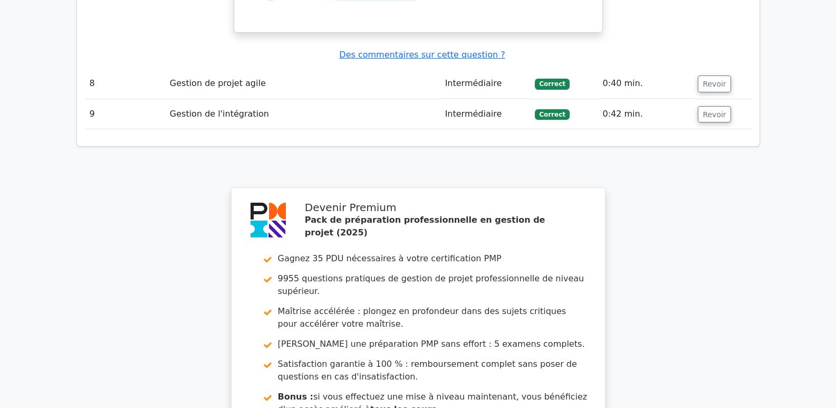
scroll to position [2425, 0]
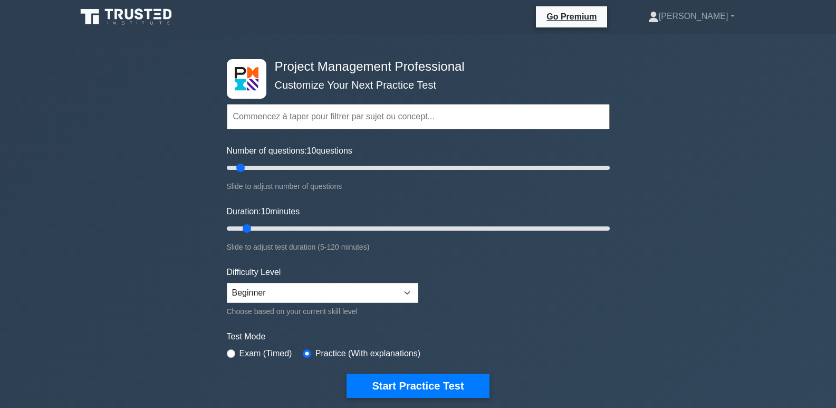
select select "beginner"
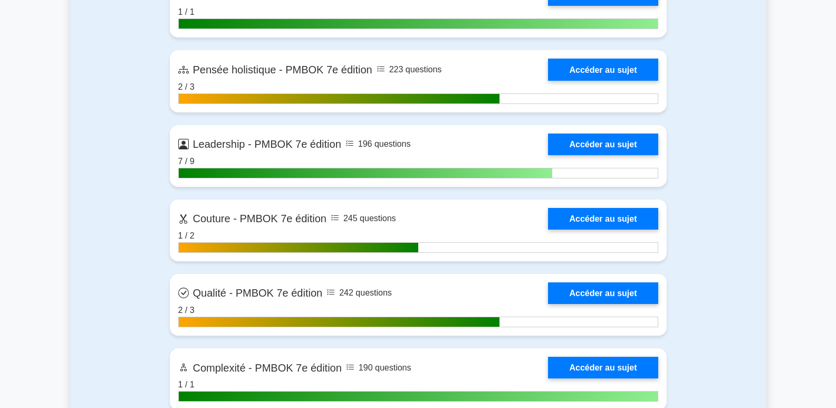
scroll to position [3429, 0]
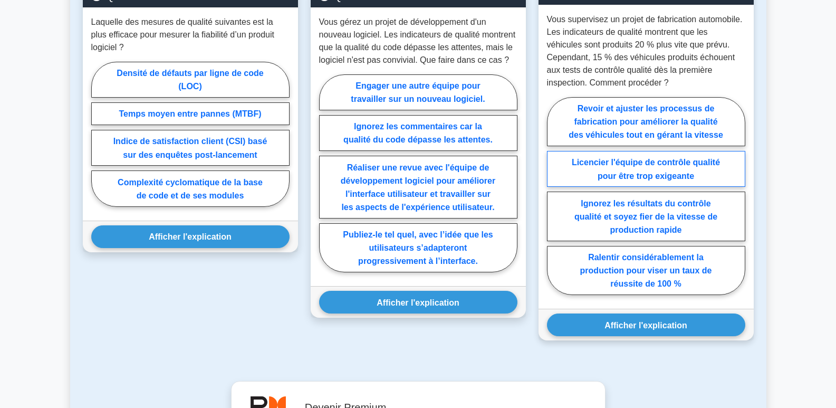
scroll to position [475, 0]
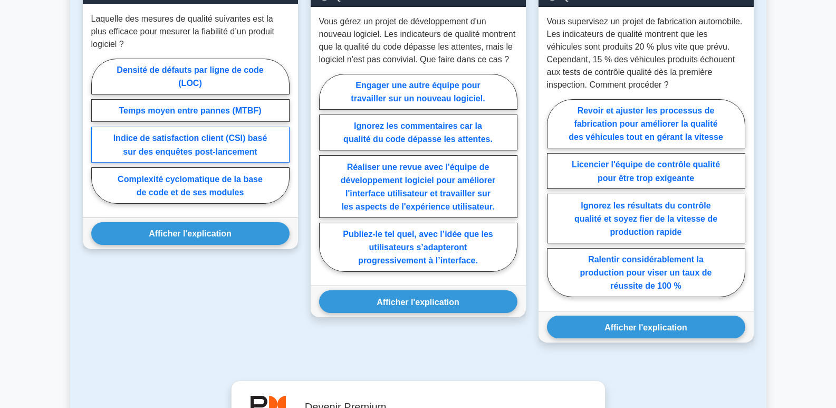
click at [254, 146] on label "Indice de satisfaction client (CSI) basé sur des enquêtes post-lancement" at bounding box center [190, 145] width 198 height 36
click at [98, 137] on input "Indice de satisfaction client (CSI) basé sur des enquêtes post-lancement" at bounding box center [94, 133] width 7 height 7
radio input "true"
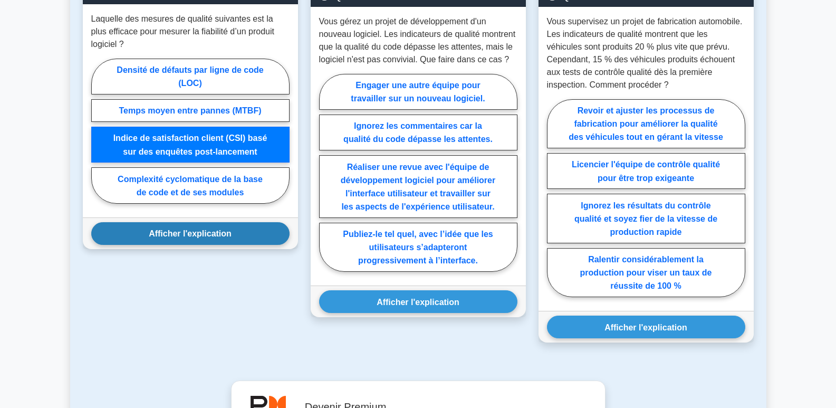
click at [229, 237] on font "Afficher l'explication" at bounding box center [190, 233] width 83 height 9
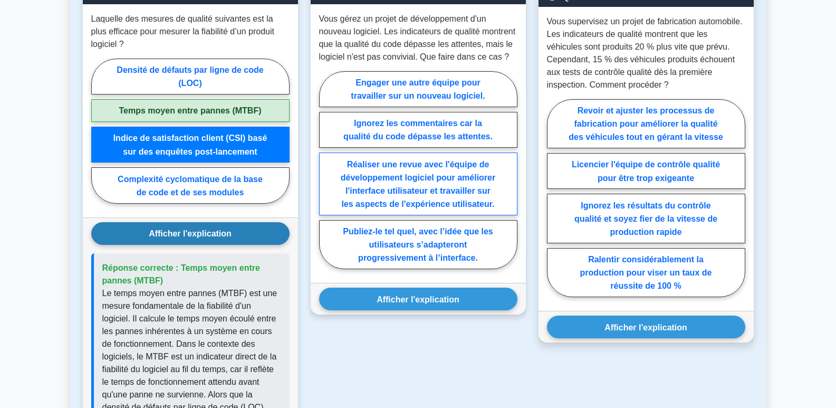
click at [446, 183] on label "Réaliser une revue avec l'équipe de développement logiciel pour améliorer l'int…" at bounding box center [418, 183] width 198 height 63
click at [326, 176] on input "Réaliser une revue avec l'équipe de développement logiciel pour améliorer l'int…" at bounding box center [322, 172] width 7 height 7
radio input "true"
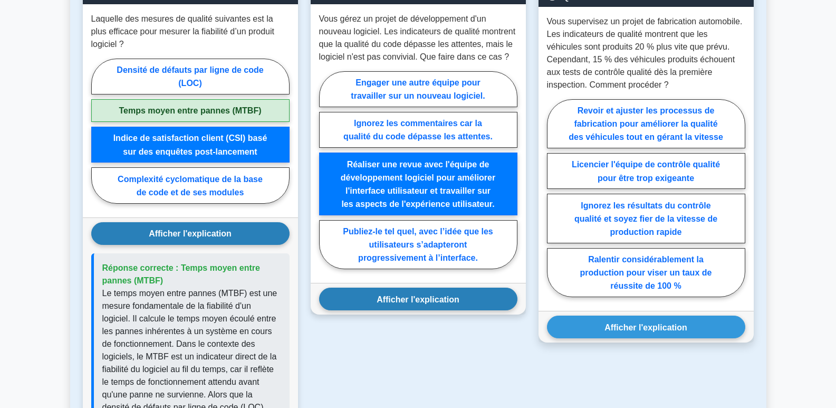
click at [440, 302] on font "Afficher l'explication" at bounding box center [418, 298] width 83 height 9
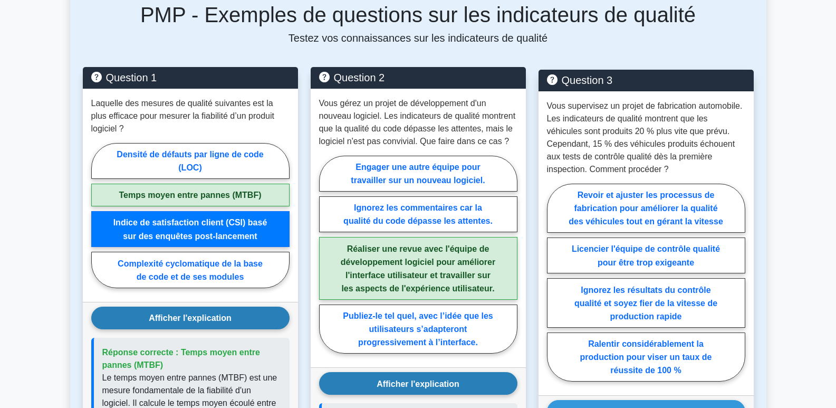
scroll to position [422, 0]
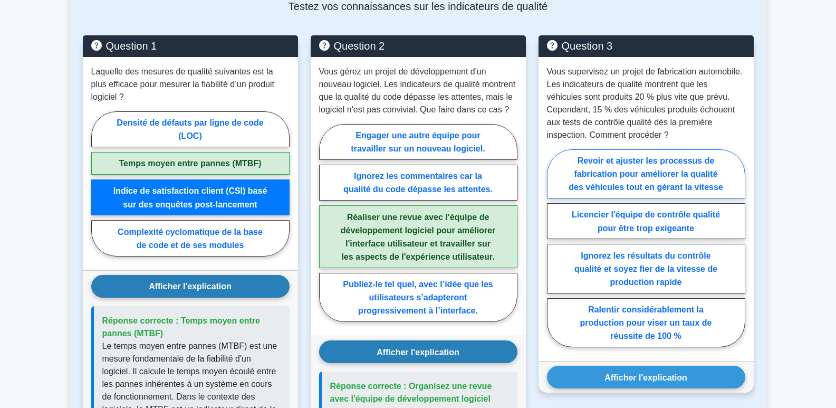
click at [616, 172] on font "Revoir et ajuster les processus de fabrication pour améliorer la qualité des vé…" at bounding box center [646, 173] width 155 height 35
click at [554, 247] on input "Revoir et ajuster les processus de fabrication pour améliorer la qualité des vé…" at bounding box center [550, 250] width 7 height 7
radio input "true"
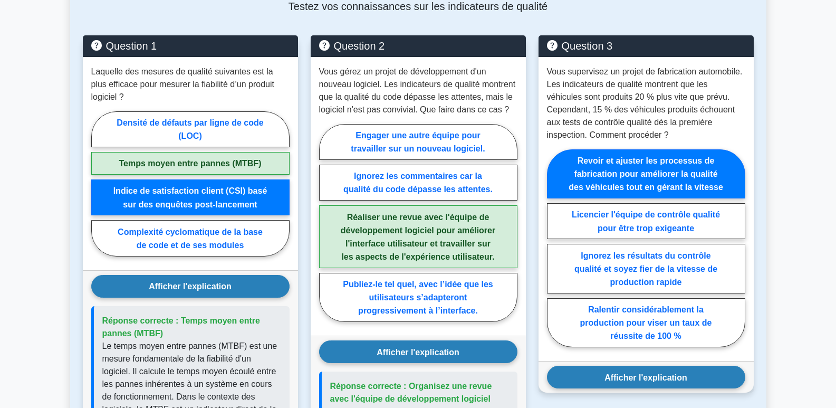
click at [693, 382] on button "Afficher l'explication" at bounding box center [646, 377] width 198 height 23
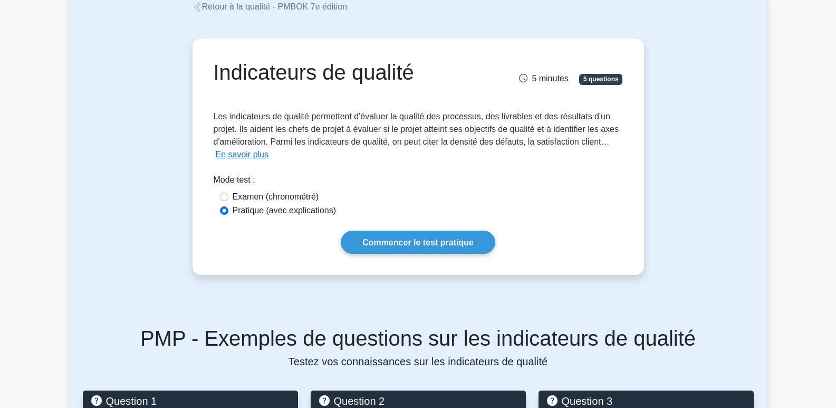
scroll to position [0, 0]
